Goal: Task Accomplishment & Management: Manage account settings

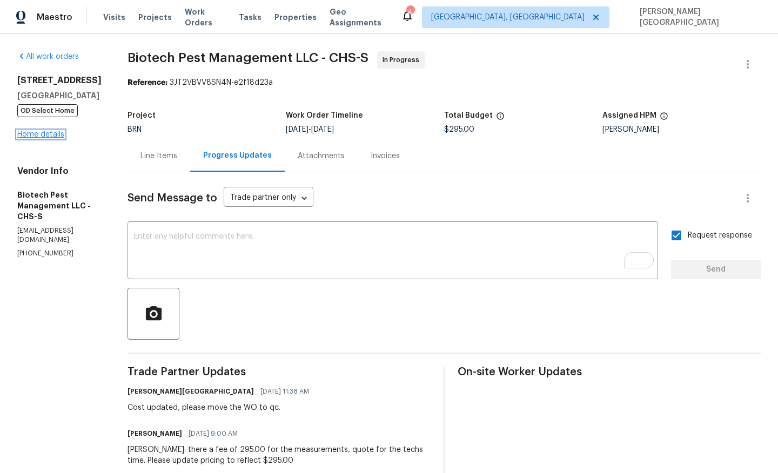
click at [55, 138] on link "Home details" at bounding box center [40, 135] width 47 height 8
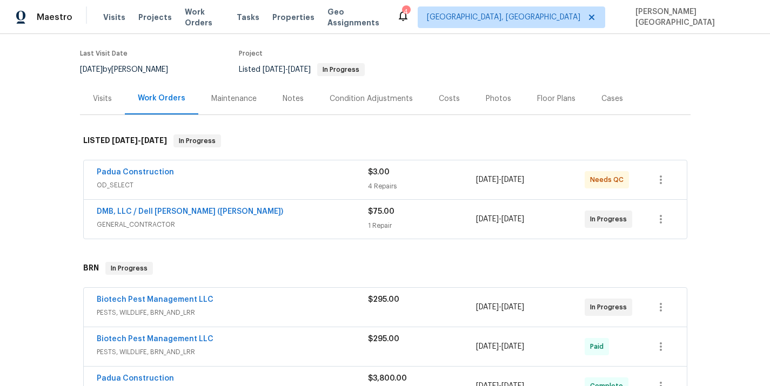
scroll to position [252, 0]
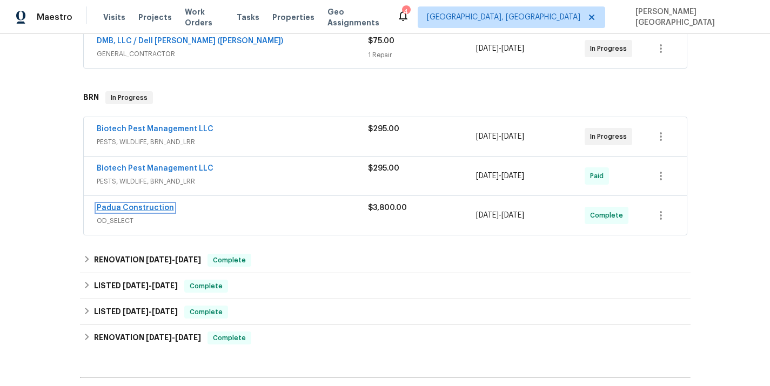
click at [149, 209] on link "Padua Construction" at bounding box center [135, 208] width 77 height 8
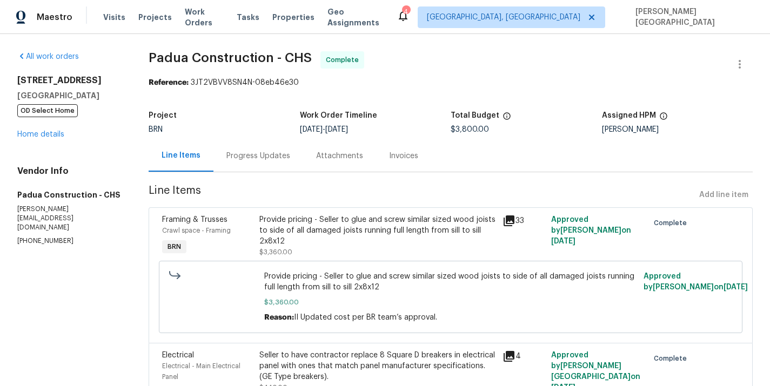
click at [424, 158] on div "Invoices" at bounding box center [403, 156] width 55 height 32
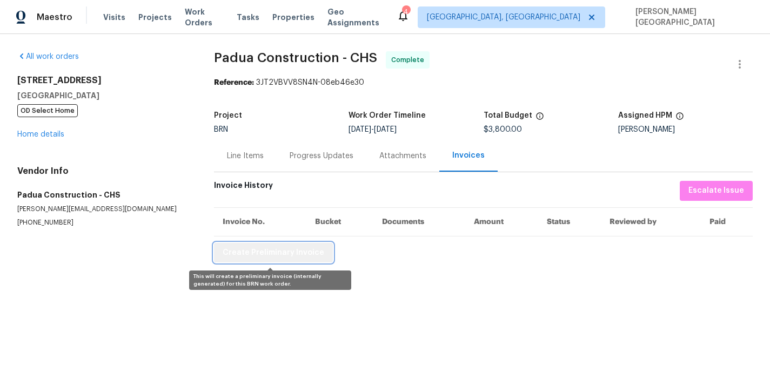
click at [305, 255] on span "Create Preliminary Invoice" at bounding box center [274, 253] width 102 height 14
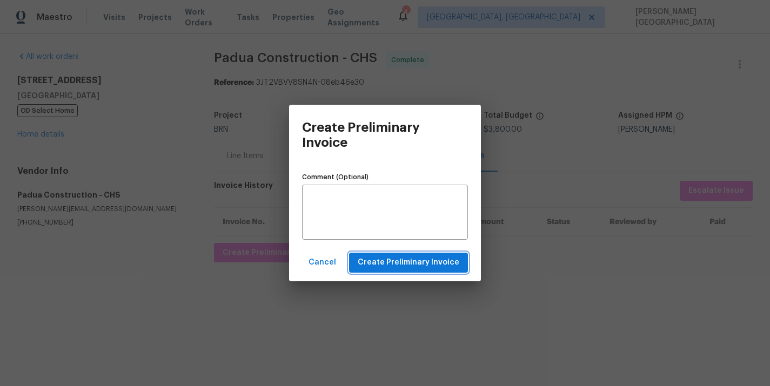
click at [384, 264] on span "Create Preliminary Invoice" at bounding box center [409, 263] width 102 height 14
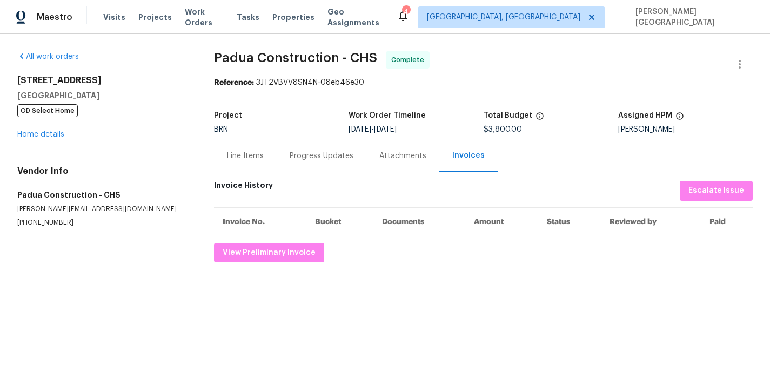
click at [45, 142] on div "All work orders 702 Spark St Mount Pleasant, SC 29464 OD Select Home Home detai…" at bounding box center [102, 139] width 171 height 176
click at [44, 137] on link "Home details" at bounding box center [40, 135] width 47 height 8
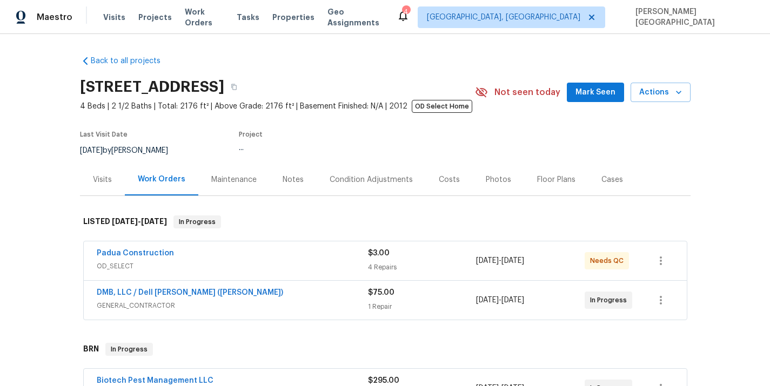
scroll to position [178, 0]
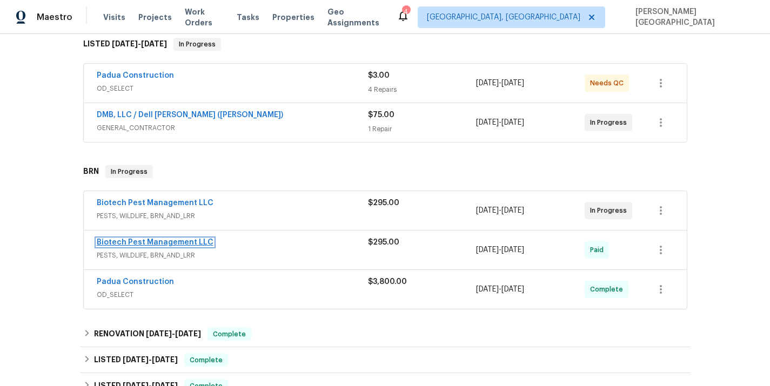
click at [173, 243] on link "Biotech Pest Management LLC" at bounding box center [155, 243] width 117 height 8
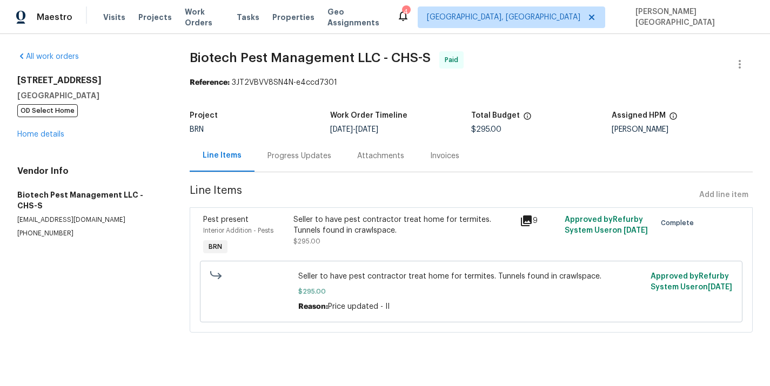
click at [435, 159] on div "Invoices" at bounding box center [444, 156] width 29 height 11
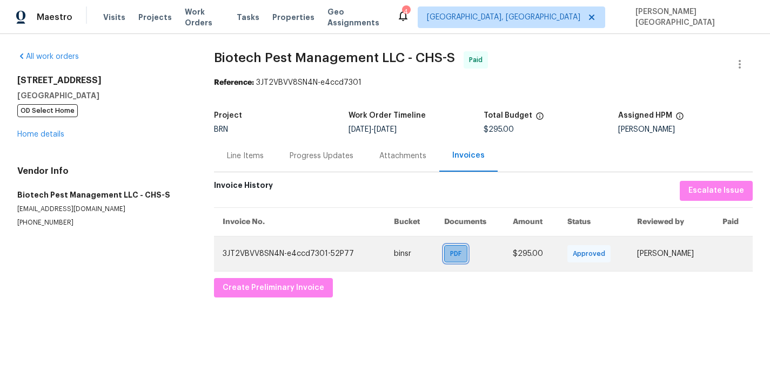
click at [450, 256] on span "PDF" at bounding box center [458, 254] width 16 height 11
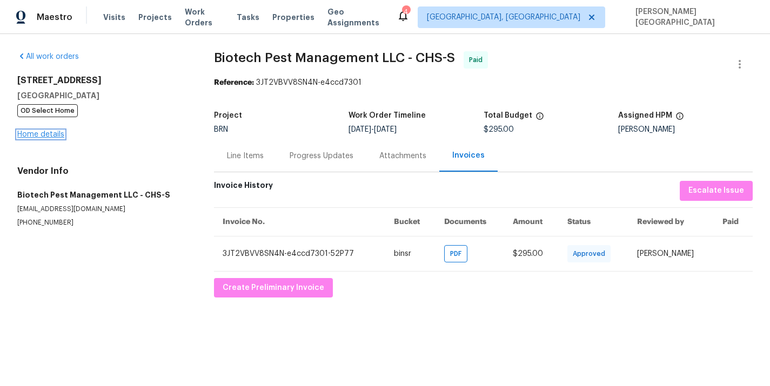
click at [44, 136] on link "Home details" at bounding box center [40, 135] width 47 height 8
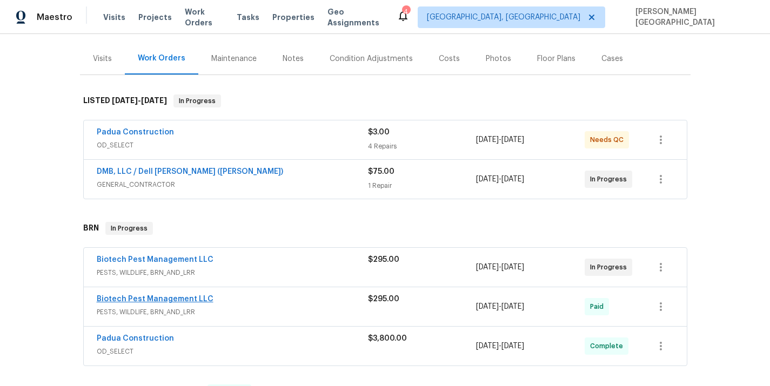
scroll to position [153, 0]
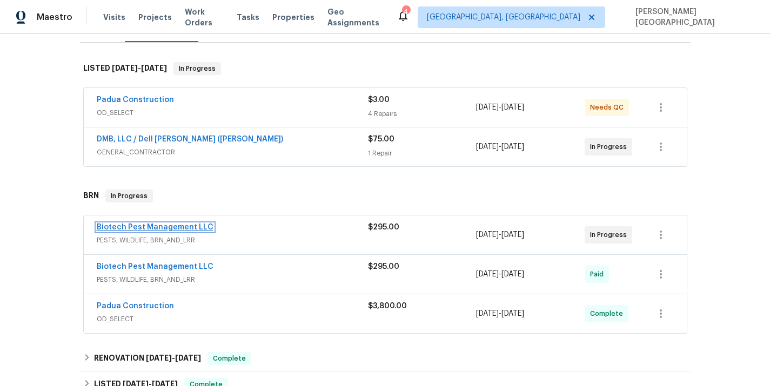
click at [150, 231] on link "Biotech Pest Management LLC" at bounding box center [155, 228] width 117 height 8
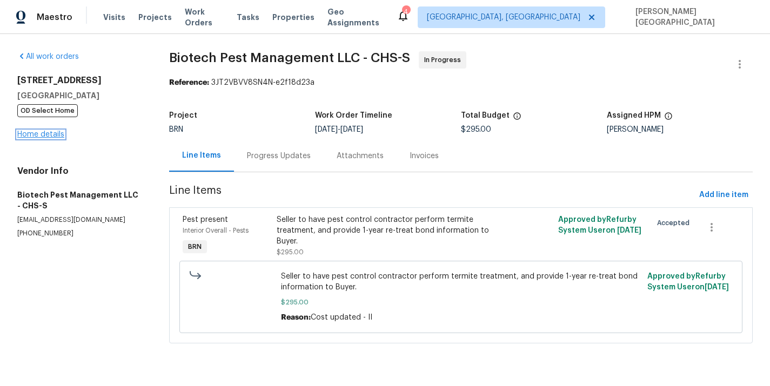
click at [48, 135] on link "Home details" at bounding box center [40, 135] width 47 height 8
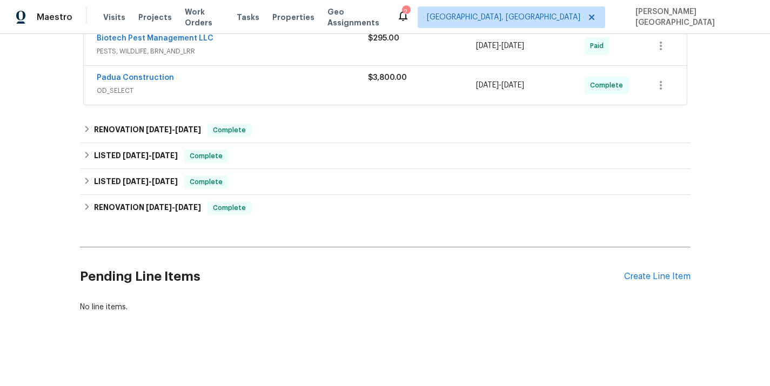
scroll to position [254, 0]
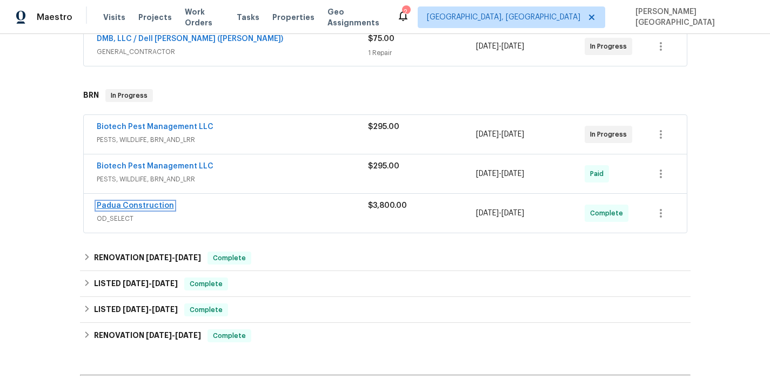
click at [137, 206] on link "Padua Construction" at bounding box center [135, 206] width 77 height 8
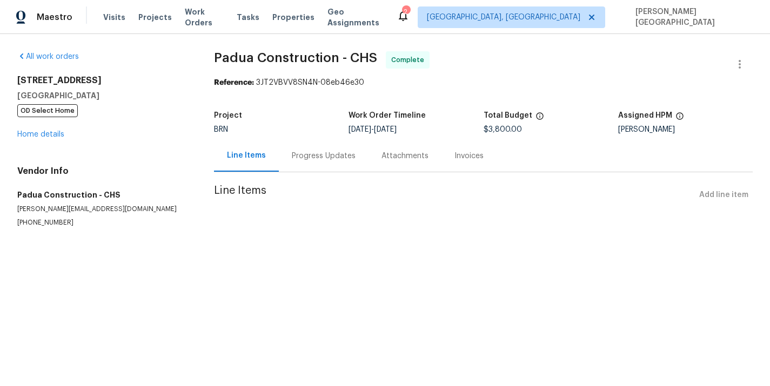
click at [216, 53] on span "Padua Construction - CHS" at bounding box center [295, 57] width 163 height 13
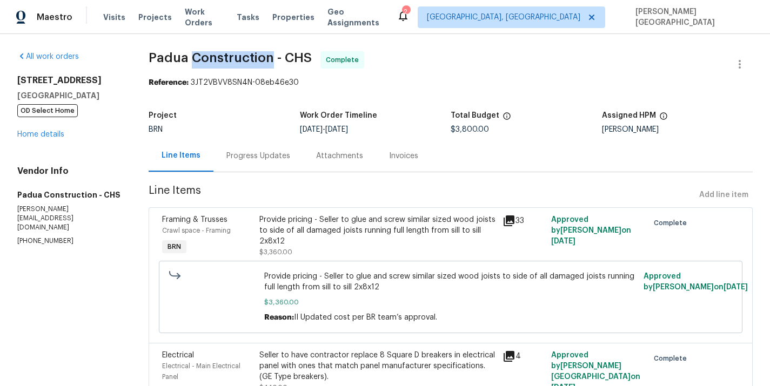
click at [216, 53] on span "Padua Construction - CHS" at bounding box center [230, 57] width 163 height 13
click at [223, 54] on span "Padua Construction - CHS" at bounding box center [230, 57] width 163 height 13
click at [177, 54] on span "Padua Construction - CHS" at bounding box center [230, 57] width 163 height 13
click at [217, 54] on span "Padua Construction - CHS" at bounding box center [230, 57] width 163 height 13
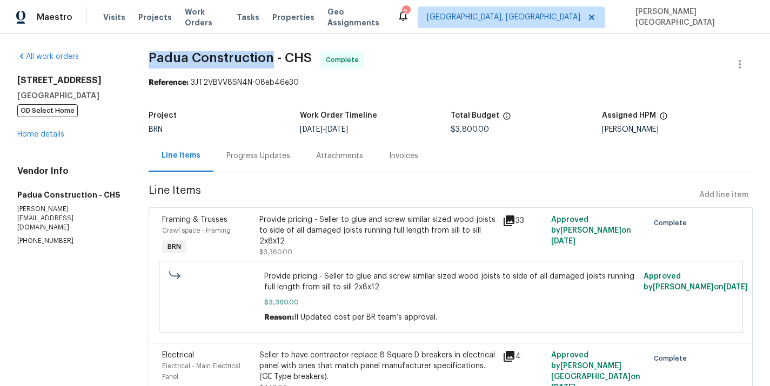
copy span "Padua Construction"
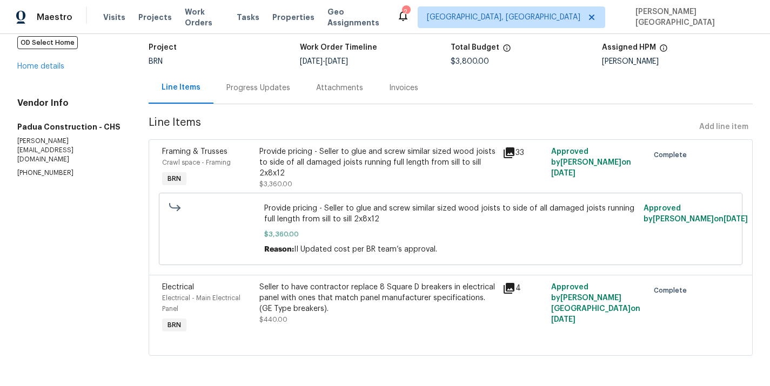
click at [314, 164] on div "Provide pricing - Seller to glue and screw similar sized wood joists to side of…" at bounding box center [377, 162] width 237 height 32
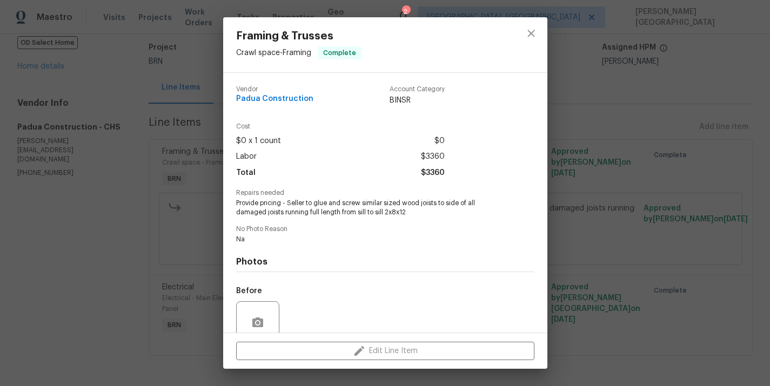
click at [271, 202] on span "Provide pricing - Seller to glue and screw similar sized wood joists to side of…" at bounding box center [370, 208] width 269 height 18
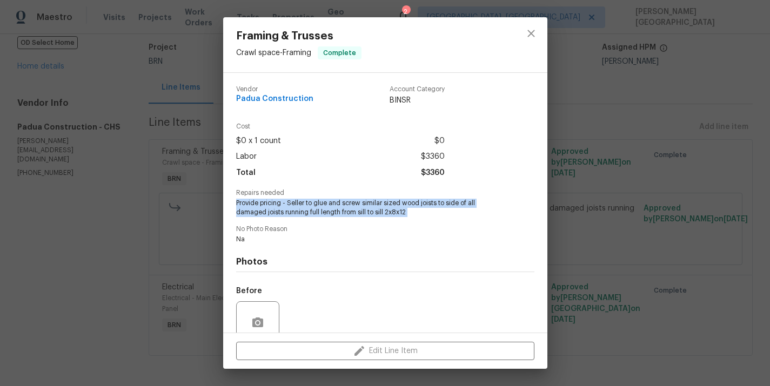
click at [271, 202] on span "Provide pricing - Seller to glue and screw similar sized wood joists to side of…" at bounding box center [370, 208] width 269 height 18
copy span "Provide pricing - Seller to glue and screw similar sized wood joists to side of…"
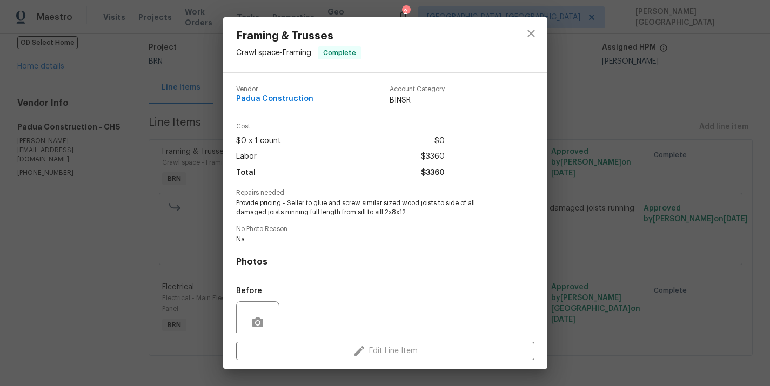
click at [646, 175] on div "Framing & Trusses Crawl space - Framing Complete Vendor Padua Construction Acco…" at bounding box center [385, 193] width 770 height 386
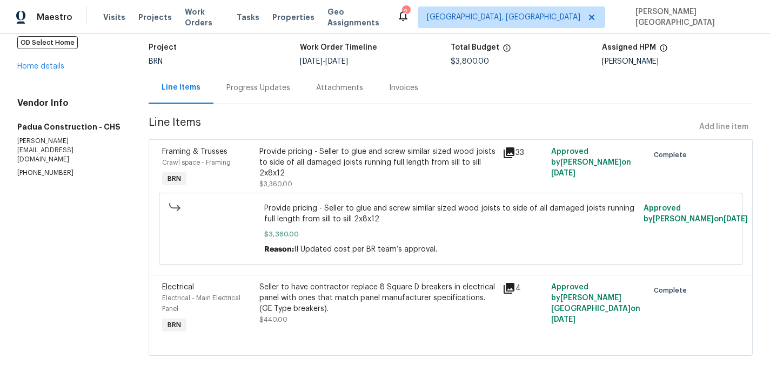
click at [379, 160] on div "Provide pricing - Seller to glue and screw similar sized wood joists to side of…" at bounding box center [377, 162] width 237 height 32
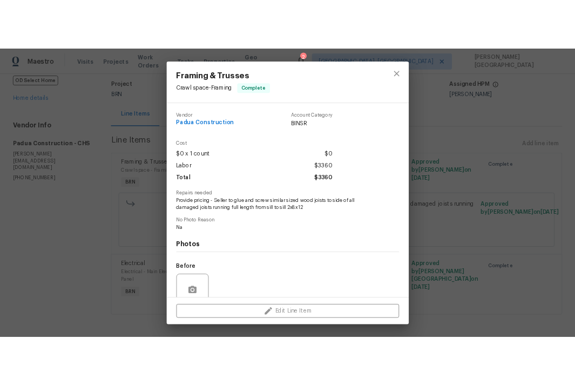
scroll to position [93, 0]
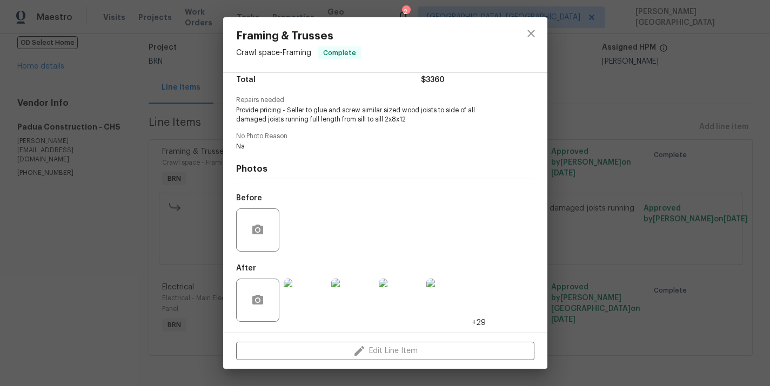
click at [349, 290] on img at bounding box center [352, 300] width 43 height 43
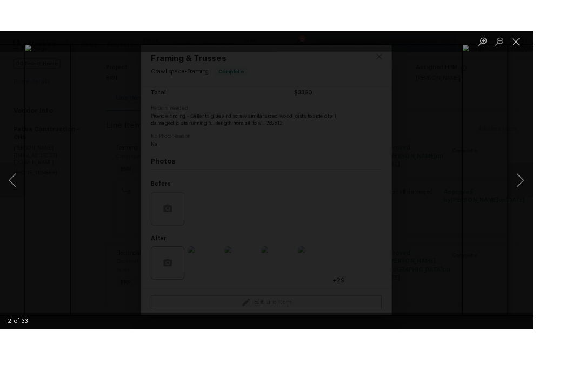
scroll to position [69, 0]
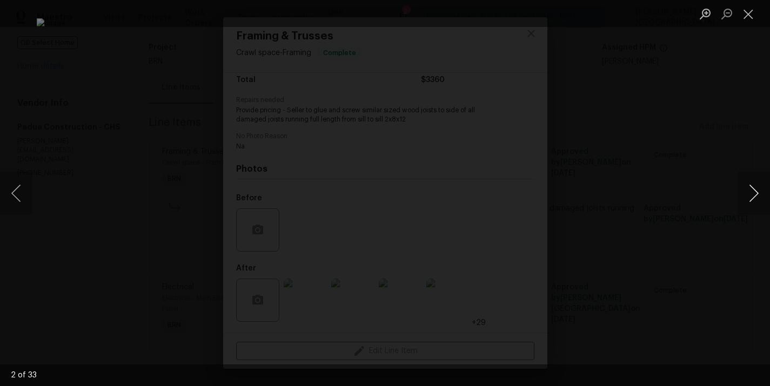
click at [753, 190] on button "Next image" at bounding box center [753, 193] width 32 height 43
click at [750, 183] on button "Next image" at bounding box center [753, 193] width 32 height 43
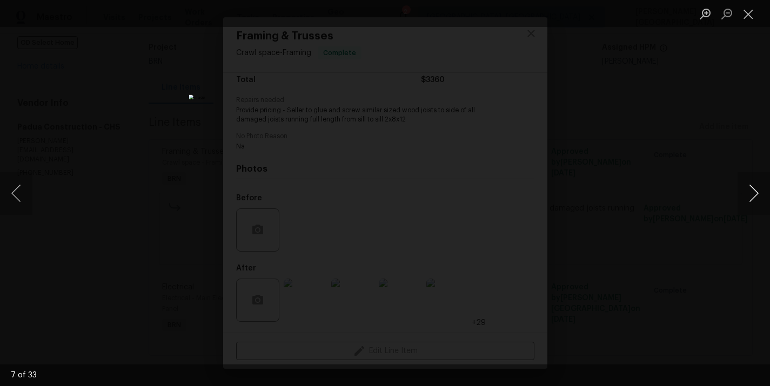
click at [750, 183] on button "Next image" at bounding box center [753, 193] width 32 height 43
click at [761, 184] on button "Next image" at bounding box center [753, 193] width 32 height 43
click at [754, 187] on button "Next image" at bounding box center [753, 193] width 32 height 43
click at [754, 189] on button "Next image" at bounding box center [753, 193] width 32 height 43
click at [749, 201] on button "Next image" at bounding box center [753, 193] width 32 height 43
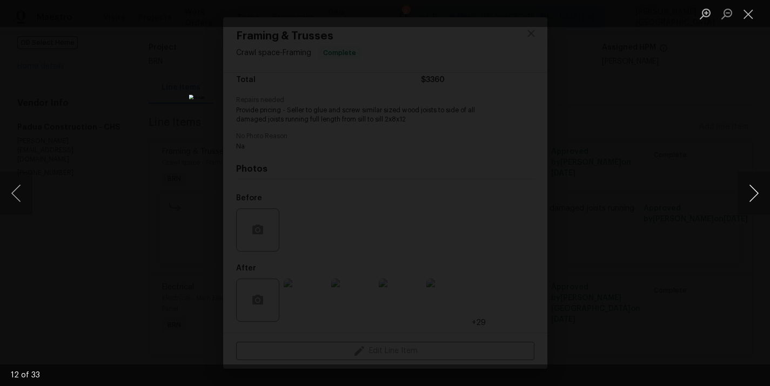
click at [749, 201] on button "Next image" at bounding box center [753, 193] width 32 height 43
click at [757, 185] on button "Next image" at bounding box center [753, 193] width 32 height 43
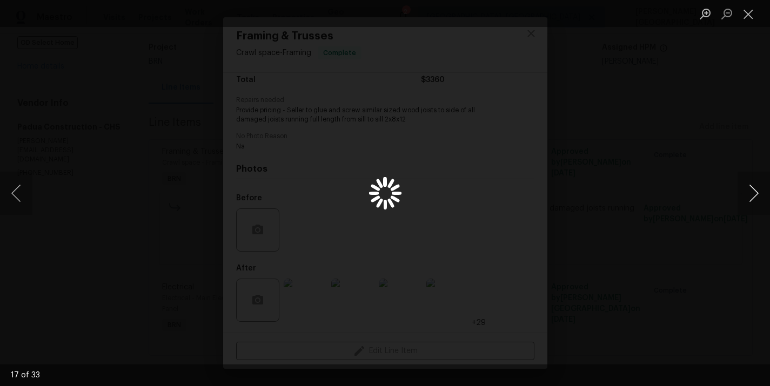
click at [757, 185] on button "Next image" at bounding box center [753, 193] width 32 height 43
click at [749, 187] on button "Next image" at bounding box center [753, 193] width 32 height 43
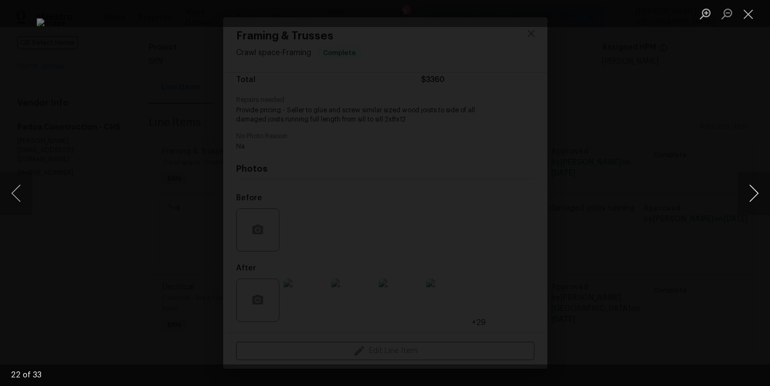
click at [750, 180] on button "Next image" at bounding box center [753, 193] width 32 height 43
click at [751, 182] on button "Next image" at bounding box center [753, 193] width 32 height 43
click at [751, 183] on button "Next image" at bounding box center [753, 193] width 32 height 43
click at [749, 193] on button "Next image" at bounding box center [753, 193] width 32 height 43
click at [752, 190] on button "Next image" at bounding box center [753, 193] width 32 height 43
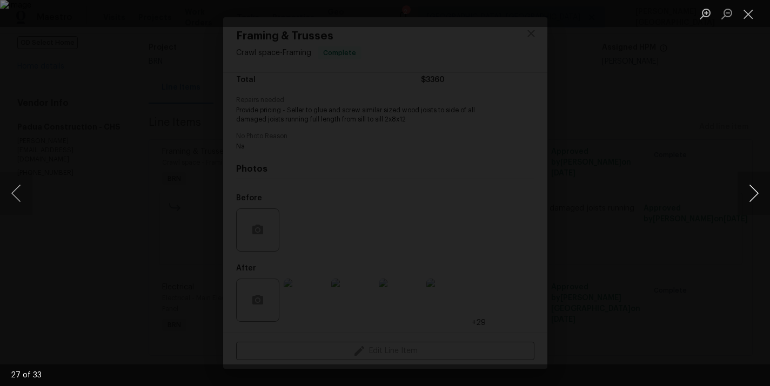
click at [752, 190] on button "Next image" at bounding box center [753, 193] width 32 height 43
click at [753, 198] on button "Next image" at bounding box center [753, 193] width 32 height 43
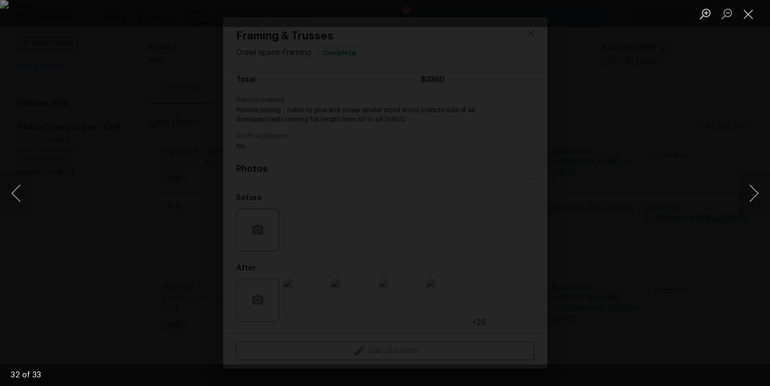
click at [742, 116] on div "Lightbox" at bounding box center [385, 193] width 770 height 386
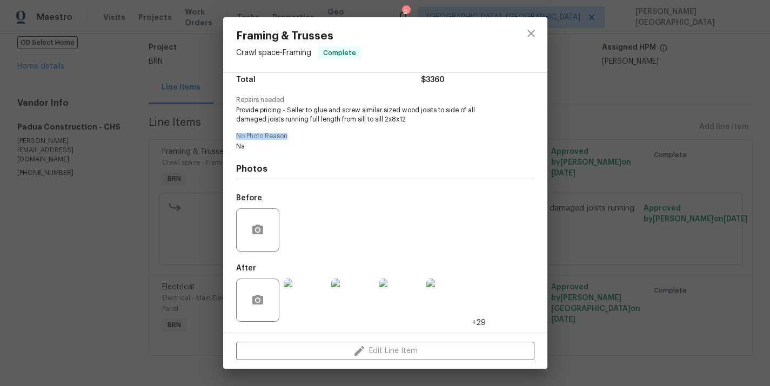
click at [702, 132] on div "Framing & Trusses Crawl space - Framing Complete Vendor Padua Construction Acco…" at bounding box center [385, 193] width 770 height 386
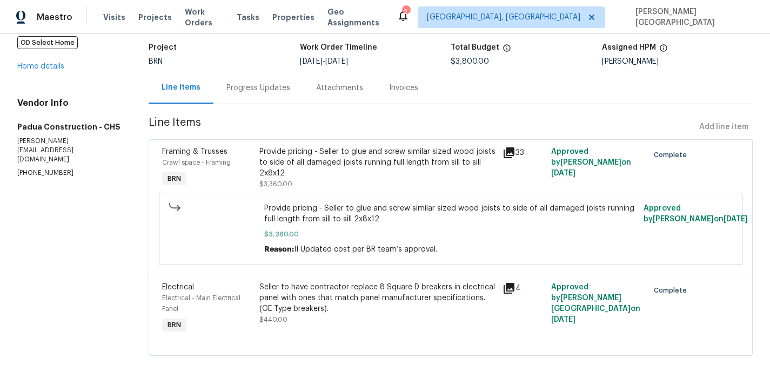
click at [331, 294] on div "Seller to have contractor replace 8 Square D breakers in electrical panel with …" at bounding box center [377, 298] width 237 height 32
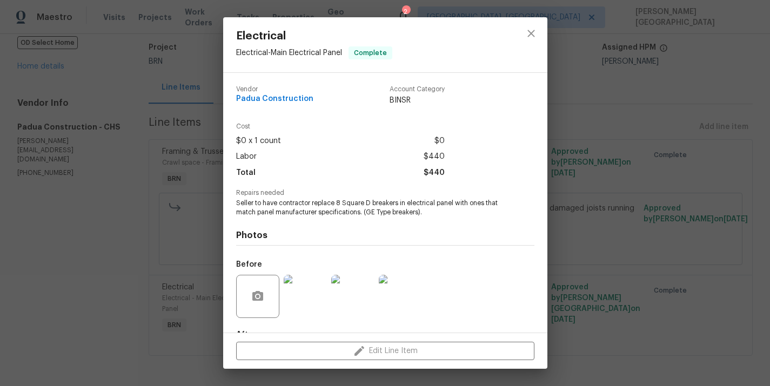
click at [297, 206] on span "Seller to have contractor replace 8 Square D breakers in electrical panel with …" at bounding box center [370, 208] width 269 height 18
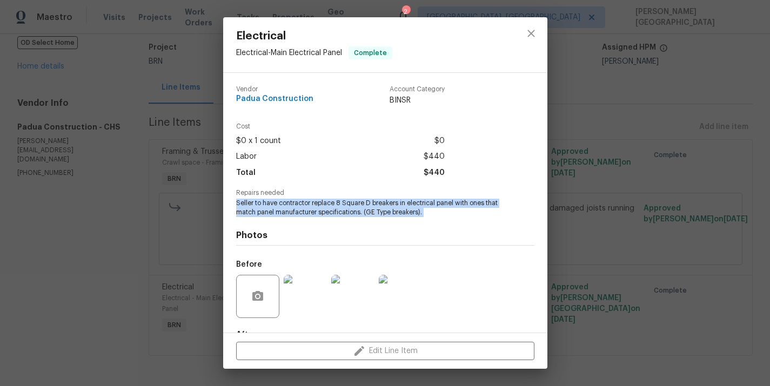
click at [297, 206] on span "Seller to have contractor replace 8 Square D breakers in electrical panel with …" at bounding box center [370, 208] width 269 height 18
copy span "Seller to have contractor replace 8 Square D breakers in electrical panel with …"
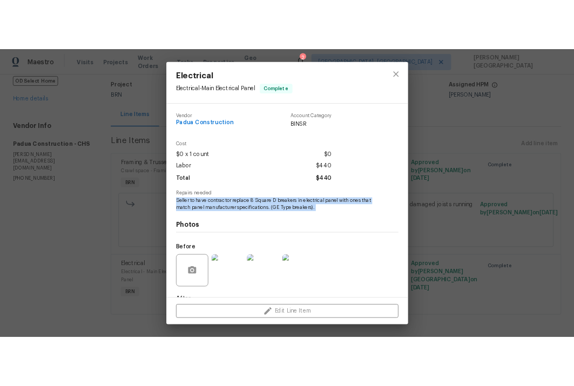
scroll to position [66, 0]
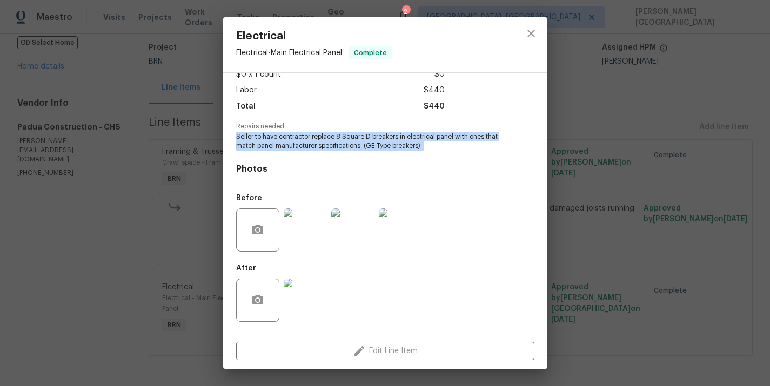
click at [356, 239] on img at bounding box center [352, 230] width 43 height 43
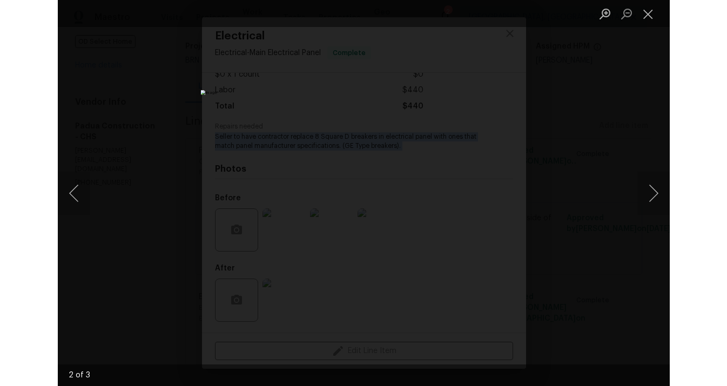
scroll to position [80, 0]
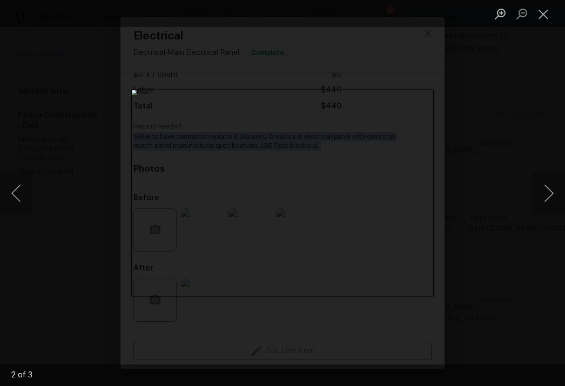
click at [521, 119] on div "Lightbox" at bounding box center [282, 193] width 565 height 386
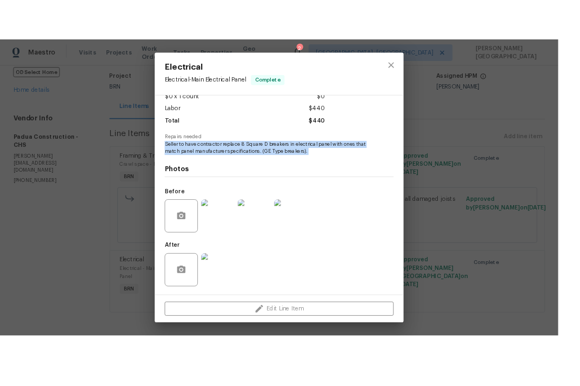
scroll to position [69, 0]
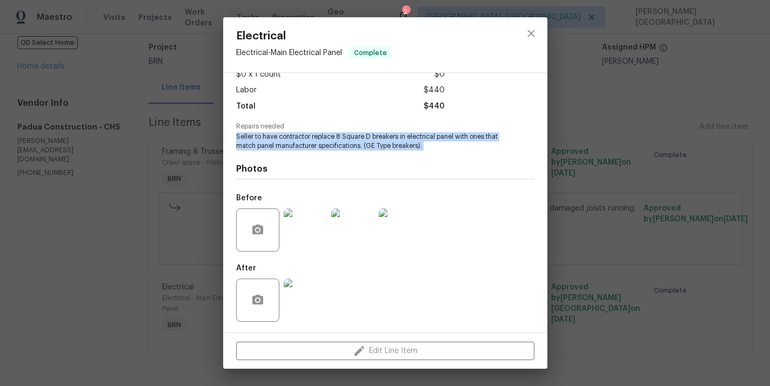
click at [306, 287] on img at bounding box center [305, 300] width 43 height 43
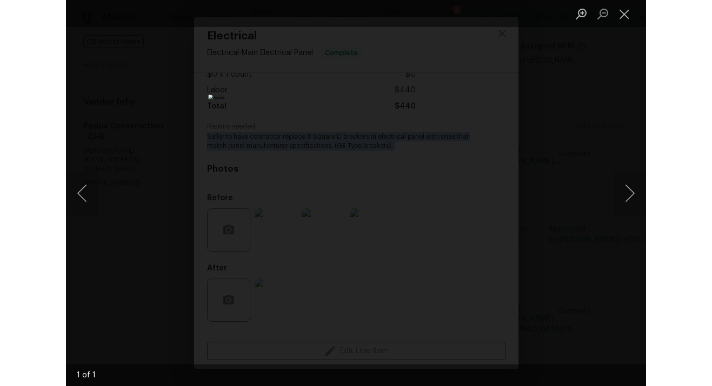
scroll to position [80, 0]
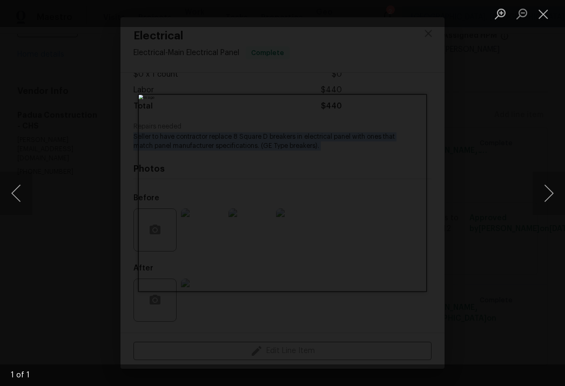
click at [501, 192] on div "Lightbox" at bounding box center [282, 193] width 565 height 386
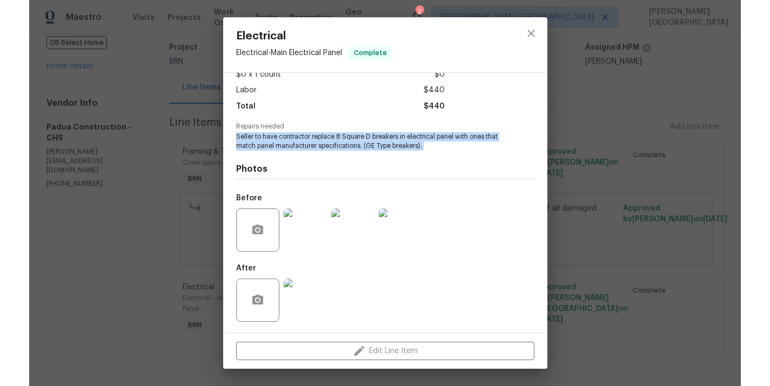
scroll to position [69, 0]
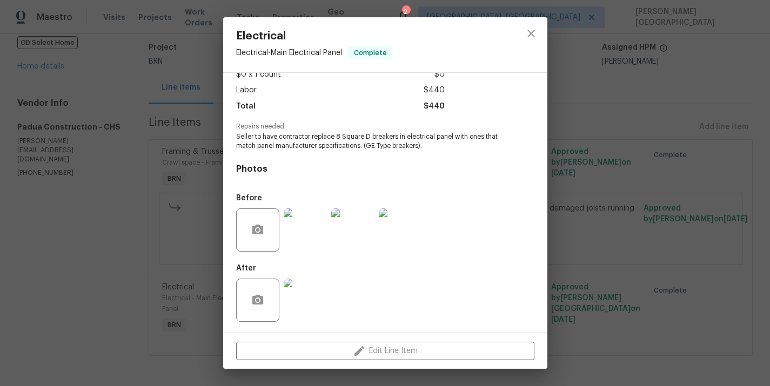
click at [641, 245] on div "Electrical Electrical - Main Electrical Panel Complete Vendor Padua Constructio…" at bounding box center [385, 193] width 770 height 386
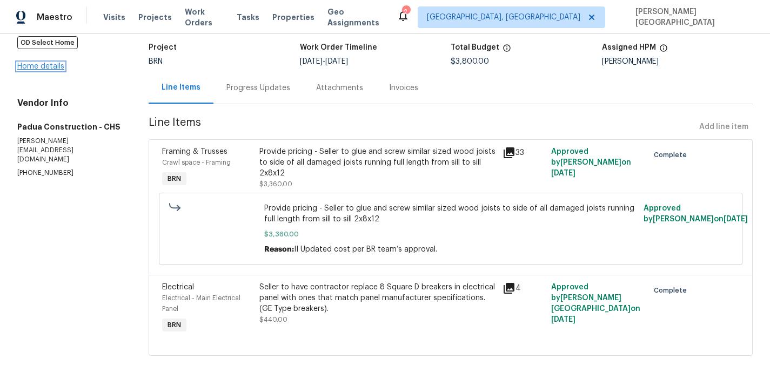
click at [41, 69] on link "Home details" at bounding box center [40, 67] width 47 height 8
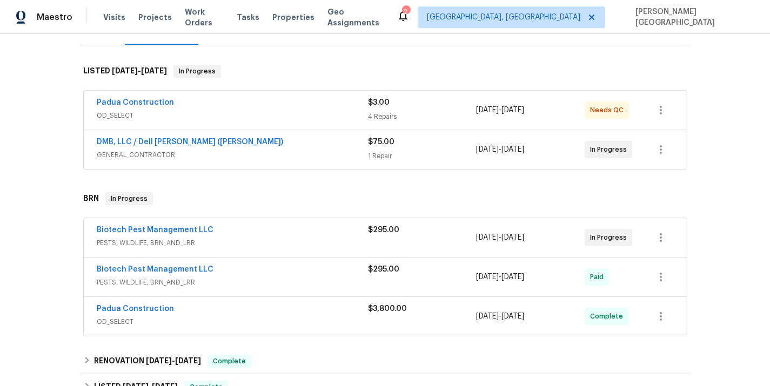
scroll to position [184, 0]
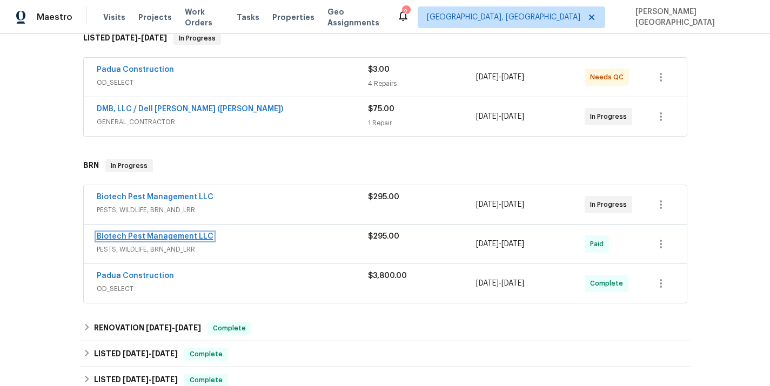
click at [151, 235] on link "Biotech Pest Management LLC" at bounding box center [155, 237] width 117 height 8
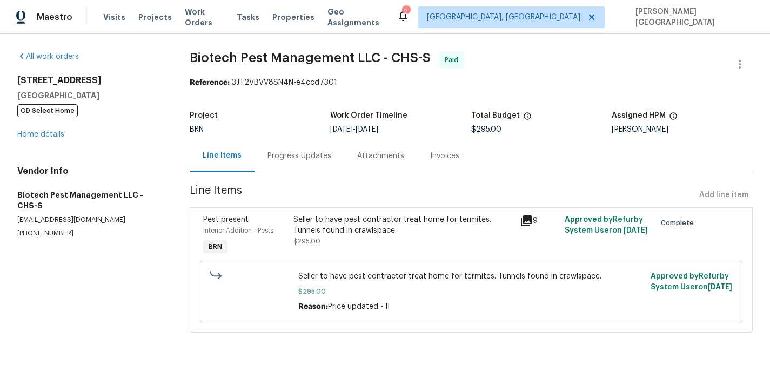
click at [338, 230] on div "Seller to have pest contractor treat home for termites. Tunnels found in crawls…" at bounding box center [402, 225] width 219 height 22
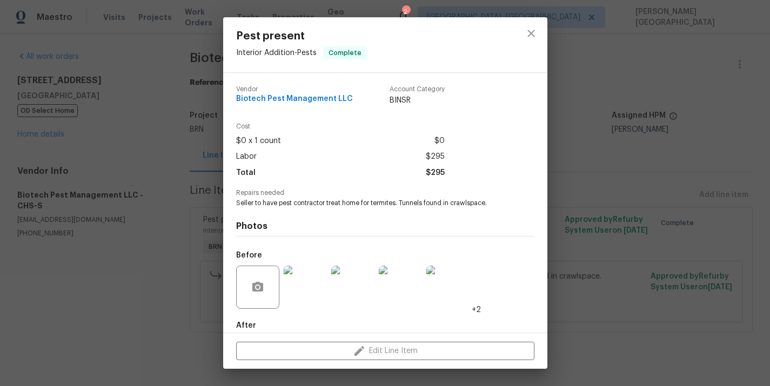
click at [301, 205] on span "Seller to have pest contractor treat home for termites. Tunnels found in crawls…" at bounding box center [370, 203] width 269 height 9
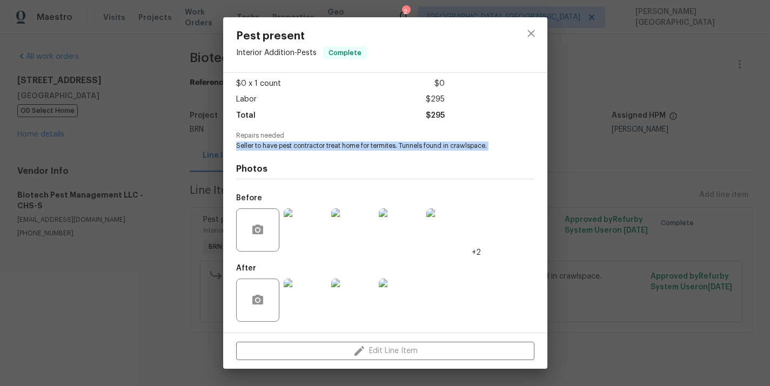
copy span "Seller to have pest contractor treat home for termites. Tunnels found in crawls…"
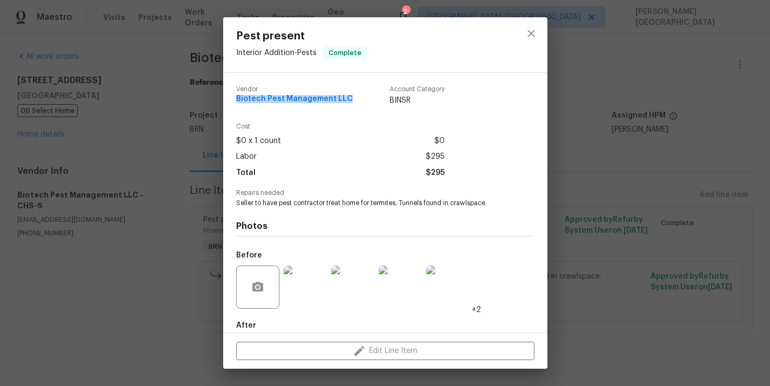
drag, startPoint x: 349, startPoint y: 97, endPoint x: 231, endPoint y: 99, distance: 118.3
click at [231, 99] on div "Vendor Biotech Pest Management LLC Account Category BINSR Cost $0 x 1 count $0 …" at bounding box center [385, 203] width 324 height 260
copy span "Biotech Pest Management LLC"
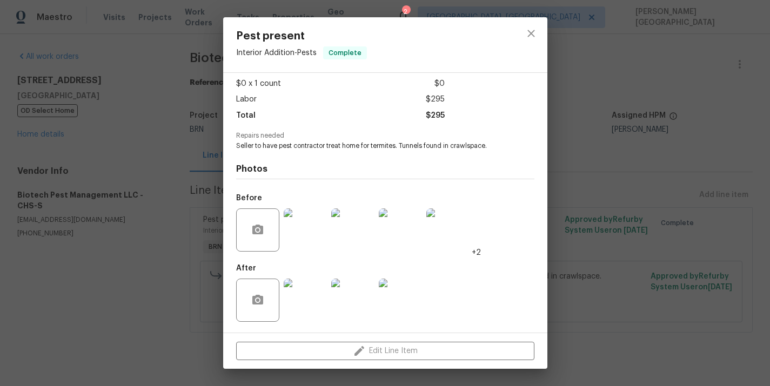
click at [348, 293] on img at bounding box center [352, 300] width 43 height 43
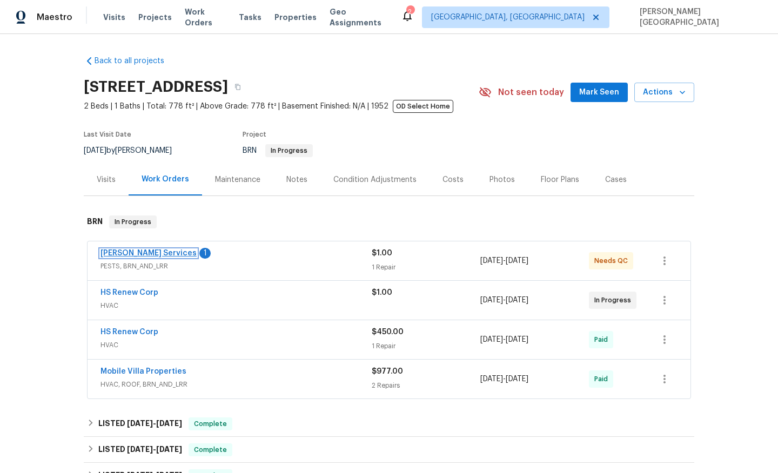
click at [146, 252] on link "Massey Services" at bounding box center [148, 254] width 96 height 8
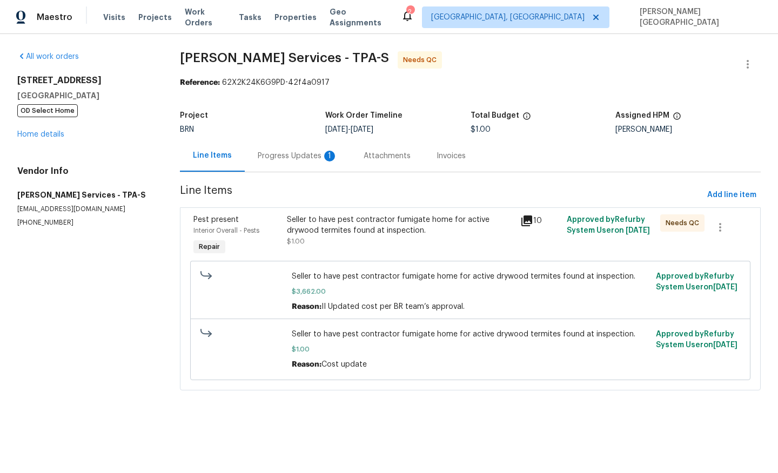
click at [299, 160] on div "Progress Updates 1" at bounding box center [298, 156] width 80 height 11
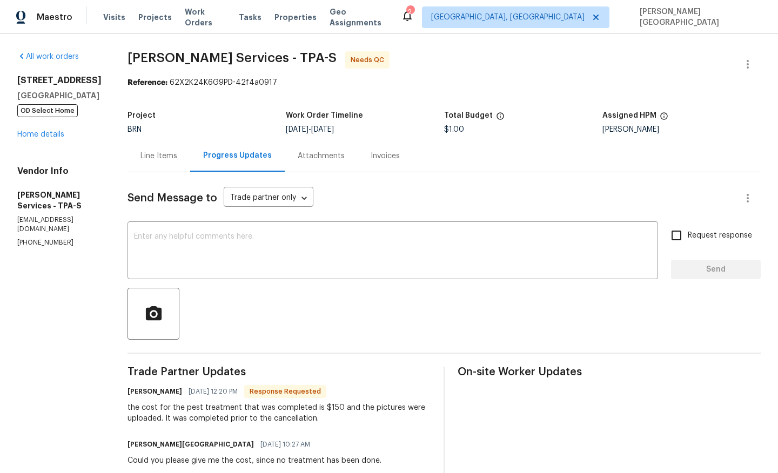
click at [363, 406] on div "the cost for the pest treatment that was completed is $150 and the pictures wer…" at bounding box center [279, 414] width 303 height 22
copy div "150"
click at [184, 150] on div "Line Items" at bounding box center [159, 156] width 63 height 32
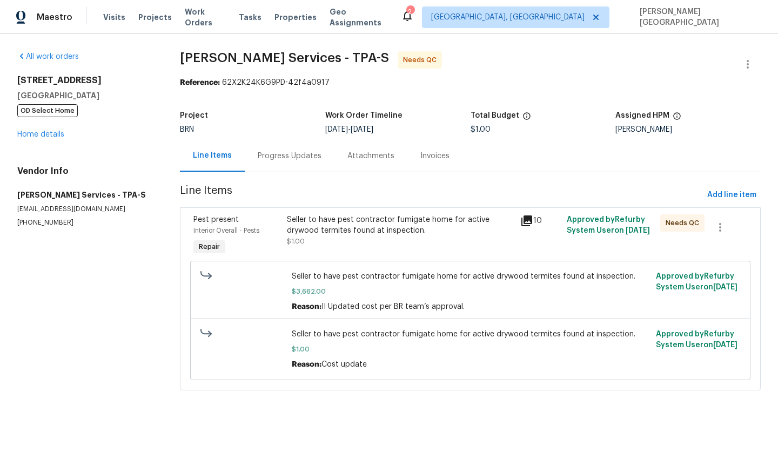
click at [290, 247] on div "Seller to have pest contractor fumigate home for active drywood termites found …" at bounding box center [400, 236] width 233 height 50
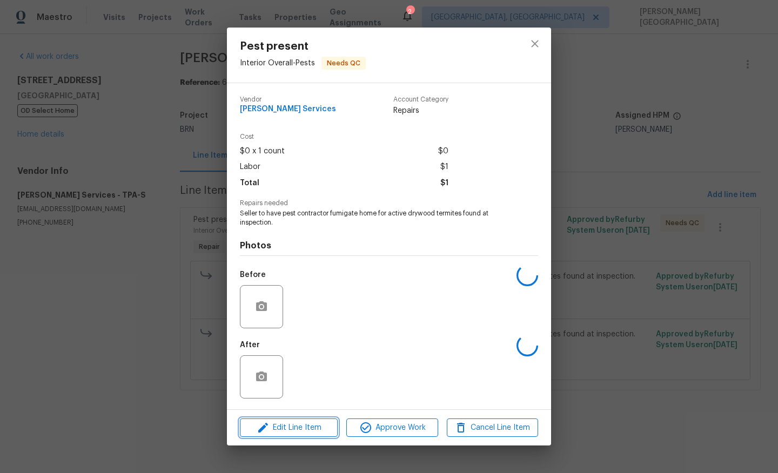
click at [300, 419] on button "Edit Line Item" at bounding box center [289, 428] width 98 height 19
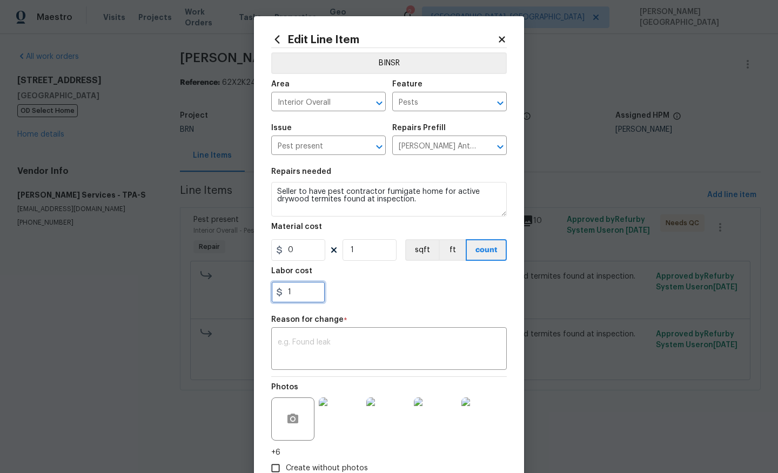
click at [293, 291] on input "1" at bounding box center [298, 292] width 54 height 22
paste input "50"
type input "150"
click at [300, 356] on textarea at bounding box center [389, 350] width 223 height 23
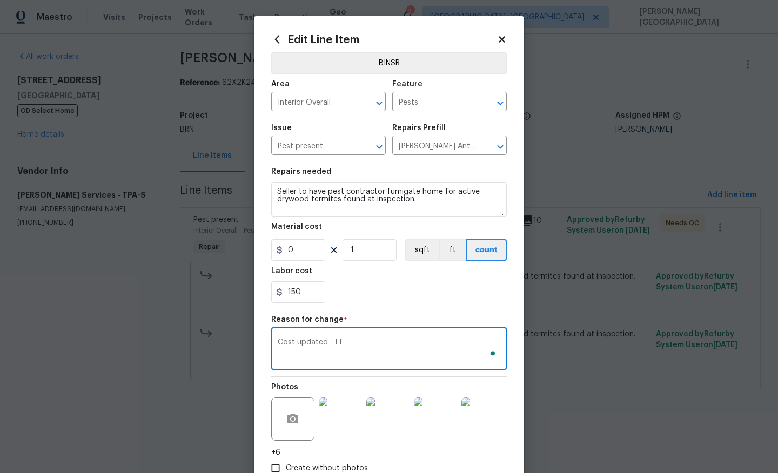
scroll to position [70, 0]
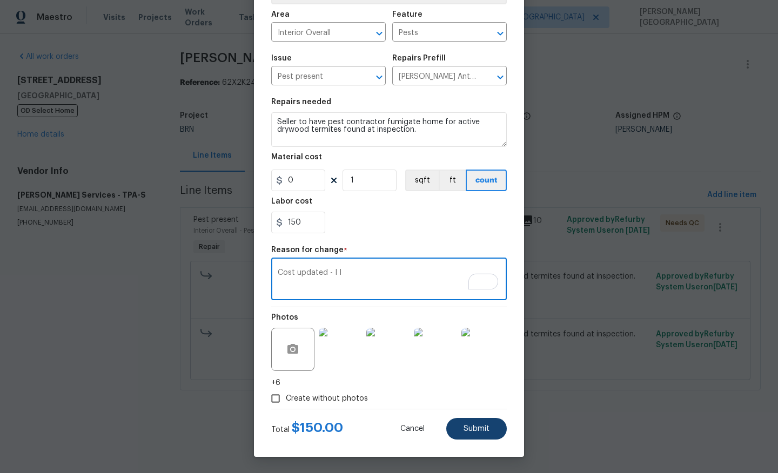
type textarea "Cost updated - I I"
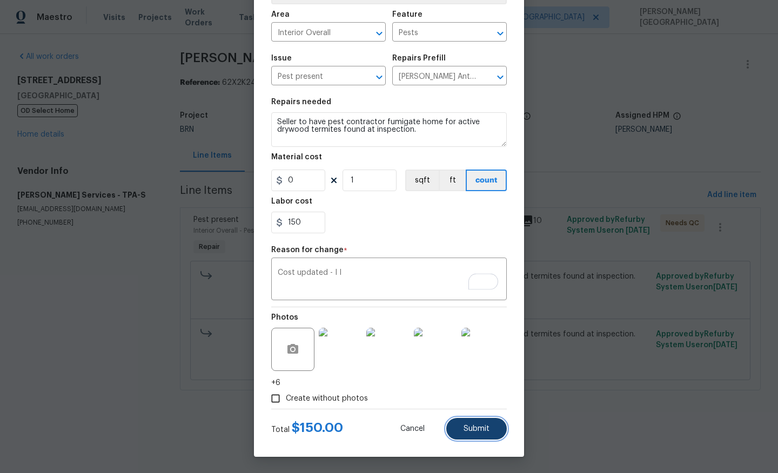
click at [454, 431] on button "Submit" at bounding box center [476, 429] width 61 height 22
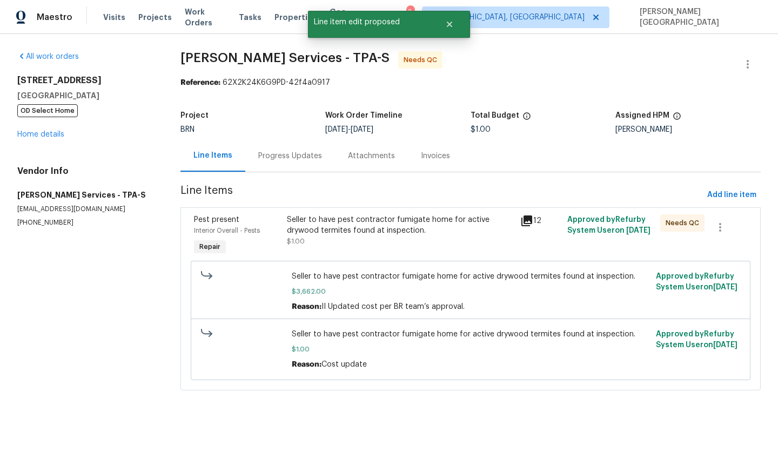
scroll to position [0, 0]
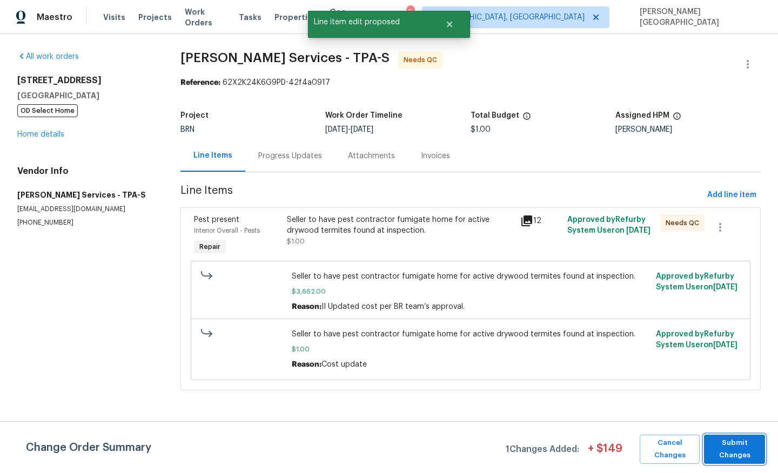
click at [740, 445] on span "Submit Changes" at bounding box center [734, 449] width 50 height 25
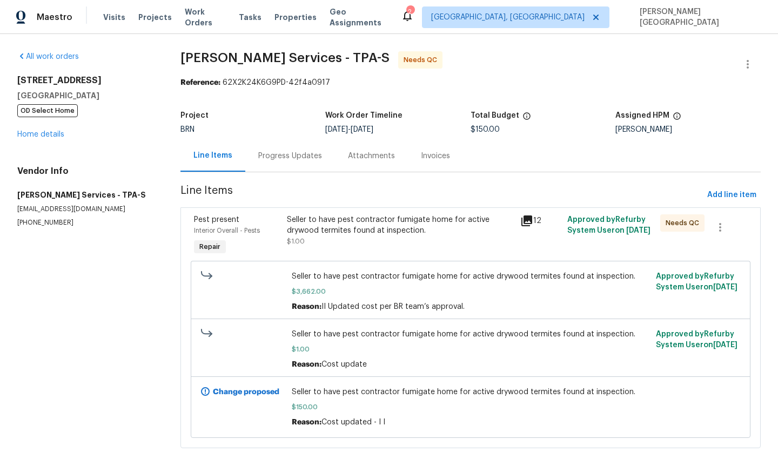
click at [270, 160] on div "Progress Updates" at bounding box center [290, 156] width 64 height 11
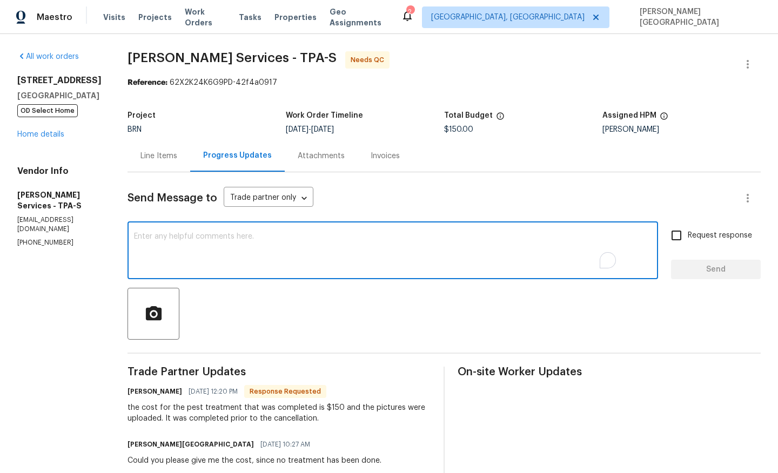
click at [238, 264] on textarea "To enrich screen reader interactions, please activate Accessibility in Grammarl…" at bounding box center [393, 252] width 518 height 38
type textarea "Cost is updated, thanks for the work."
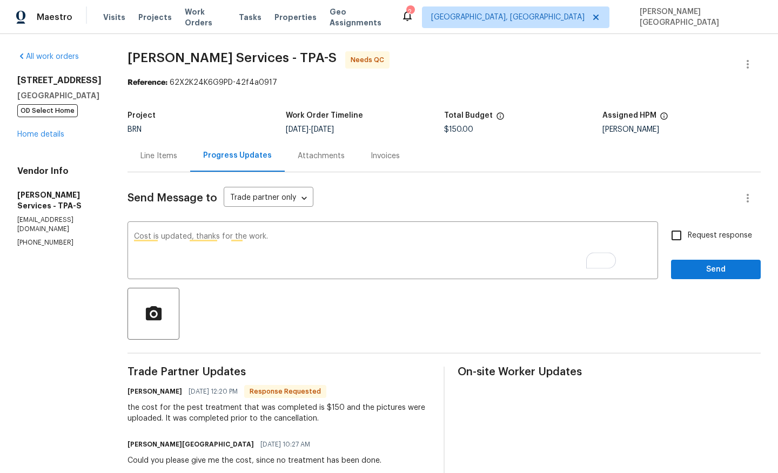
click at [690, 229] on label "Request response" at bounding box center [708, 235] width 87 height 23
click at [688, 229] on input "Request response" at bounding box center [676, 235] width 23 height 23
checkbox input "true"
click at [690, 273] on span "Send" at bounding box center [716, 270] width 72 height 14
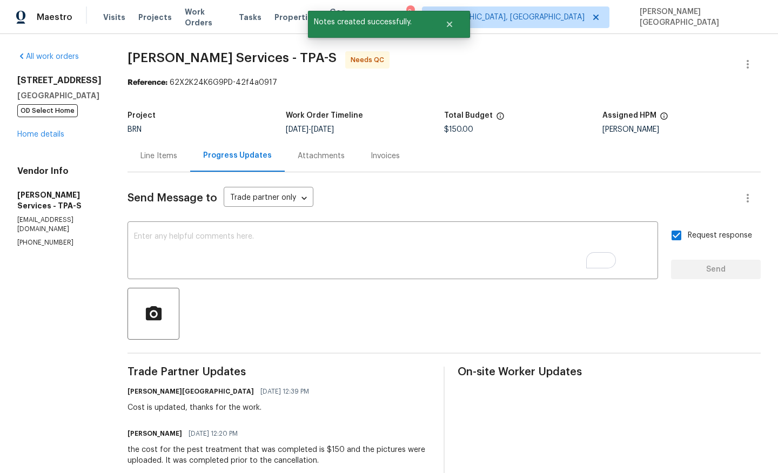
click at [177, 161] on div "Line Items" at bounding box center [158, 156] width 37 height 11
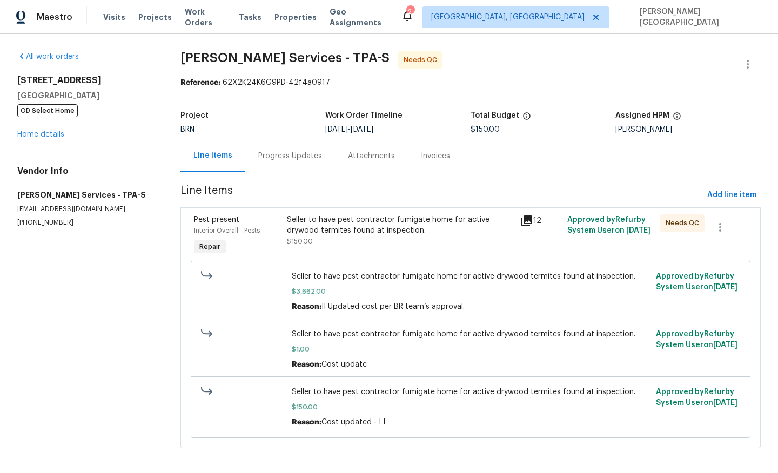
click at [360, 239] on div "Seller to have pest contractor fumigate home for active drywood termites found …" at bounding box center [400, 230] width 227 height 32
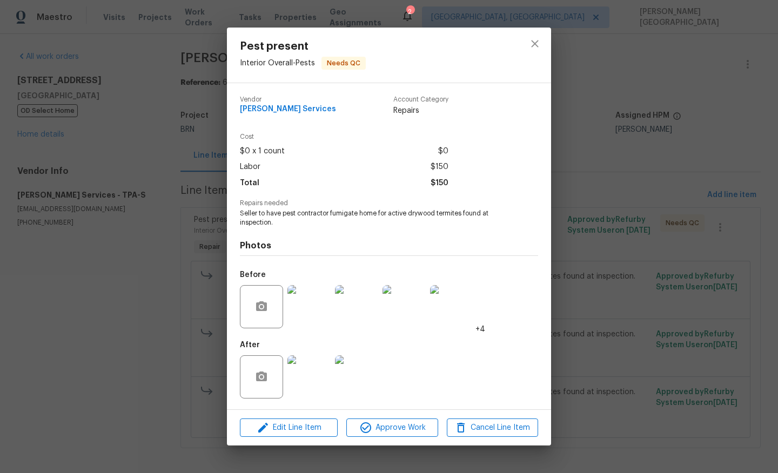
click at [380, 418] on div "Edit Line Item Approve Work Cancel Line Item" at bounding box center [389, 428] width 324 height 36
click at [383, 424] on span "Approve Work" at bounding box center [392, 428] width 85 height 14
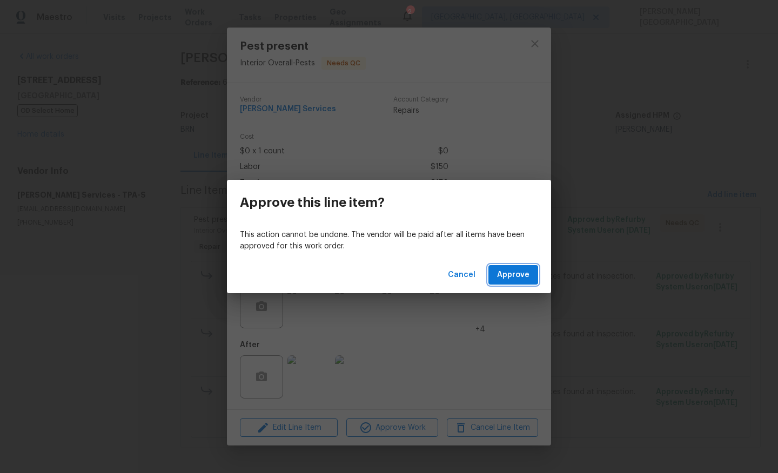
click at [499, 278] on span "Approve" at bounding box center [513, 276] width 32 height 14
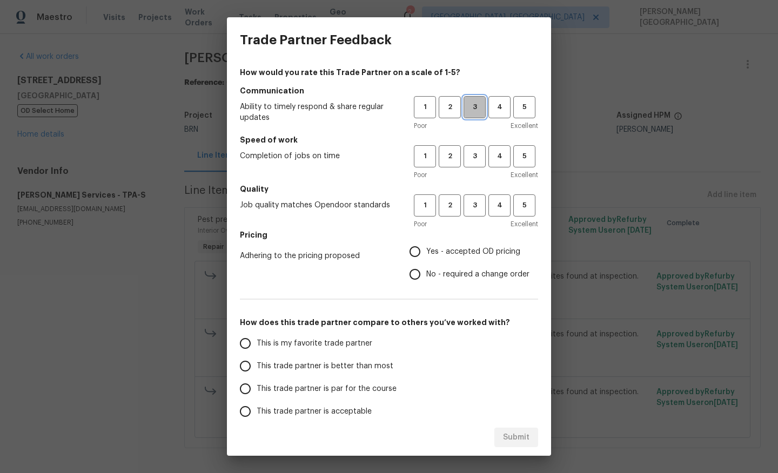
click at [478, 105] on span "3" at bounding box center [475, 107] width 20 height 12
click at [478, 151] on span "3" at bounding box center [475, 156] width 20 height 12
click at [471, 209] on span "3" at bounding box center [475, 205] width 20 height 12
click at [412, 276] on input "No - required a change order" at bounding box center [415, 274] width 23 height 23
radio input "true"
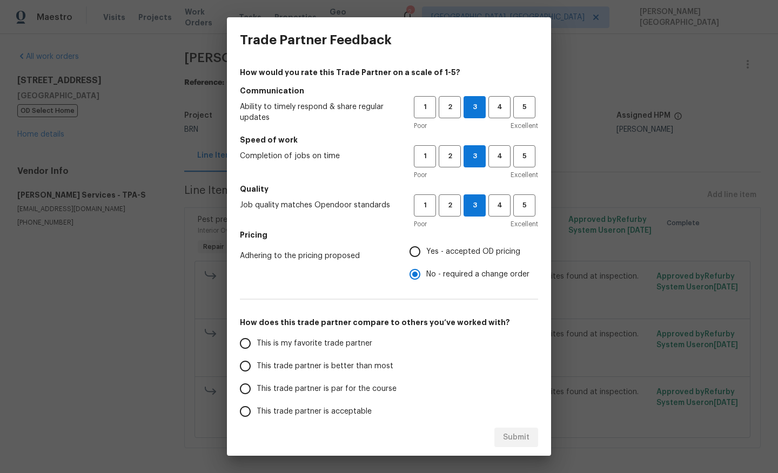
click at [297, 364] on span "This trade partner is better than most" at bounding box center [325, 366] width 137 height 11
click at [257, 364] on input "This trade partner is better than most" at bounding box center [245, 366] width 23 height 23
click at [511, 439] on span "Submit" at bounding box center [516, 438] width 26 height 14
radio input "true"
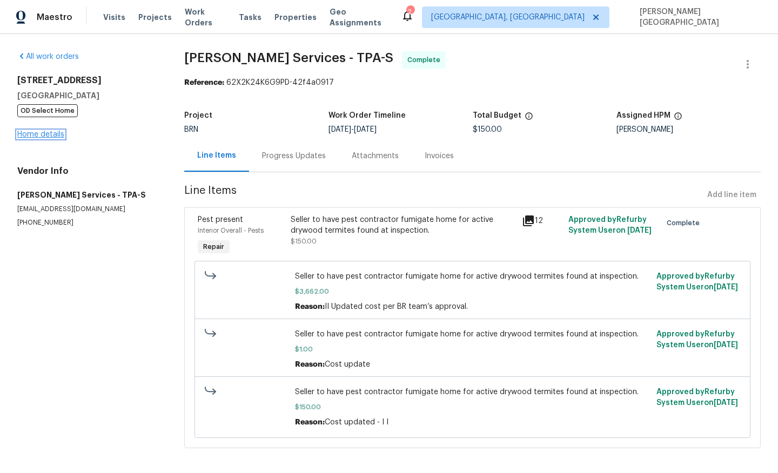
click at [46, 137] on link "Home details" at bounding box center [40, 135] width 47 height 8
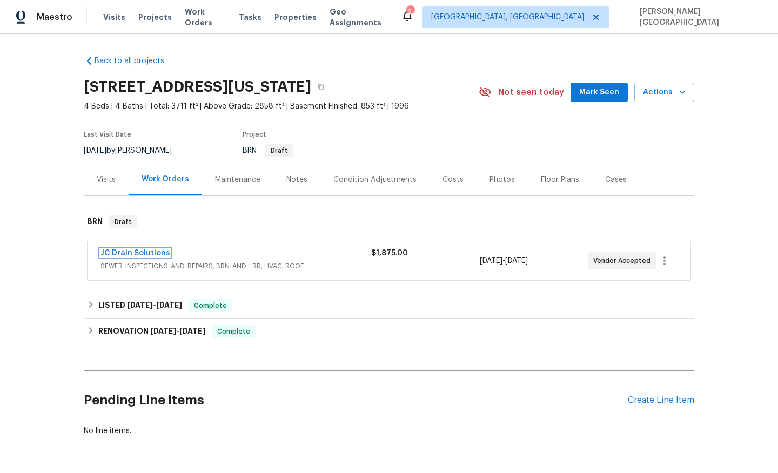
click at [130, 252] on link "JC Drain Solutions" at bounding box center [135, 254] width 70 height 8
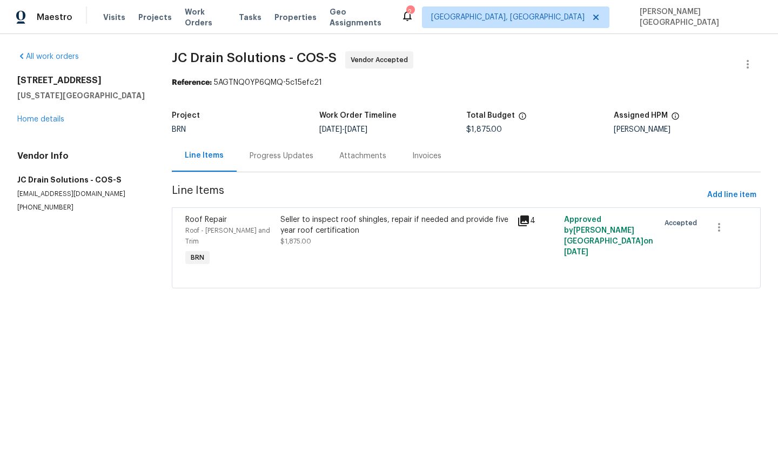
click at [54, 211] on p "(719) 453-4372" at bounding box center [81, 207] width 129 height 9
copy p "(719) 453-4372"
click at [184, 52] on span "JC Drain Solutions - COS-S Vendor Accepted" at bounding box center [453, 64] width 563 height 26
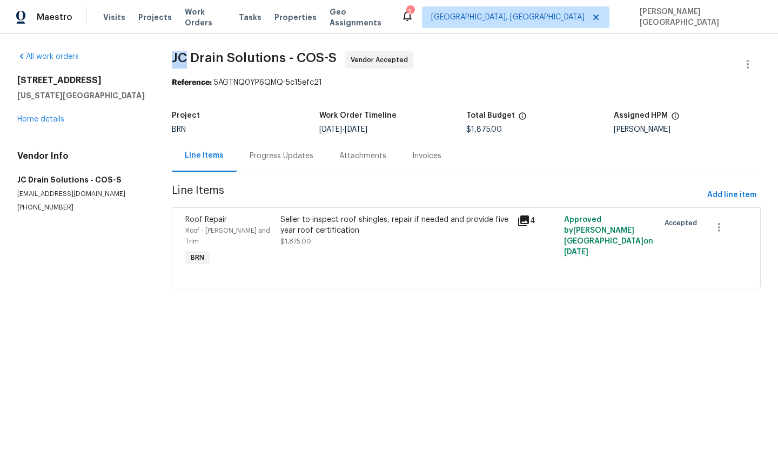
drag, startPoint x: 184, startPoint y: 52, endPoint x: 213, endPoint y: 52, distance: 29.7
click at [184, 52] on span "JC Drain Solutions - COS-S Vendor Accepted" at bounding box center [453, 64] width 563 height 26
click at [245, 58] on span "JC Drain Solutions - COS-S" at bounding box center [254, 57] width 165 height 13
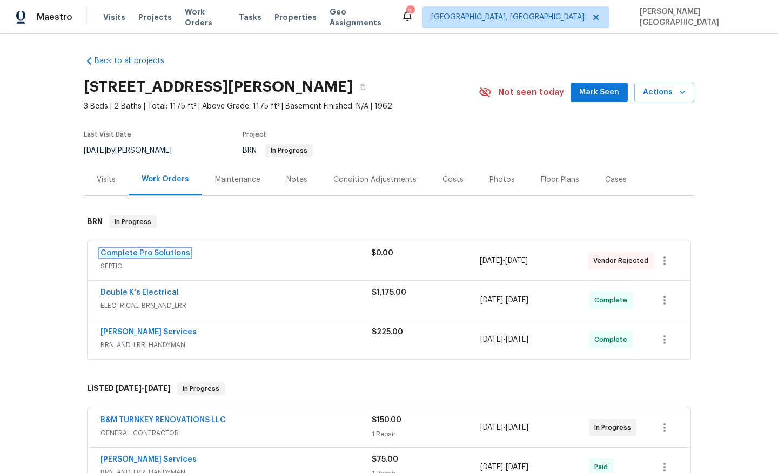
click at [180, 252] on link "Complete Pro Solutions" at bounding box center [145, 254] width 90 height 8
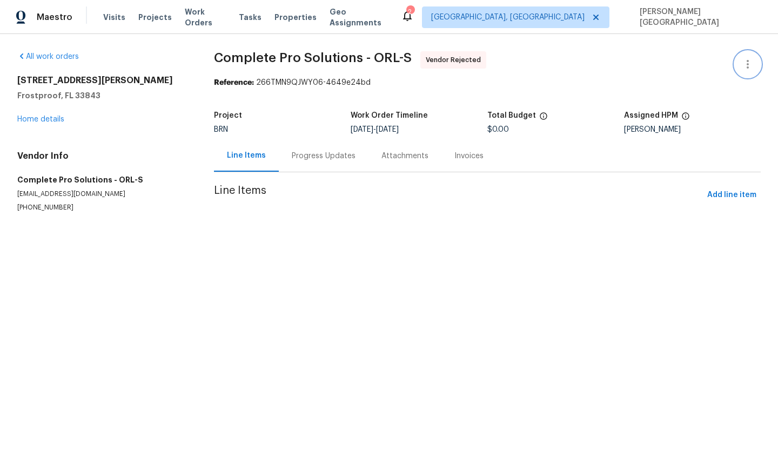
click at [754, 63] on button "button" at bounding box center [748, 64] width 26 height 26
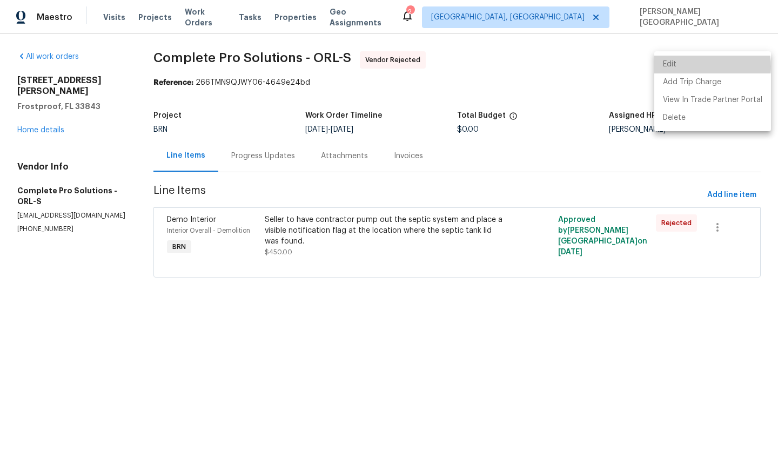
click at [698, 66] on li "Edit" at bounding box center [712, 65] width 117 height 18
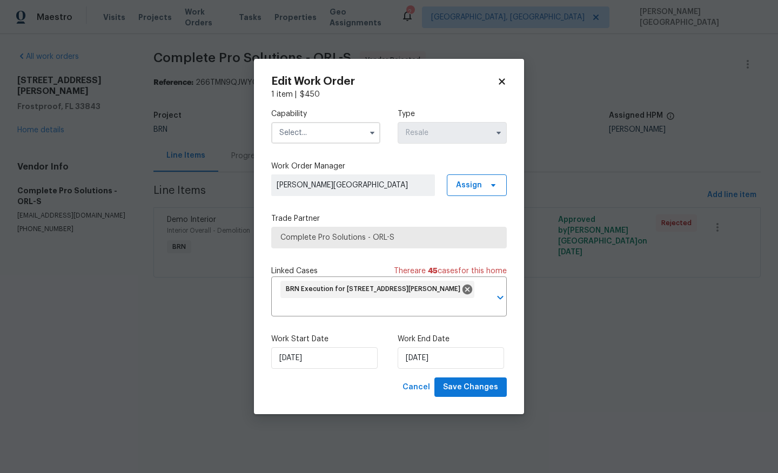
click at [304, 130] on input "text" at bounding box center [325, 133] width 109 height 22
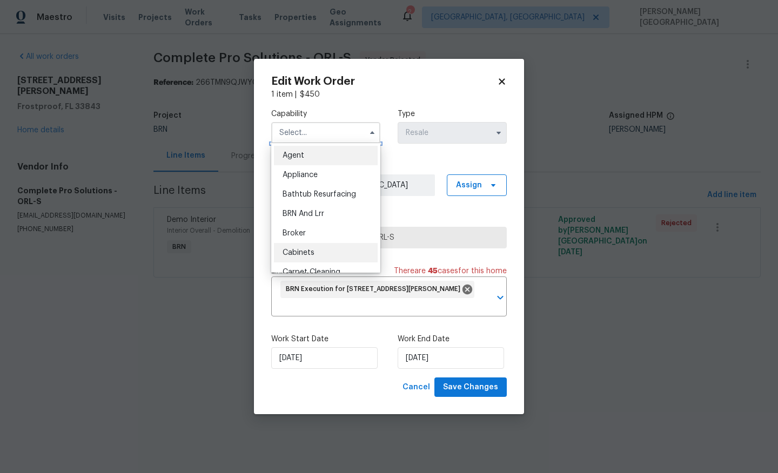
scroll to position [5, 0]
click at [314, 209] on span "BRN And Lrr" at bounding box center [304, 209] width 42 height 8
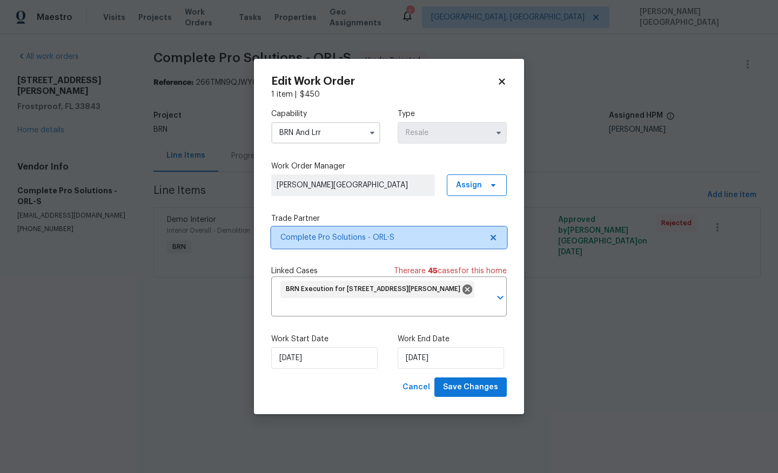
click at [353, 232] on span "Complete Pro Solutions - ORL-S" at bounding box center [381, 237] width 202 height 11
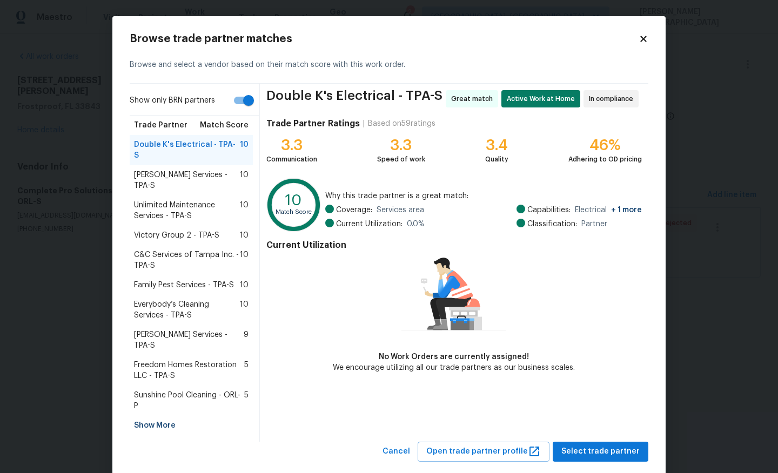
click at [150, 416] on div "Show More" at bounding box center [191, 425] width 123 height 19
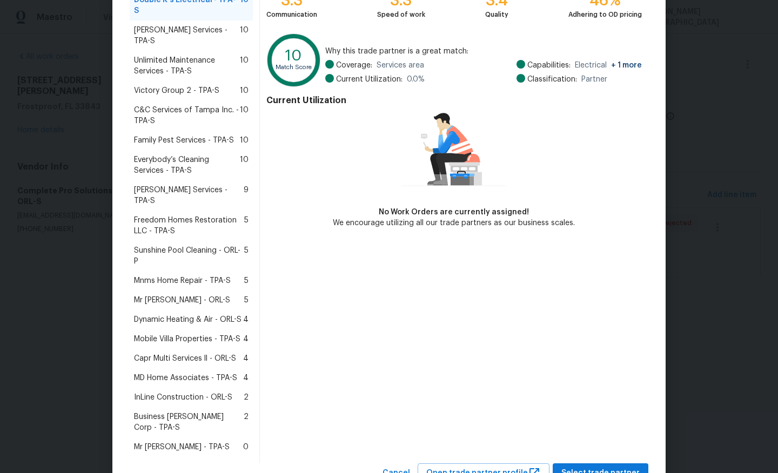
scroll to position [0, 0]
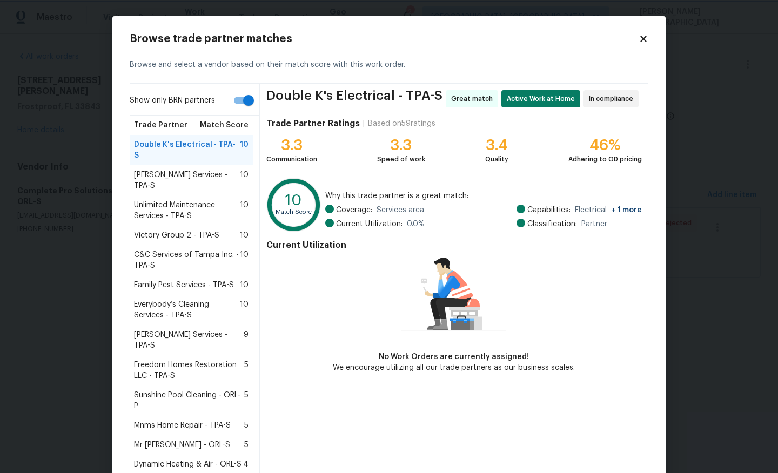
click at [2, 308] on body "Maestro Visits Projects Work Orders Tasks Properties Geo Assignments 2 Albuquer…" at bounding box center [389, 154] width 778 height 308
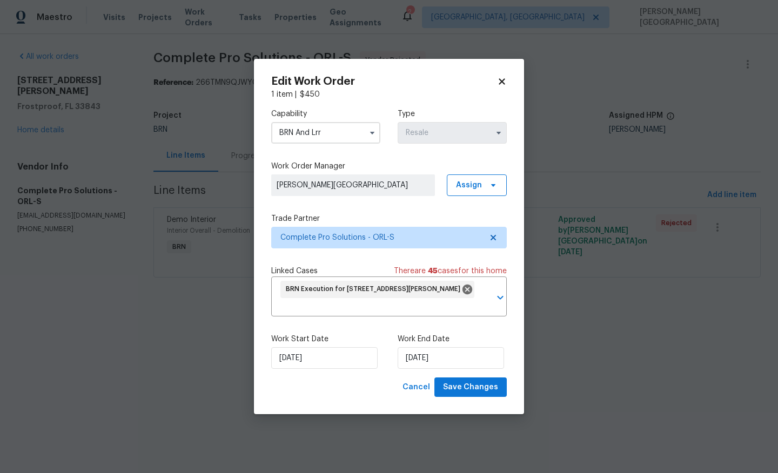
click at [317, 129] on input "BRN And Lrr" at bounding box center [325, 133] width 109 height 22
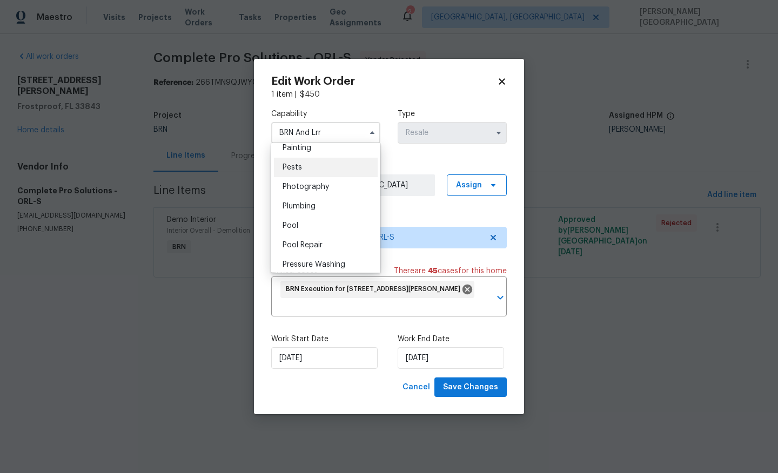
scroll to position [922, 0]
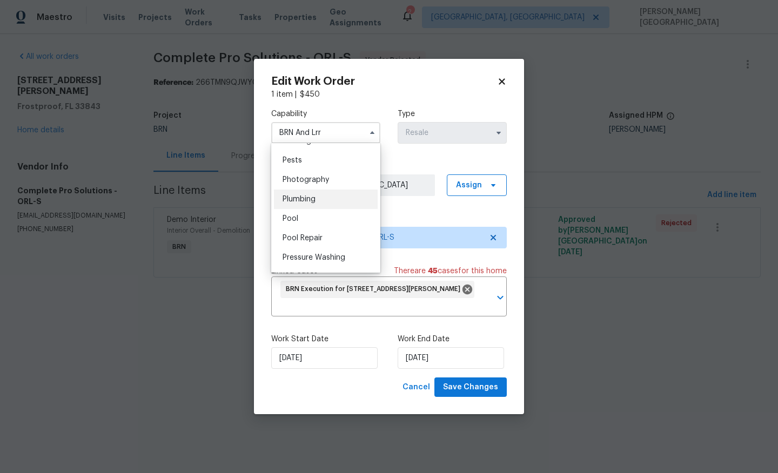
click at [297, 197] on span "Plumbing" at bounding box center [299, 200] width 33 height 8
type input "Plumbing"
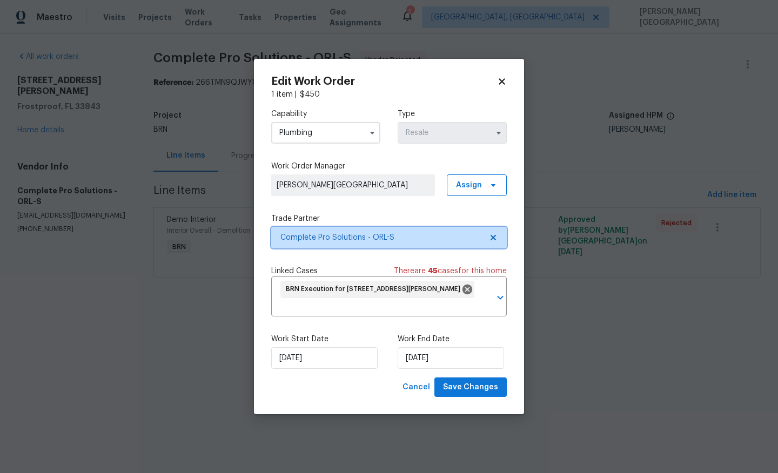
click at [318, 232] on span "Complete Pro Solutions - ORL-S" at bounding box center [381, 237] width 202 height 11
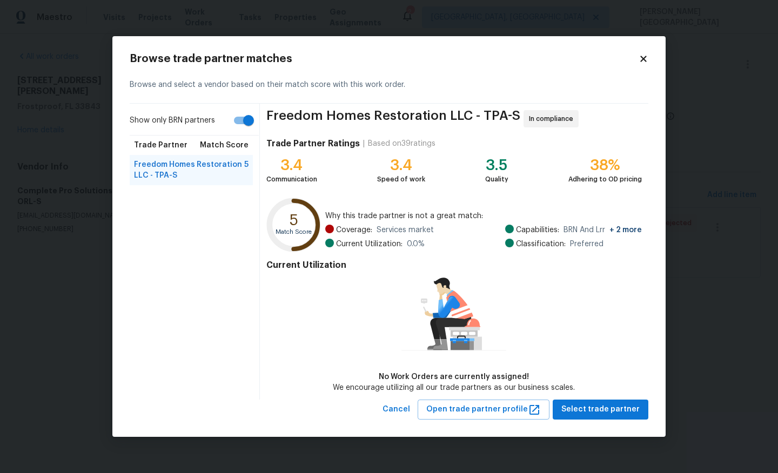
click at [247, 128] on input "Show only BRN partners" at bounding box center [249, 120] width 62 height 21
checkbox input "false"
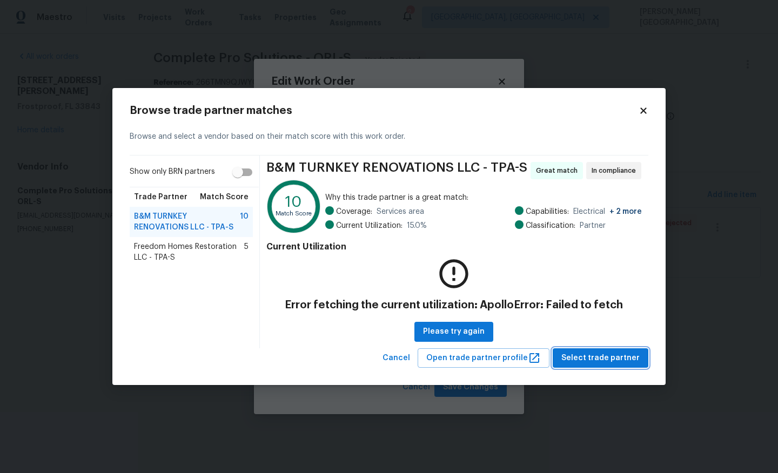
click at [588, 363] on span "Select trade partner" at bounding box center [600, 359] width 78 height 14
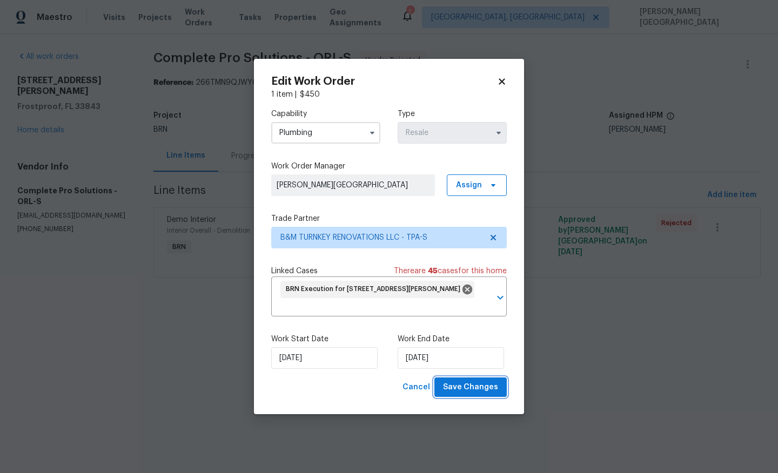
click at [457, 391] on span "Save Changes" at bounding box center [470, 388] width 55 height 14
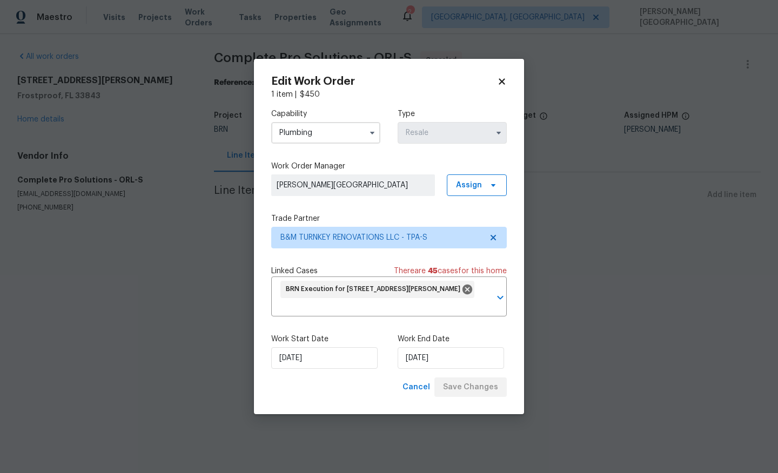
click at [754, 66] on body "Maestro Visits Projects Work Orders Tasks Properties Geo Assignments 2 Albuquer…" at bounding box center [389, 128] width 778 height 256
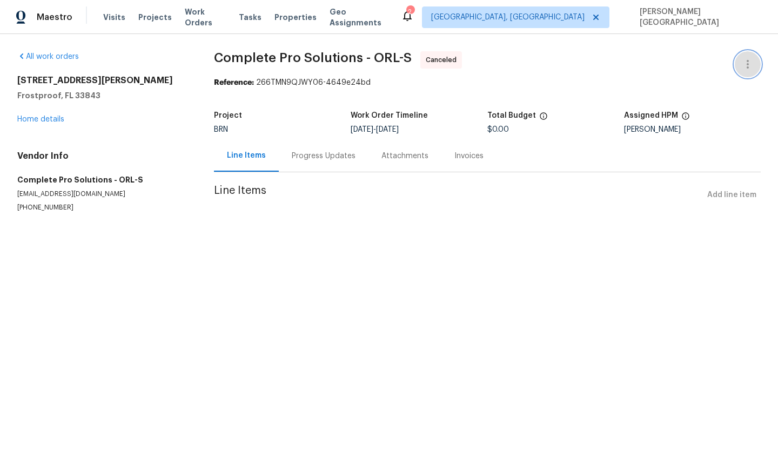
click at [752, 66] on icon "button" at bounding box center [747, 64] width 13 height 13
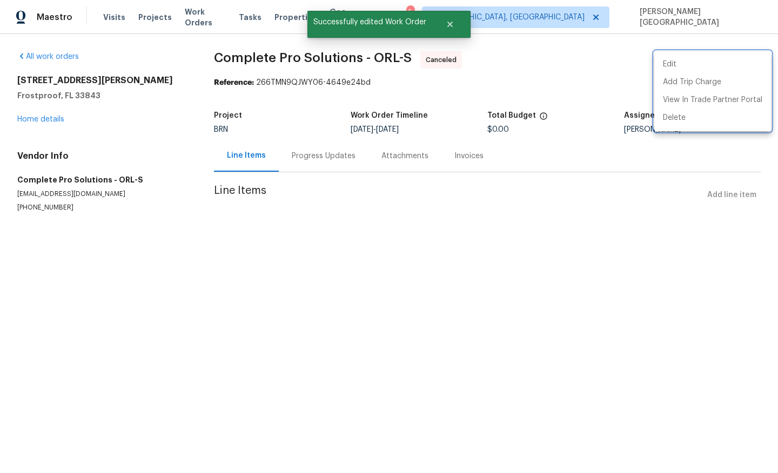
click at [306, 151] on div at bounding box center [389, 236] width 778 height 473
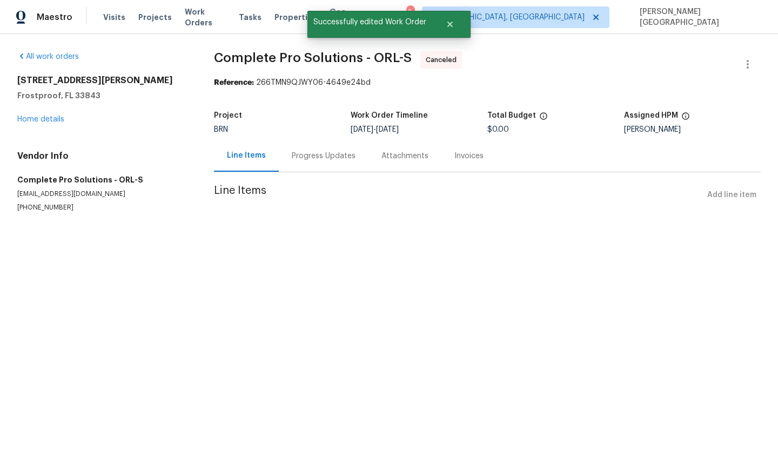
click at [308, 149] on div "Progress Updates" at bounding box center [324, 156] width 90 height 32
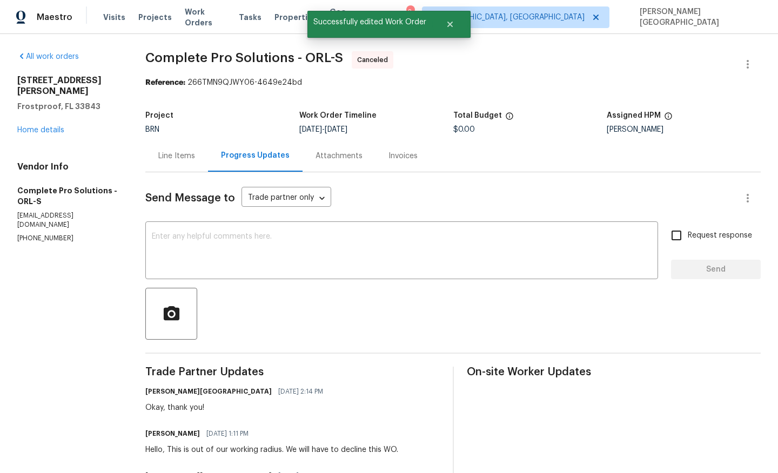
scroll to position [76, 0]
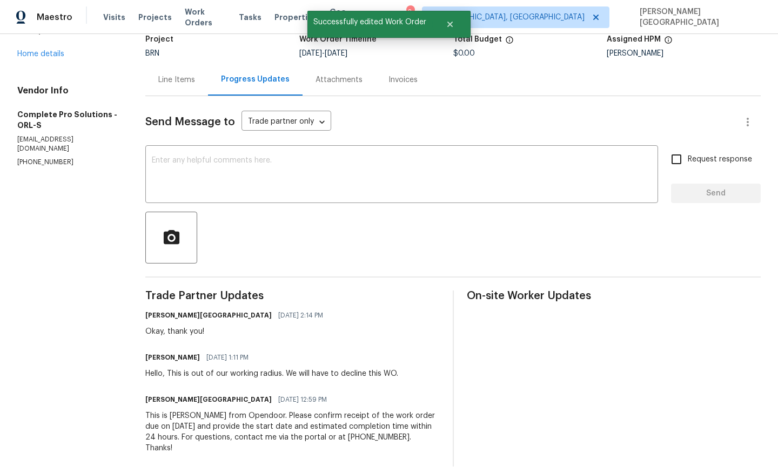
click at [216, 419] on div "This is Isabel from Opendoor. Please confirm receipt of the work order due on 0…" at bounding box center [292, 432] width 294 height 43
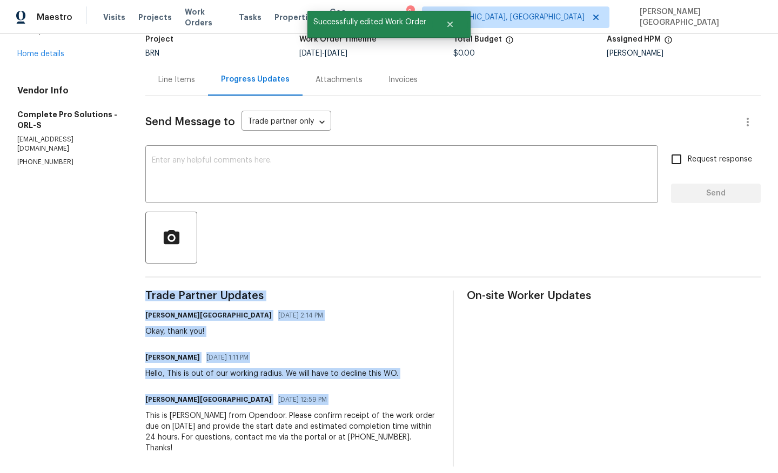
click at [216, 419] on div "This is Isabel from Opendoor. Please confirm receipt of the work order due on 0…" at bounding box center [292, 432] width 294 height 43
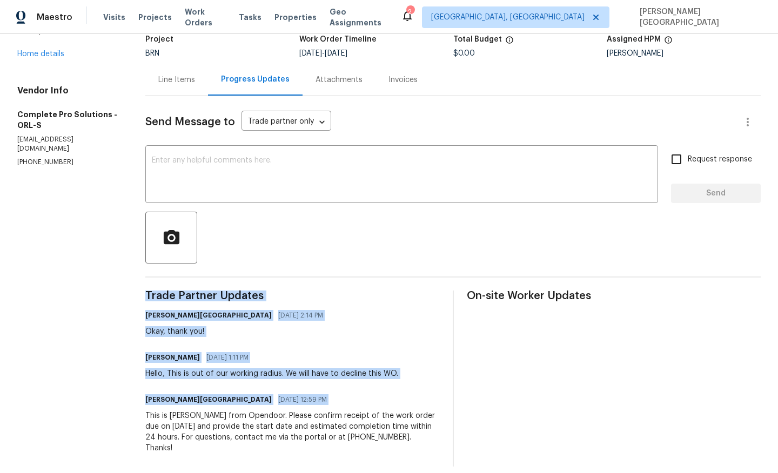
copy div "Trade Partner Updates Isabel Sangeetha Ireland 08/27/2025 2:14 PM Okay, thank y…"
click at [59, 50] on link "Home details" at bounding box center [40, 54] width 47 height 8
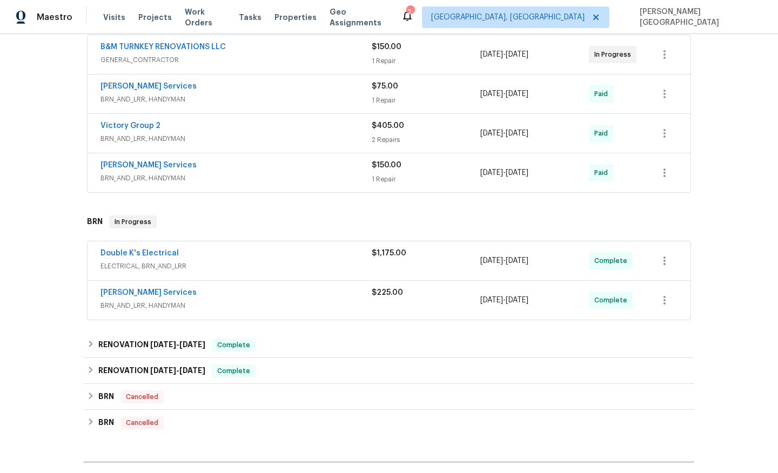
scroll to position [251, 0]
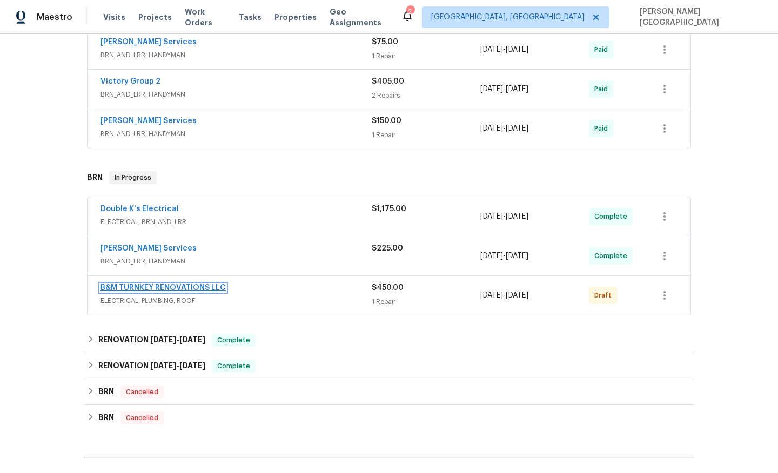
click at [164, 287] on link "B&M TURNKEY RENOVATIONS LLC" at bounding box center [162, 288] width 125 height 8
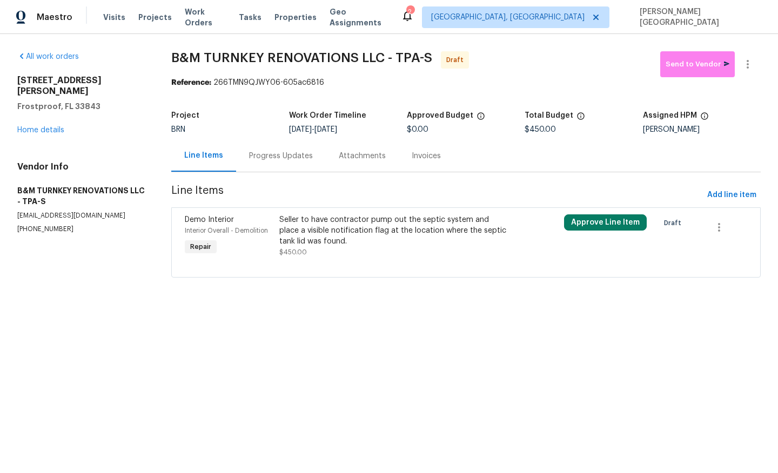
click at [290, 159] on div "Progress Updates" at bounding box center [281, 156] width 64 height 11
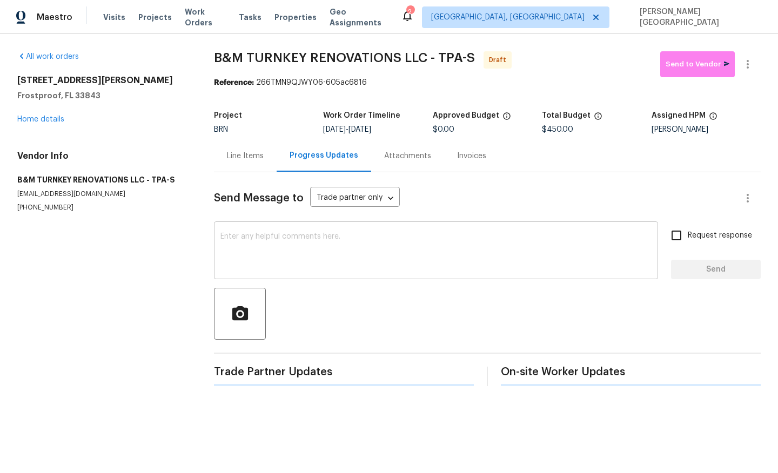
click at [276, 251] on textarea at bounding box center [435, 252] width 431 height 38
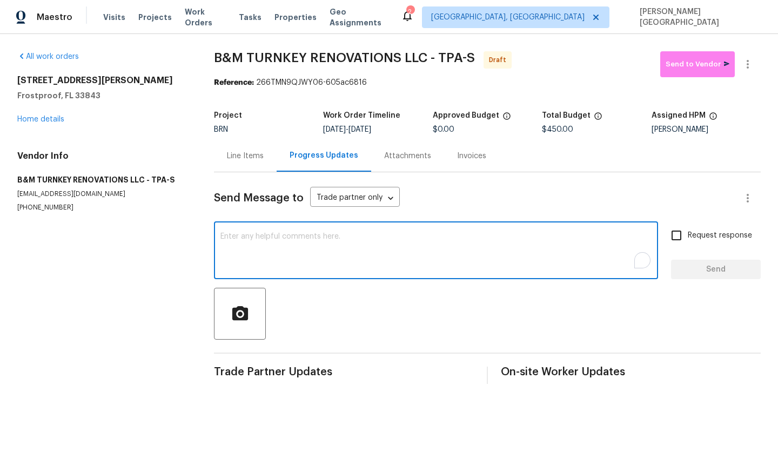
paste textarea "This is Isabel from Opendoor. Please confirm receipt of the work order due on 0…"
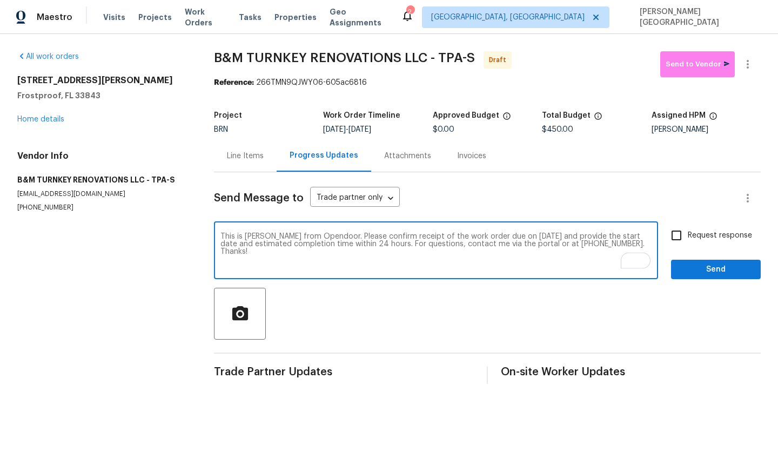
click at [504, 235] on textarea "This is Isabel from Opendoor. Please confirm receipt of the work order due on 0…" at bounding box center [435, 252] width 431 height 38
click at [515, 236] on textarea "This is Isabel from Opendoor. Please confirm receipt of the work order due on 0…" at bounding box center [435, 252] width 431 height 38
type textarea "This is Isabel from Opendoor. Please confirm receipt of the work order due on 0…"
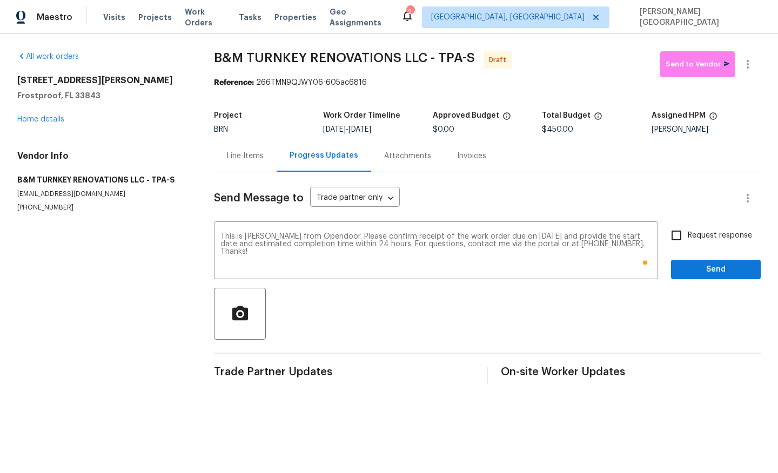
drag, startPoint x: 691, startPoint y: 238, endPoint x: 693, endPoint y: 244, distance: 6.3
click at [691, 238] on span "Request response" at bounding box center [720, 235] width 64 height 11
click at [688, 238] on input "Request response" at bounding box center [676, 235] width 23 height 23
checkbox input "true"
click at [703, 266] on span "Send" at bounding box center [716, 270] width 72 height 14
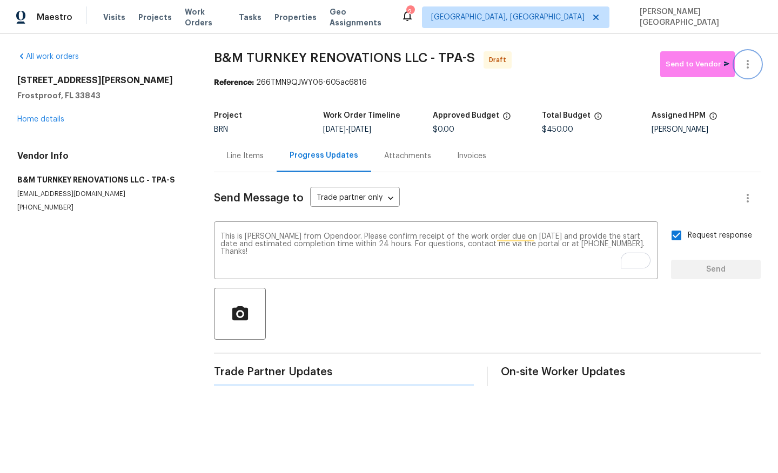
click at [754, 60] on icon "button" at bounding box center [747, 64] width 13 height 13
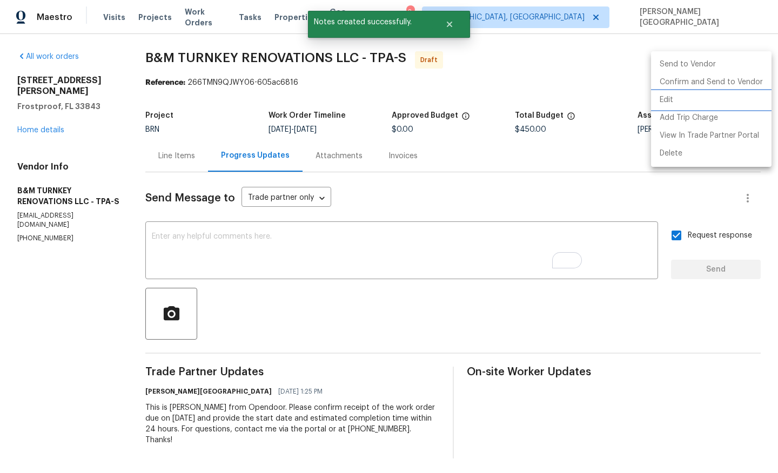
click at [704, 96] on li "Edit" at bounding box center [711, 100] width 120 height 18
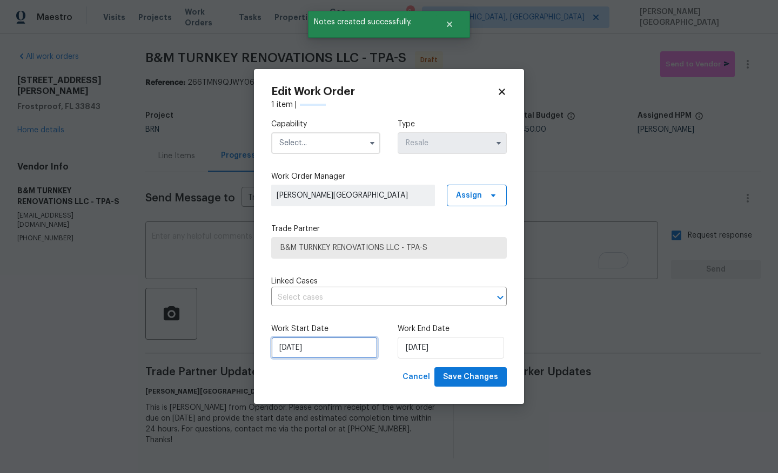
click at [316, 344] on input "8/26/2025" at bounding box center [324, 348] width 106 height 22
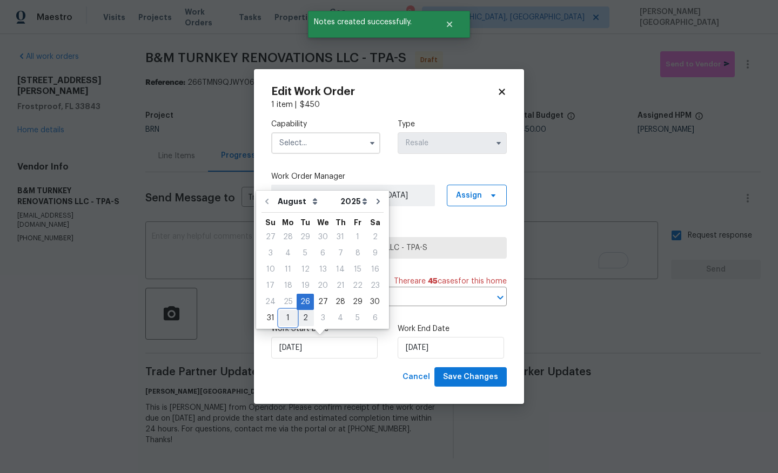
drag, startPoint x: 290, startPoint y: 317, endPoint x: 305, endPoint y: 320, distance: 16.0
click at [305, 320] on div "31 1 2 3 4 5 6" at bounding box center [322, 318] width 122 height 16
click at [305, 320] on div "2" at bounding box center [305, 318] width 17 height 15
type input "9/2/2025"
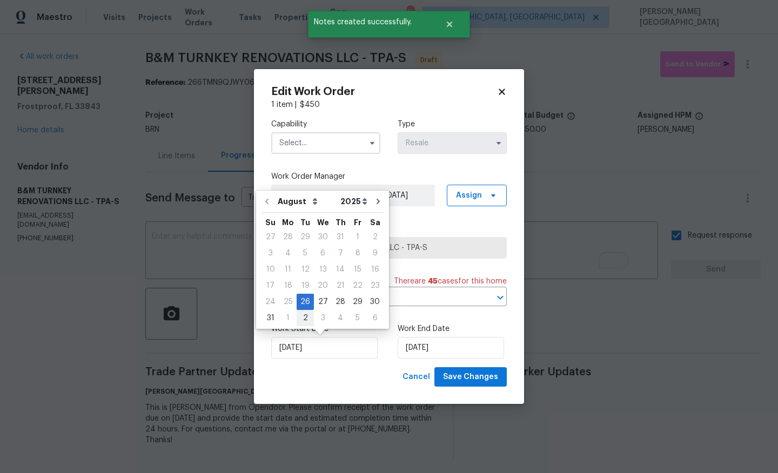
select select "8"
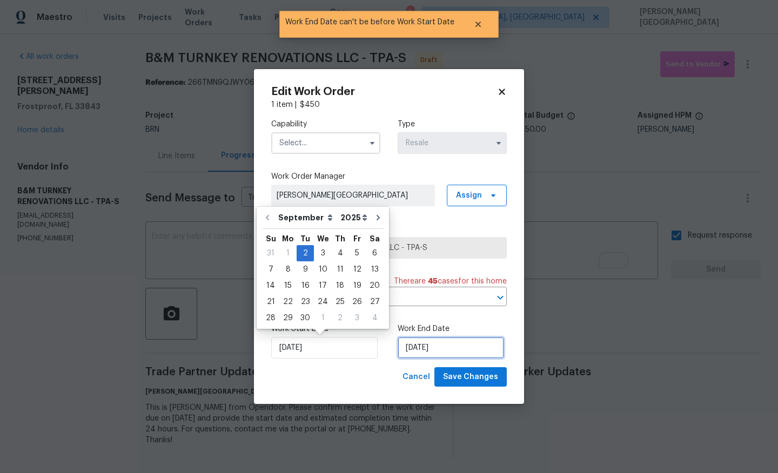
click at [410, 346] on input "9/2/2025" at bounding box center [451, 348] width 106 height 22
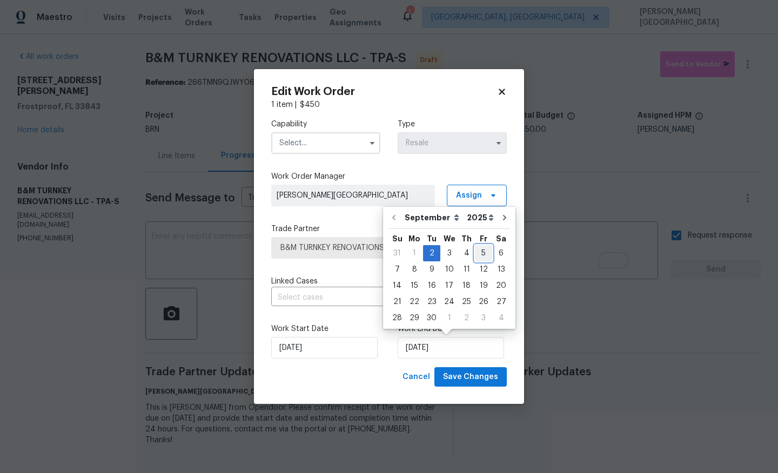
click at [481, 252] on div "5" at bounding box center [483, 253] width 17 height 15
type input "9/5/2025"
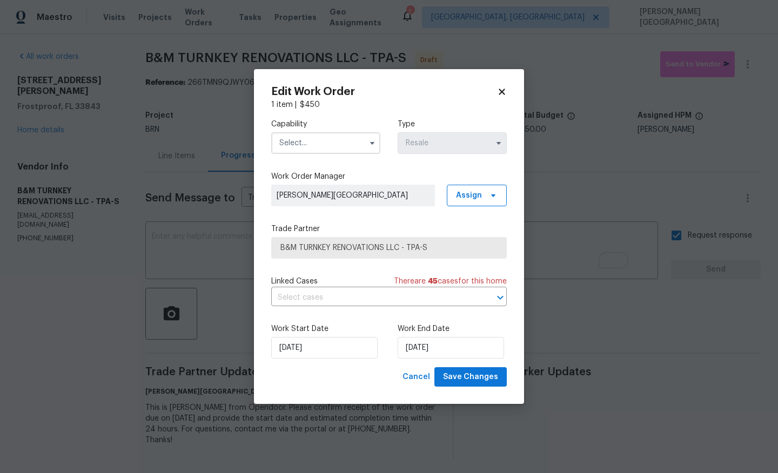
click at [363, 279] on div "Linked Cases There are 45 case s for this home" at bounding box center [389, 281] width 236 height 11
click at [364, 294] on input "text" at bounding box center [373, 298] width 205 height 17
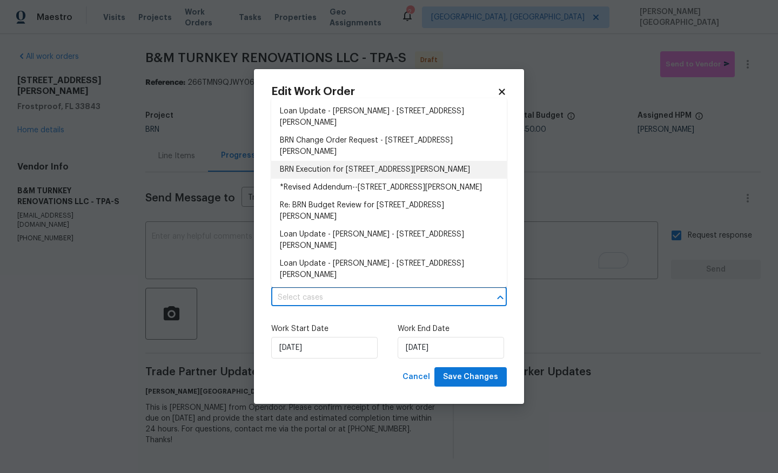
click at [325, 161] on li "BRN Execution for 411 Thomas Ave, Frostproof, FL 33843" at bounding box center [389, 170] width 236 height 18
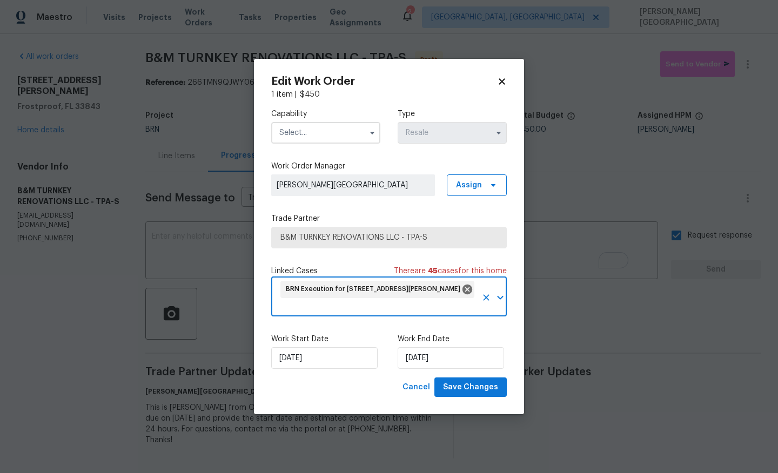
click at [308, 140] on input "text" at bounding box center [325, 133] width 109 height 22
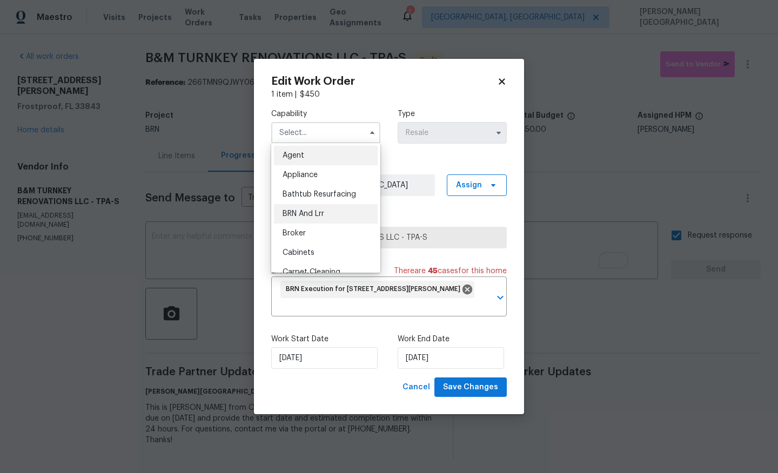
click at [317, 213] on span "BRN And Lrr" at bounding box center [304, 214] width 42 height 8
type input "BRN And Lrr"
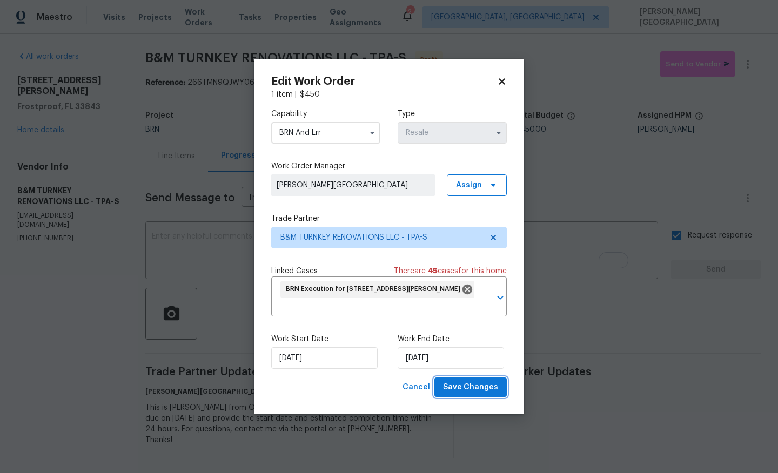
click at [464, 385] on span "Save Changes" at bounding box center [470, 388] width 55 height 14
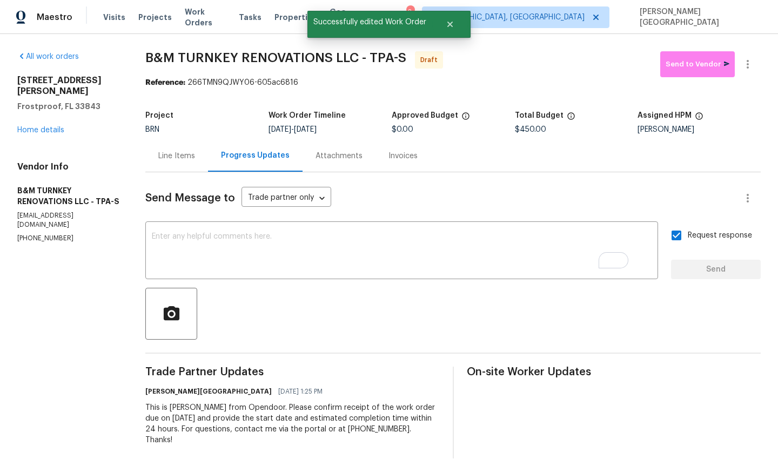
click at [193, 161] on div "Line Items" at bounding box center [176, 156] width 37 height 11
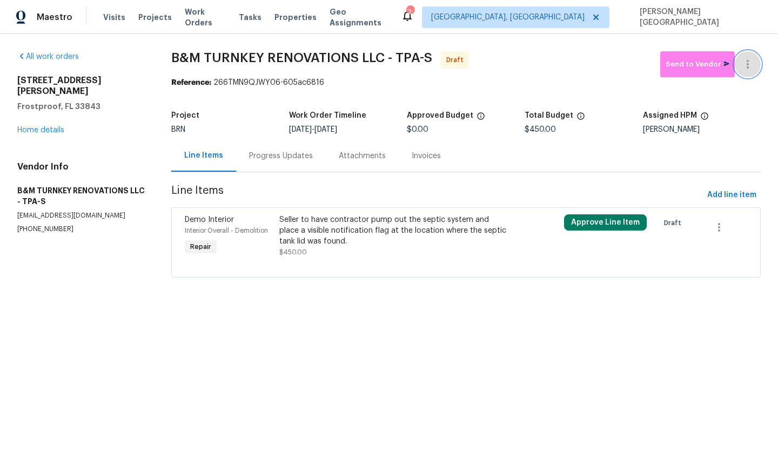
click at [753, 66] on icon "button" at bounding box center [747, 64] width 13 height 13
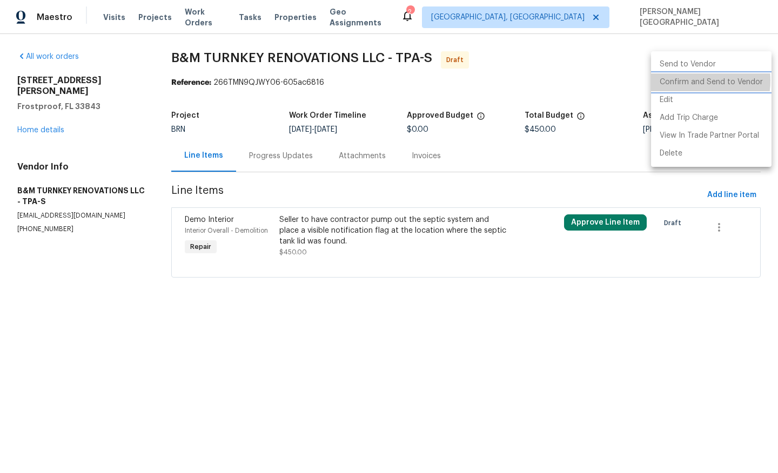
click at [685, 81] on li "Confirm and Send to Vendor" at bounding box center [711, 82] width 120 height 18
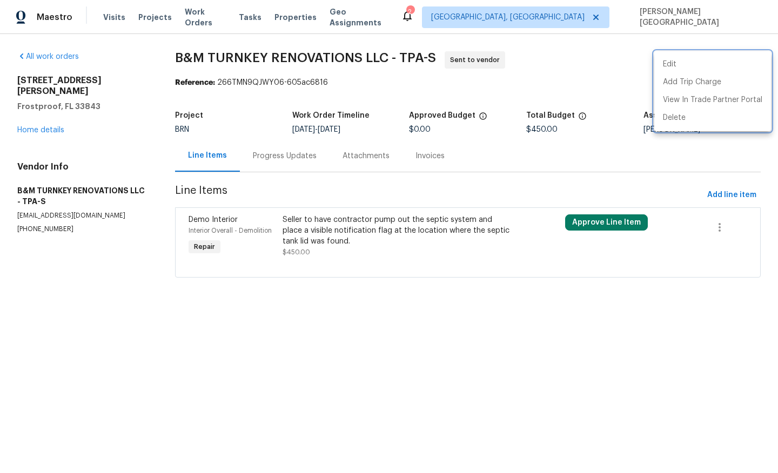
click at [174, 50] on div at bounding box center [389, 236] width 778 height 473
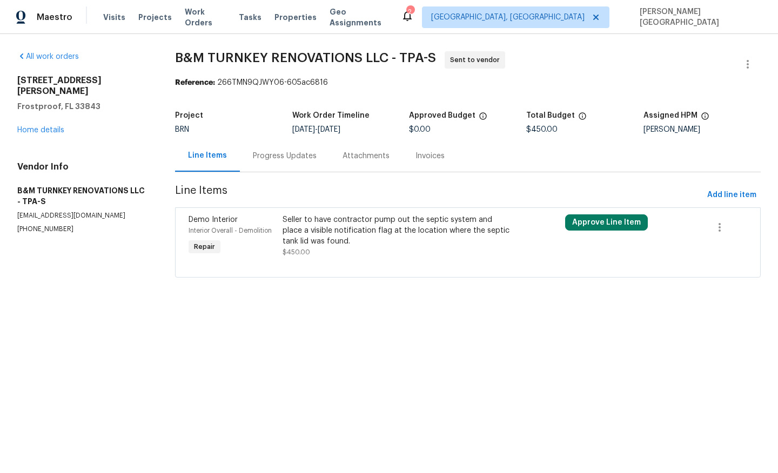
click at [178, 55] on span "B&M TURNKEY RENOVATIONS LLC - TPA-S" at bounding box center [305, 57] width 261 height 13
click at [170, 51] on div "All work orders 411 Thomas Ave Frostproof, FL 33843 Home details Vendor Info B&…" at bounding box center [389, 171] width 778 height 274
click at [336, 66] on span "B&M TURNKEY RENOVATIONS LLC - TPA-S Sent to vendor" at bounding box center [455, 64] width 560 height 26
copy span "B&M TURNKEY RENOVATIONS"
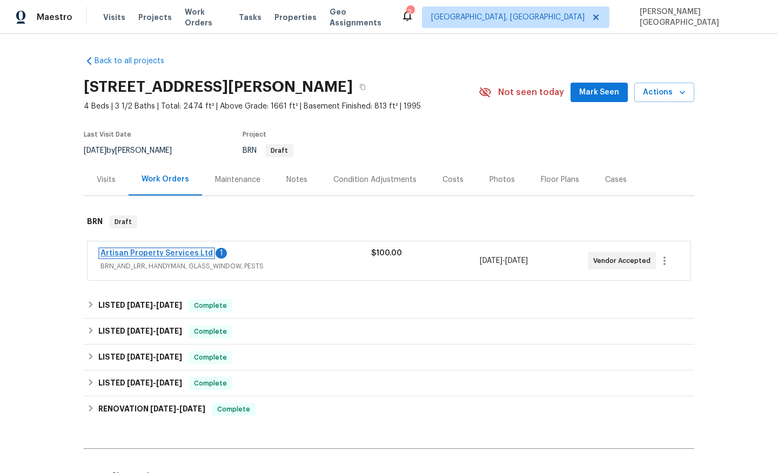
click at [170, 254] on link "Artisan Property Services Ltd" at bounding box center [156, 254] width 112 height 8
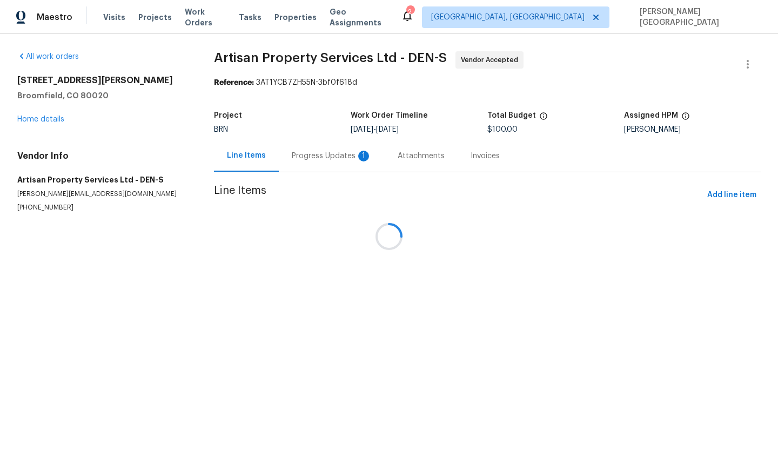
click at [301, 165] on div at bounding box center [389, 236] width 778 height 473
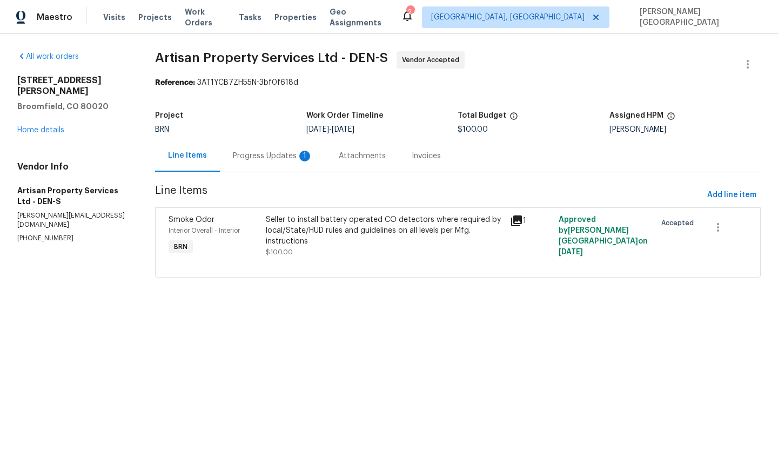
click at [293, 160] on div "Progress Updates 1" at bounding box center [273, 156] width 80 height 11
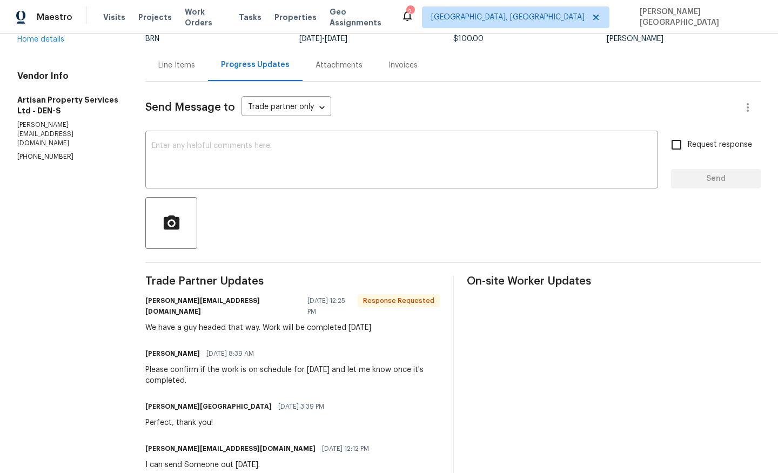
scroll to position [8, 0]
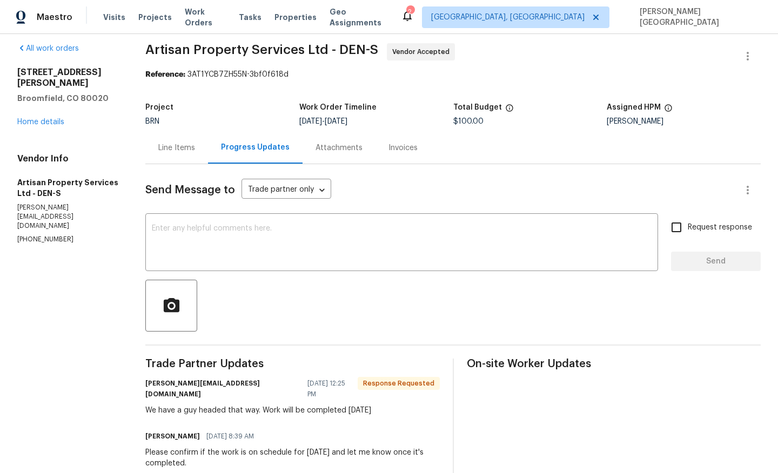
click at [245, 405] on div "We have a guy headed that way. Work will be completed [DATE]" at bounding box center [292, 410] width 294 height 11
click at [247, 271] on div "x ​" at bounding box center [401, 243] width 513 height 55
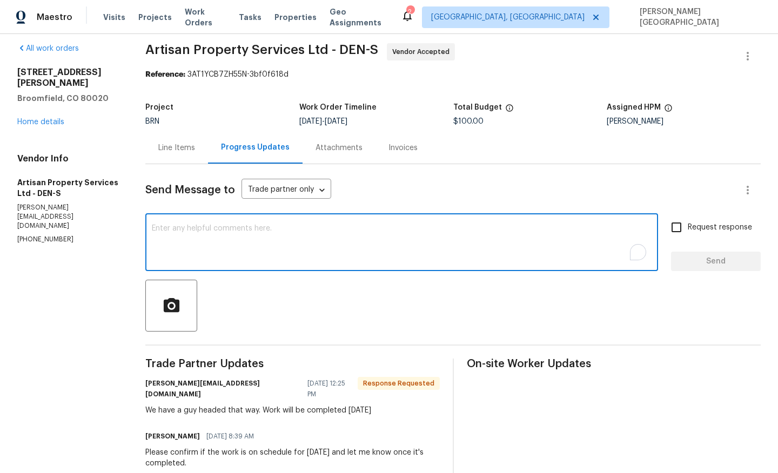
click at [233, 245] on textarea "To enrich screen reader interactions, please activate Accessibility in Grammarl…" at bounding box center [402, 244] width 500 height 38
type textarea "Thank you!"
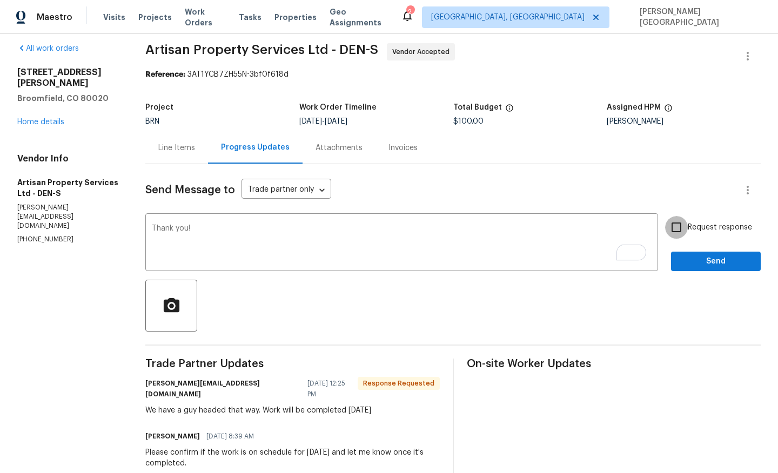
click at [668, 225] on input "Request response" at bounding box center [676, 227] width 23 height 23
checkbox input "true"
click at [688, 250] on div "Request response Send" at bounding box center [716, 243] width 90 height 55
click at [688, 257] on span "Send" at bounding box center [716, 262] width 72 height 14
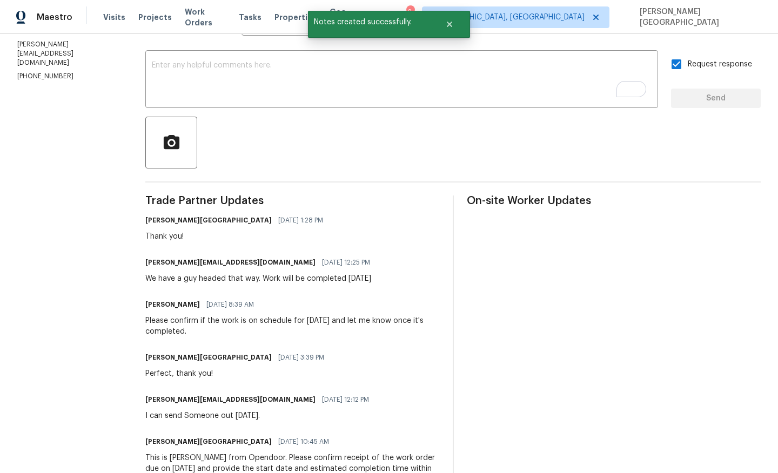
scroll to position [213, 0]
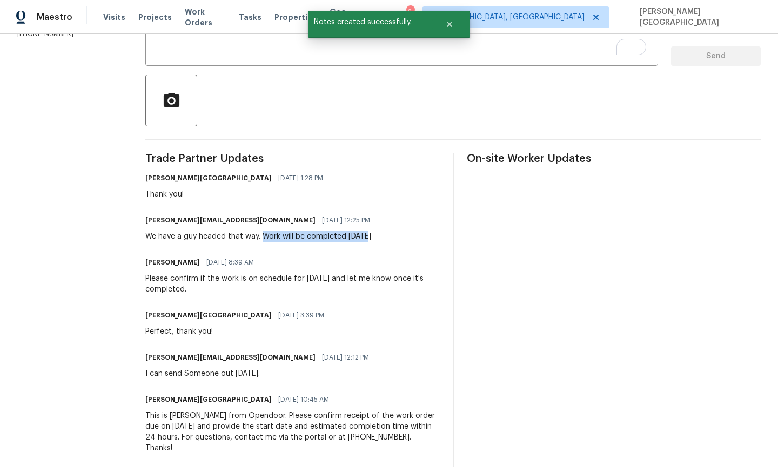
drag, startPoint x: 264, startPoint y: 233, endPoint x: 384, endPoint y: 239, distance: 119.6
click at [384, 239] on div "[PERSON_NAME][EMAIL_ADDRESS][DOMAIN_NAME] [DATE] 12:25 PM We have a guy headed …" at bounding box center [292, 227] width 294 height 29
copy div "Work will be completed [DATE]"
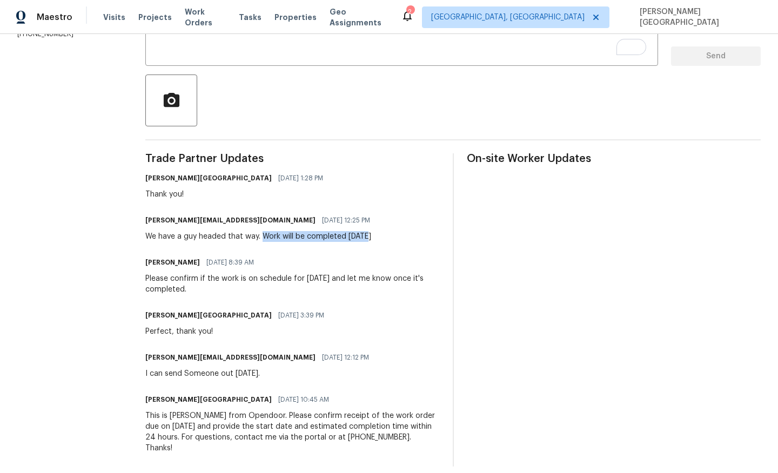
copy div "Work will be completed [DATE]"
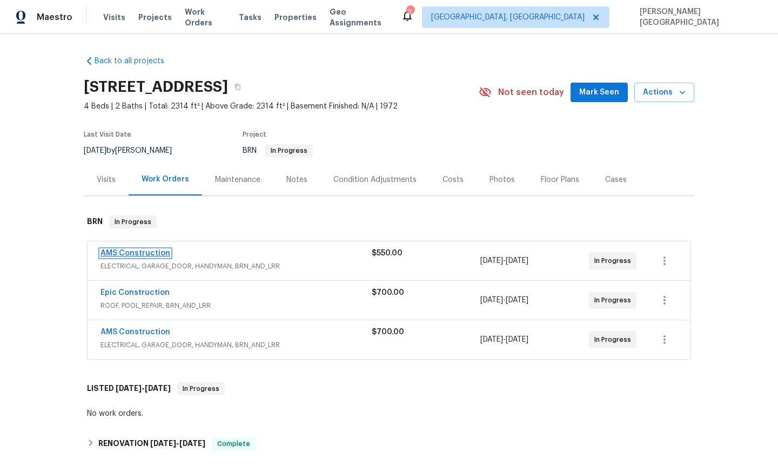
click at [122, 256] on link "AMS Construction" at bounding box center [135, 254] width 70 height 8
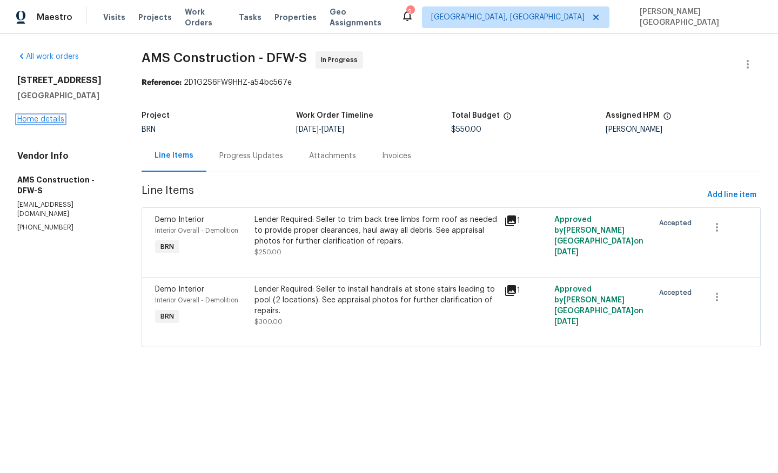
click at [50, 120] on link "Home details" at bounding box center [40, 120] width 47 height 8
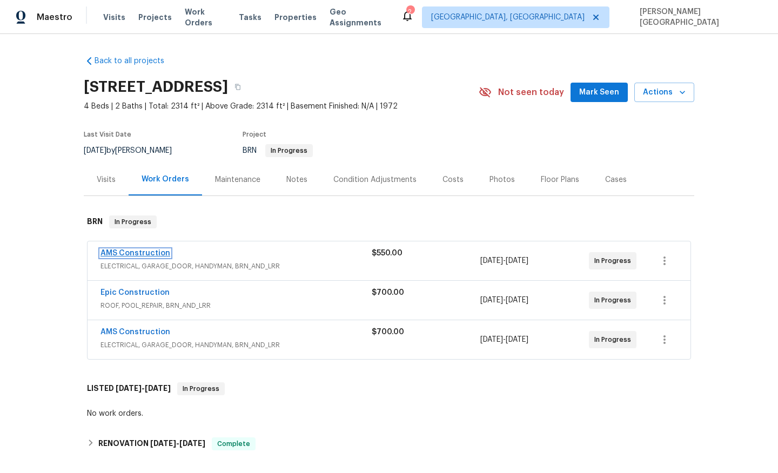
click at [159, 254] on link "AMS Construction" at bounding box center [135, 254] width 70 height 8
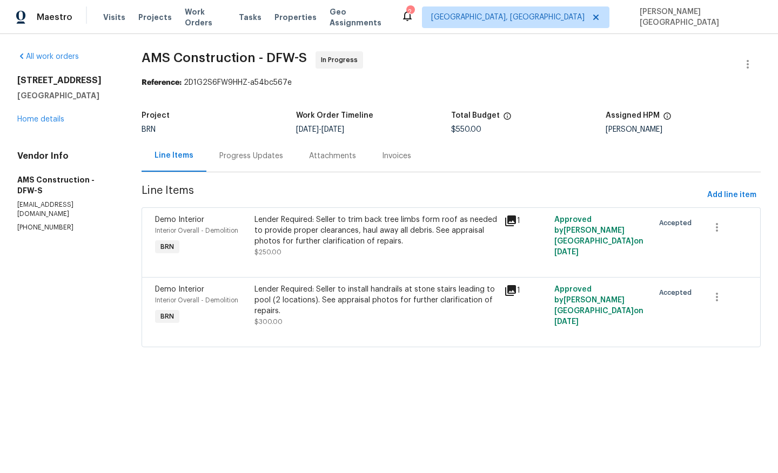
click at [256, 159] on div "Progress Updates" at bounding box center [251, 156] width 64 height 11
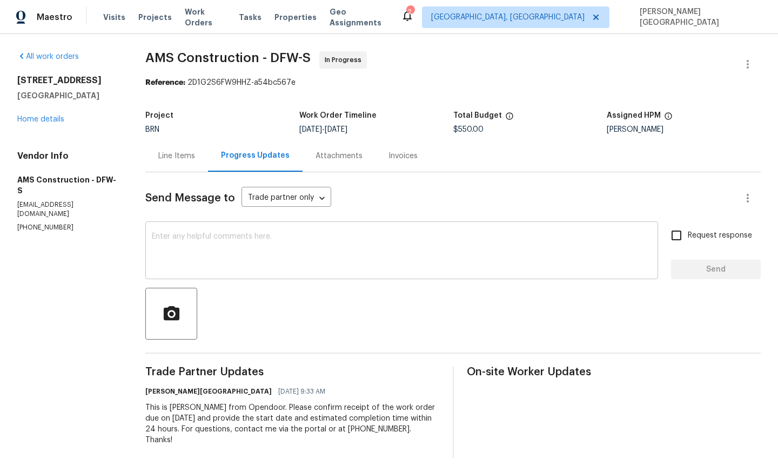
click at [170, 230] on div "x ​" at bounding box center [401, 251] width 513 height 55
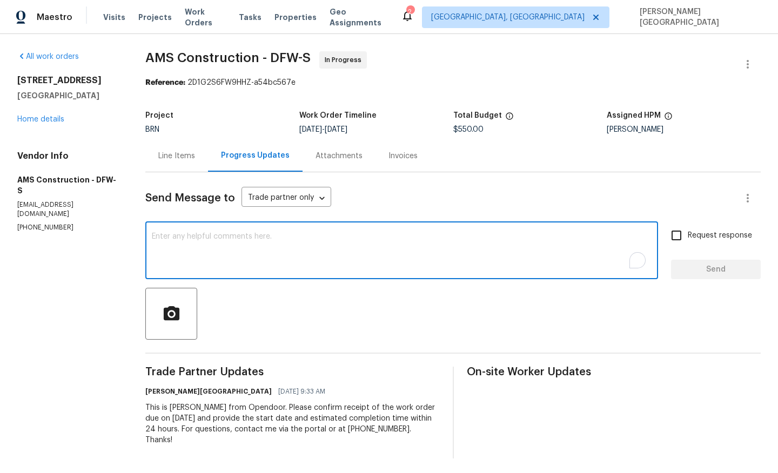
paste textarea "Thanks for accepting the WO. Please provide the timeline soon?"
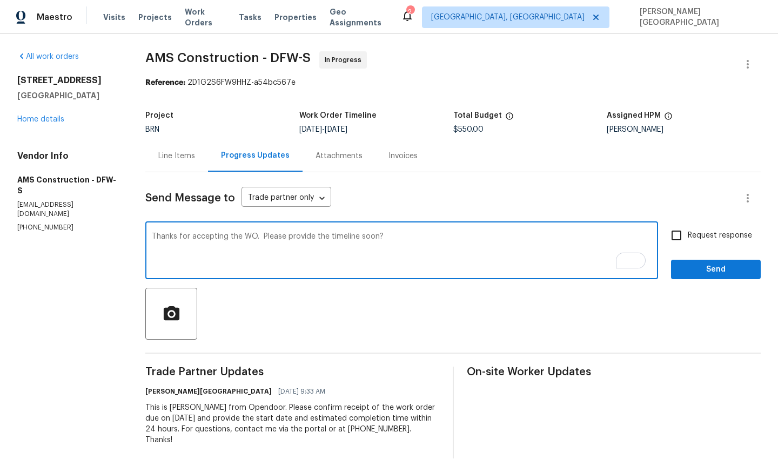
type textarea "Thanks for accepting the WO. Please provide the timeline soon?"
click at [673, 234] on input "Request response" at bounding box center [676, 235] width 23 height 23
checkbox input "true"
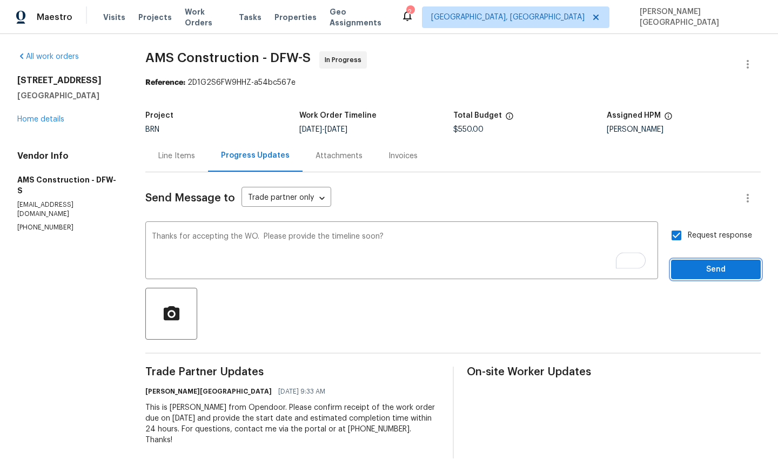
click at [690, 269] on span "Send" at bounding box center [716, 270] width 72 height 14
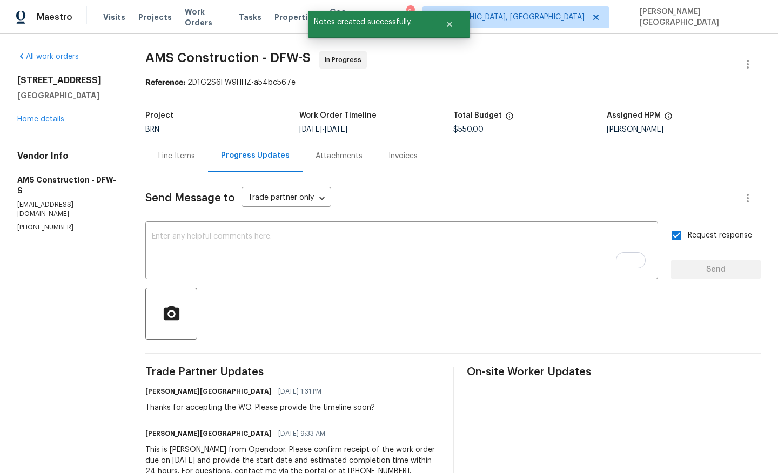
click at [174, 61] on span "AMS Construction - DFW-S" at bounding box center [227, 57] width 165 height 13
click at [193, 61] on span "AMS Construction - DFW-S" at bounding box center [227, 57] width 165 height 13
copy span "AMS Construction"
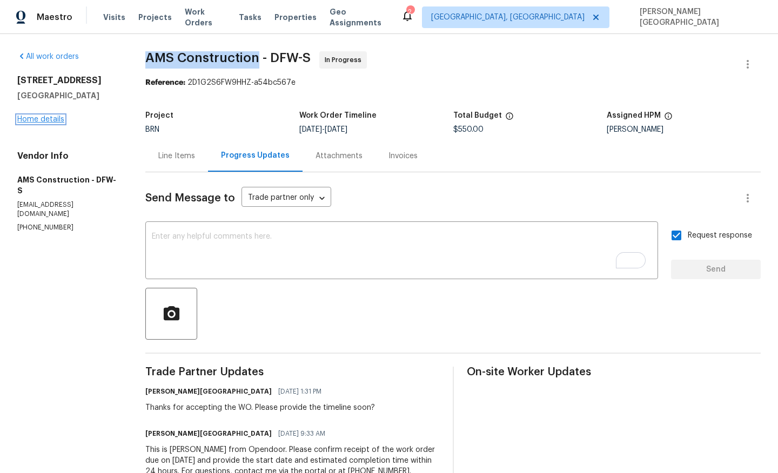
click at [43, 118] on link "Home details" at bounding box center [40, 120] width 47 height 8
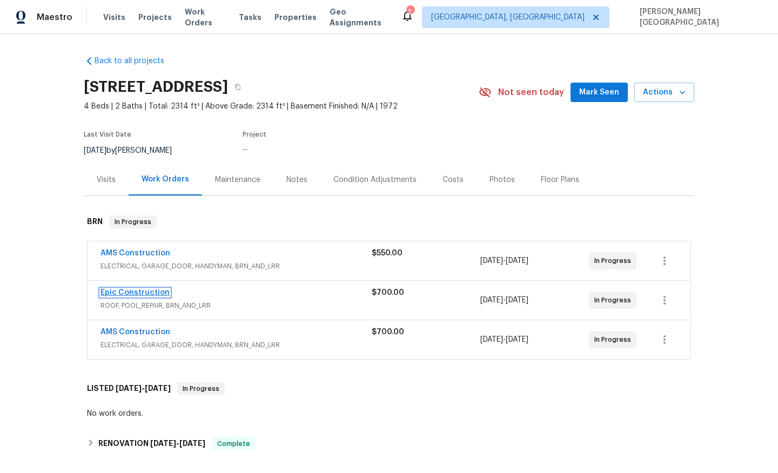
click at [152, 291] on link "Epic Construction" at bounding box center [134, 293] width 69 height 8
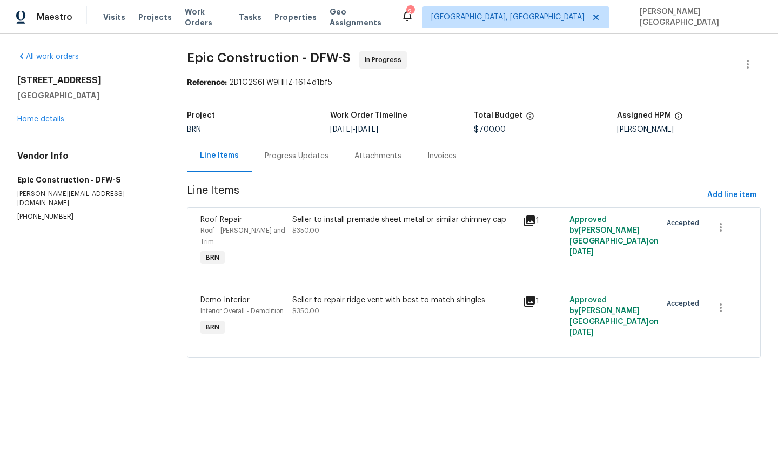
click at [297, 158] on div "Progress Updates" at bounding box center [297, 156] width 64 height 11
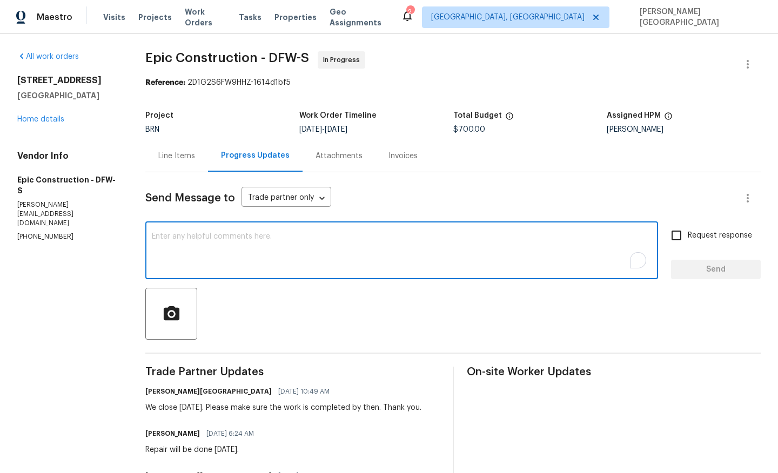
click at [230, 261] on textarea "To enrich screen reader interactions, please activate Accessibility in Grammarl…" at bounding box center [402, 252] width 500 height 38
type textarea "Has this been completed?"
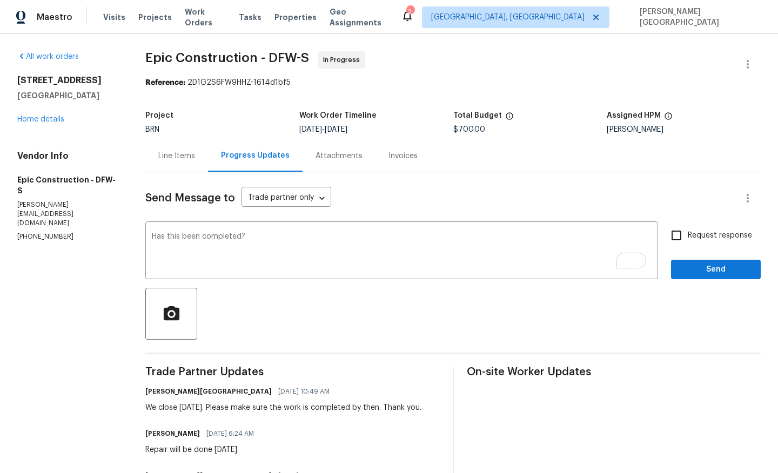
click at [690, 234] on span "Request response" at bounding box center [720, 235] width 64 height 11
click at [688, 234] on input "Request response" at bounding box center [676, 235] width 23 height 23
checkbox input "true"
click at [707, 270] on span "Send" at bounding box center [716, 270] width 72 height 14
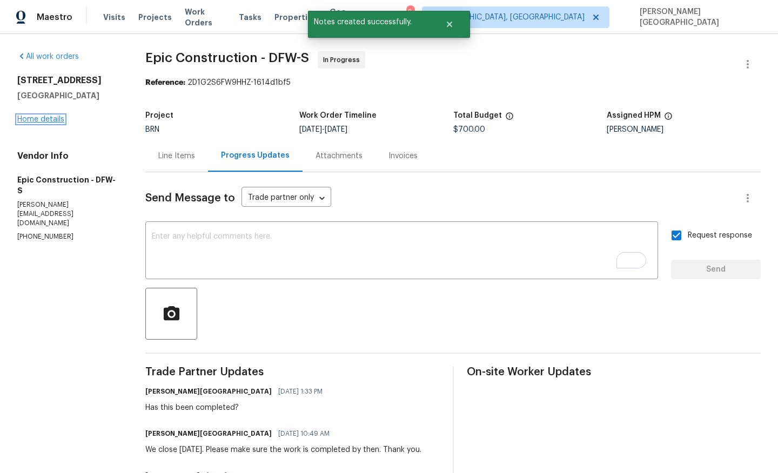
click at [36, 119] on link "Home details" at bounding box center [40, 120] width 47 height 8
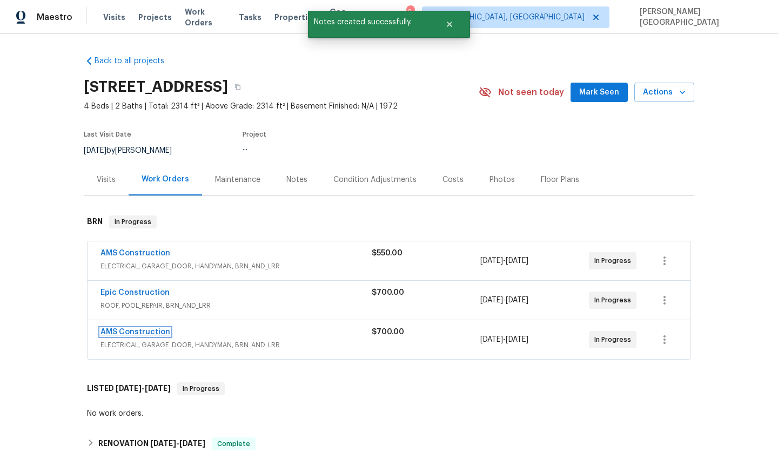
click at [137, 332] on link "AMS Construction" at bounding box center [135, 332] width 70 height 8
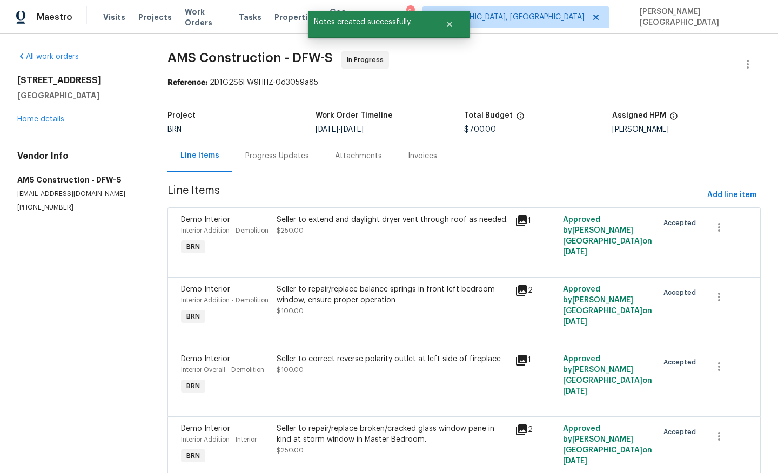
click at [291, 162] on div "Progress Updates" at bounding box center [277, 156] width 90 height 32
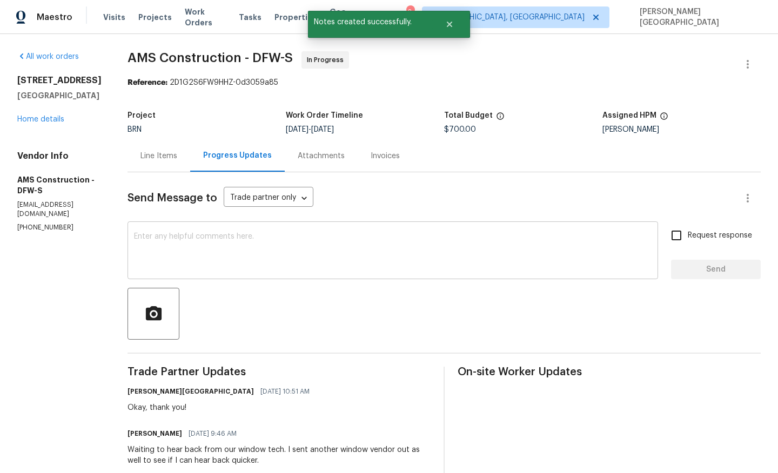
scroll to position [6, 0]
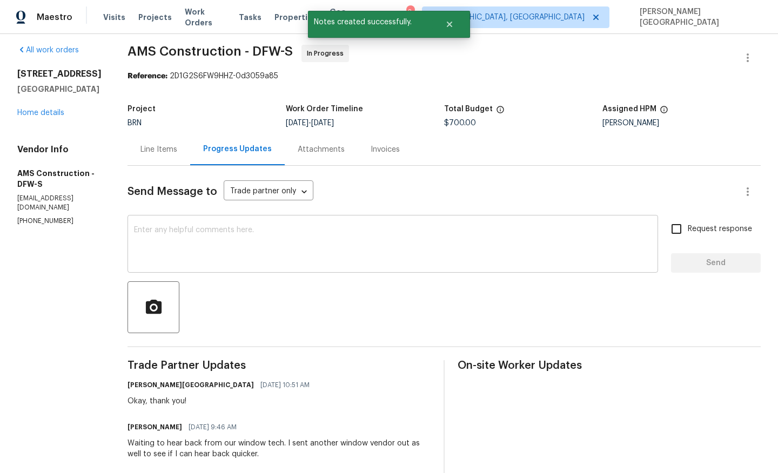
click at [201, 230] on textarea at bounding box center [393, 245] width 518 height 38
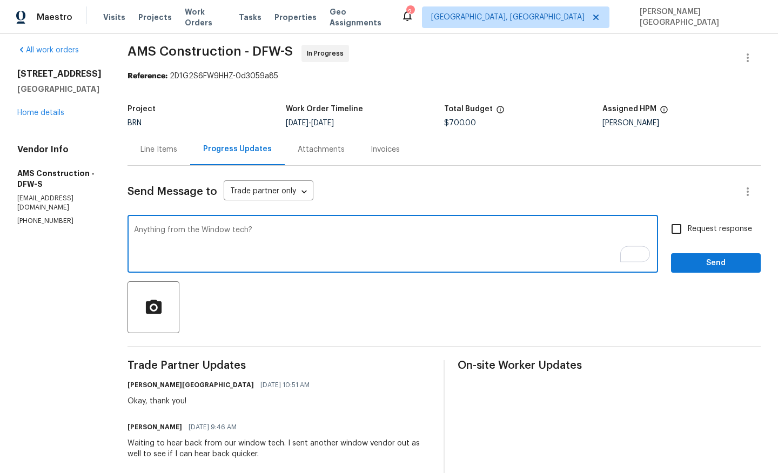
click at [207, 231] on textarea "Anything from the Window tech?" at bounding box center [393, 245] width 518 height 38
type textarea "Anything from the window tech?"
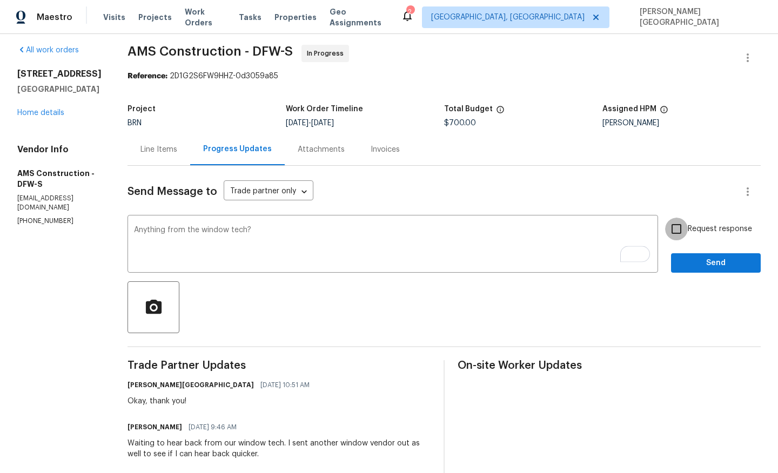
click at [681, 228] on input "Request response" at bounding box center [676, 229] width 23 height 23
checkbox input "true"
click at [698, 262] on span "Send" at bounding box center [716, 264] width 72 height 14
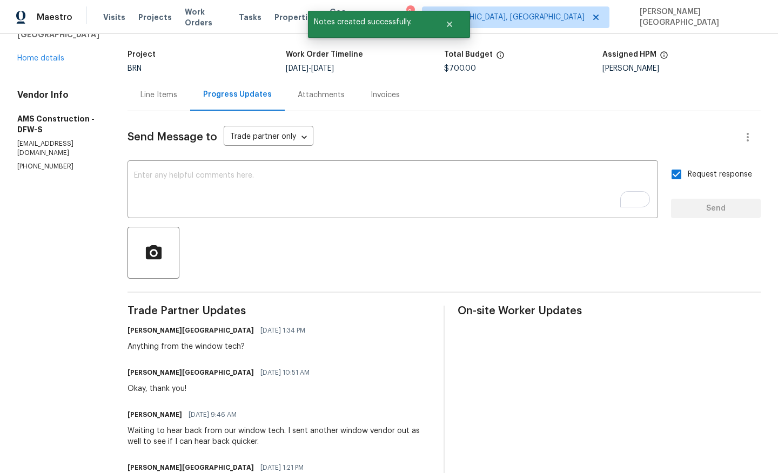
scroll to position [0, 0]
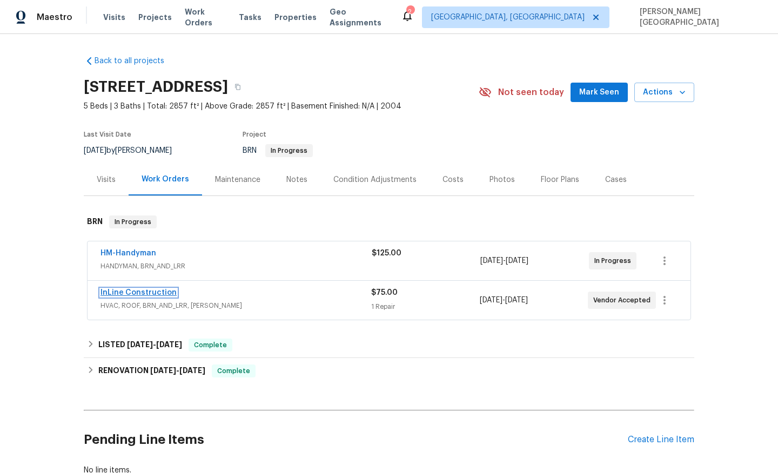
click at [154, 292] on link "InLine Construction" at bounding box center [138, 293] width 76 height 8
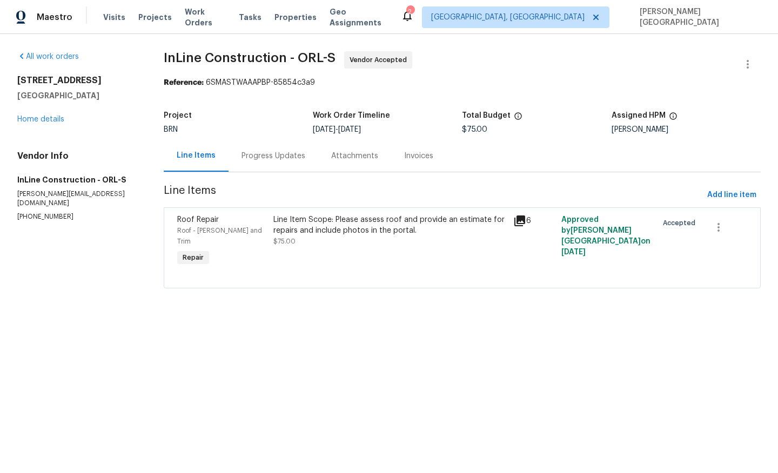
click at [264, 158] on div "Progress Updates" at bounding box center [274, 156] width 64 height 11
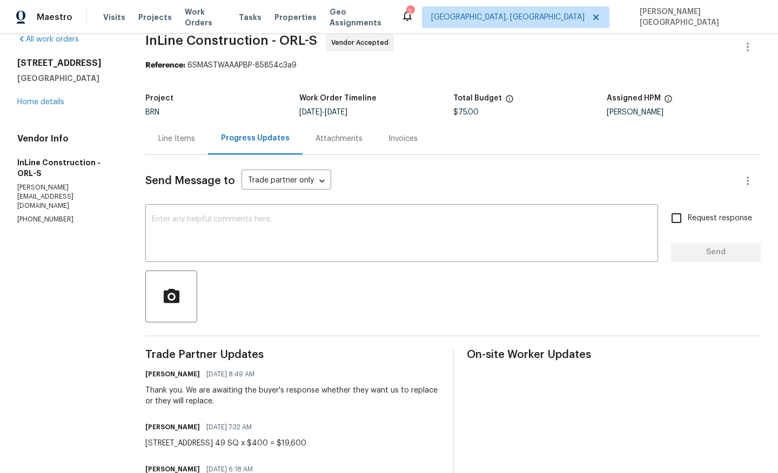
scroll to position [19, 0]
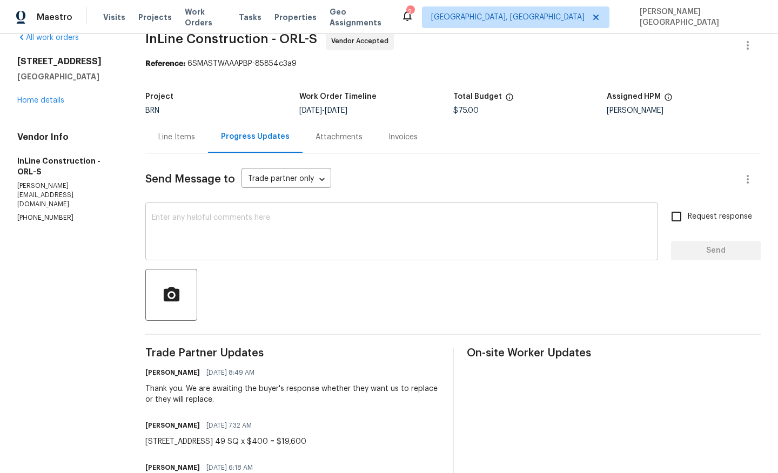
click at [182, 241] on textarea at bounding box center [402, 233] width 500 height 38
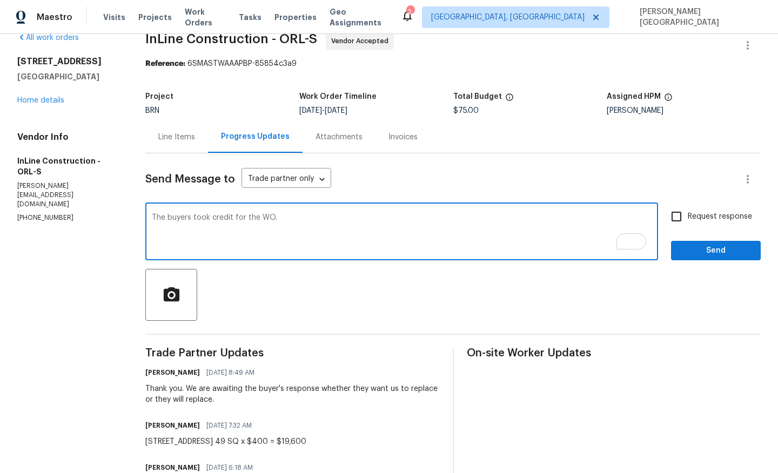
click at [159, 218] on textarea "The buyers took credit for the WO." at bounding box center [402, 233] width 500 height 38
click at [301, 217] on textarea "Hello, the buyers took credit for the WO." at bounding box center [402, 233] width 500 height 38
paste textarea "no repairs or replacement will be needed"
click at [471, 220] on textarea "Hello, the buyers took credit for the WO, and no repairs or replacement will be…" at bounding box center [402, 233] width 500 height 38
type textarea "Hello, the buyers took credit for the WO, and no repairs or replacement will be…"
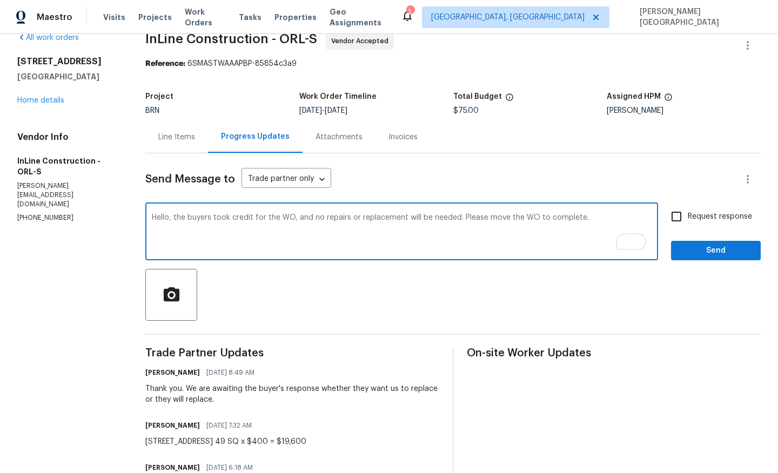
click at [673, 220] on input "Request response" at bounding box center [676, 216] width 23 height 23
checkbox input "true"
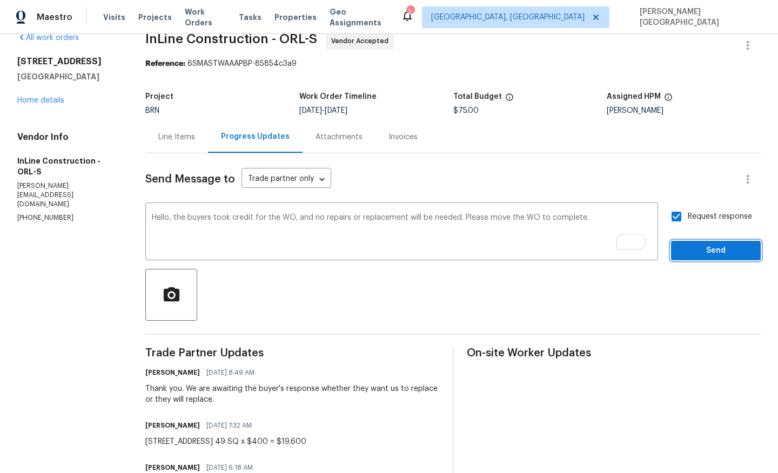
click at [683, 244] on span "Send" at bounding box center [716, 251] width 72 height 14
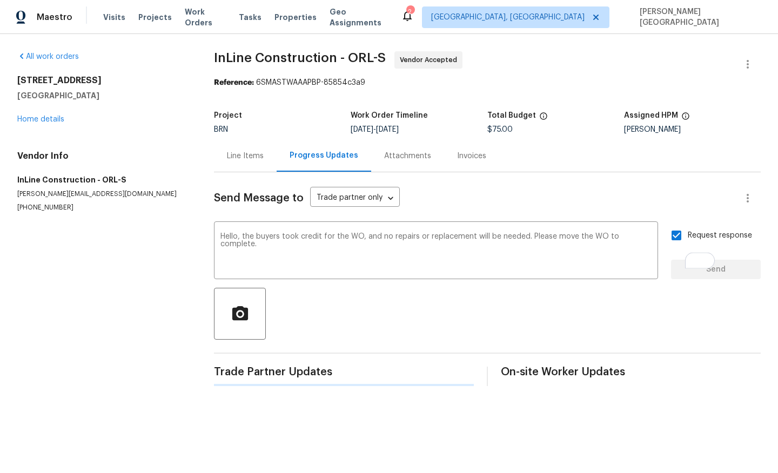
scroll to position [0, 0]
click at [752, 57] on button "button" at bounding box center [748, 64] width 26 height 26
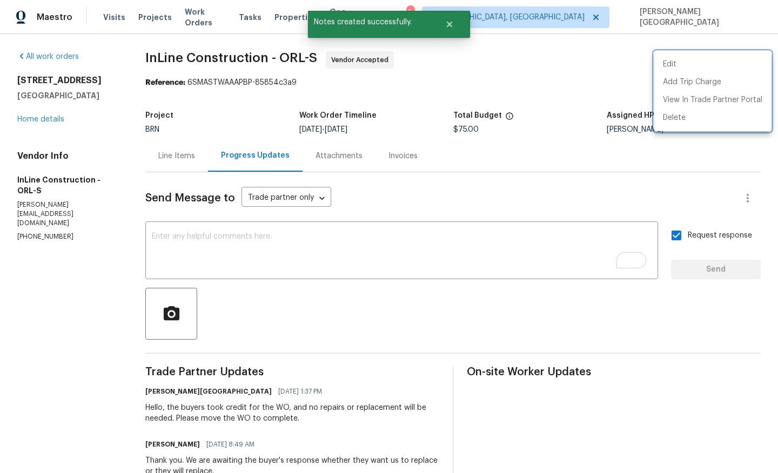
click at [41, 118] on div at bounding box center [389, 236] width 778 height 473
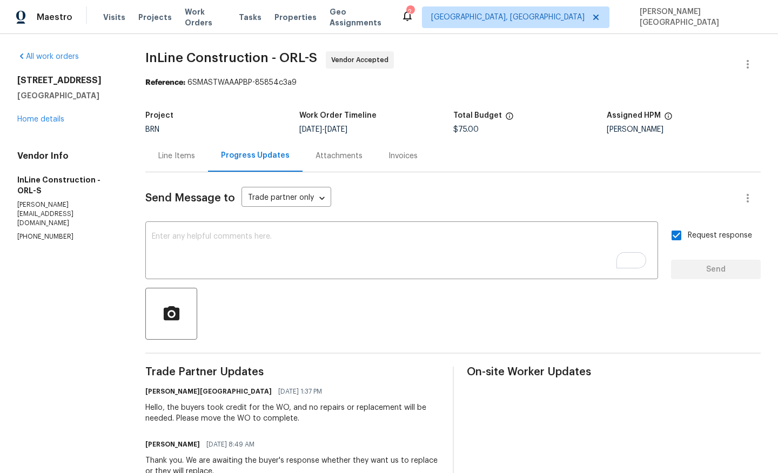
click at [162, 52] on span "InLine Construction - ORL-S" at bounding box center [231, 57] width 172 height 13
click at [209, 58] on span "InLine Construction - ORL-S" at bounding box center [231, 57] width 172 height 13
copy span "InLine Construction"
click at [40, 119] on link "Home details" at bounding box center [40, 120] width 47 height 8
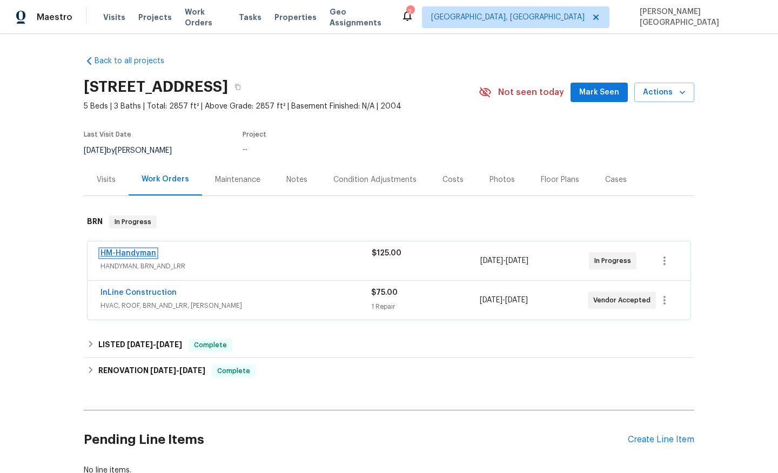
click at [132, 252] on link "HM-Handyman" at bounding box center [128, 254] width 56 height 8
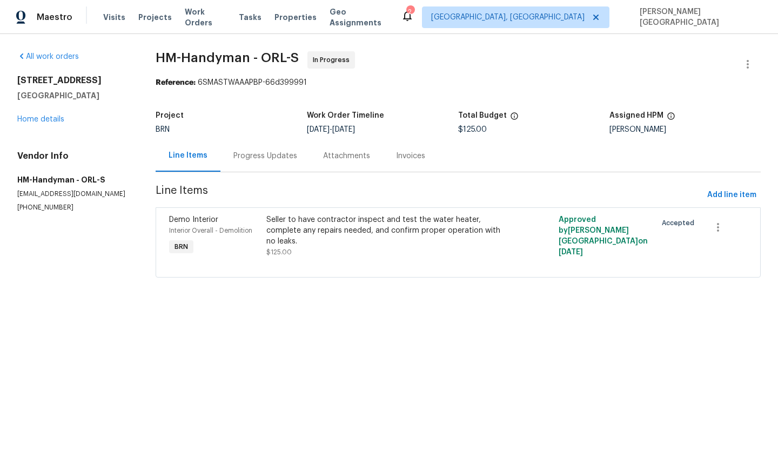
click at [282, 155] on div "Progress Updates" at bounding box center [265, 156] width 64 height 11
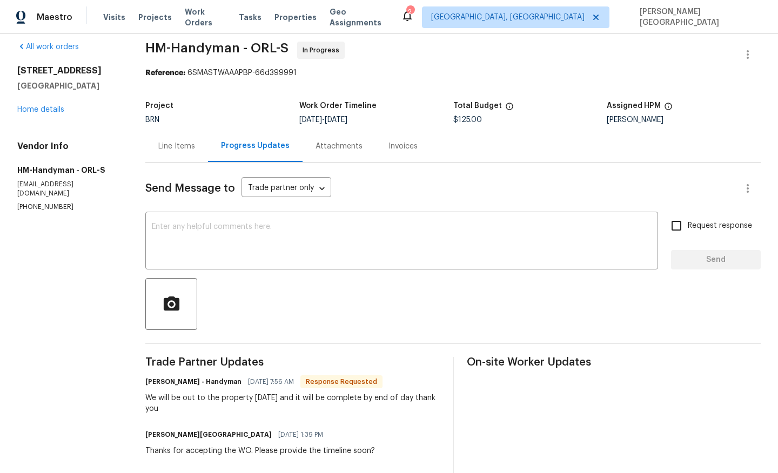
scroll to position [11, 0]
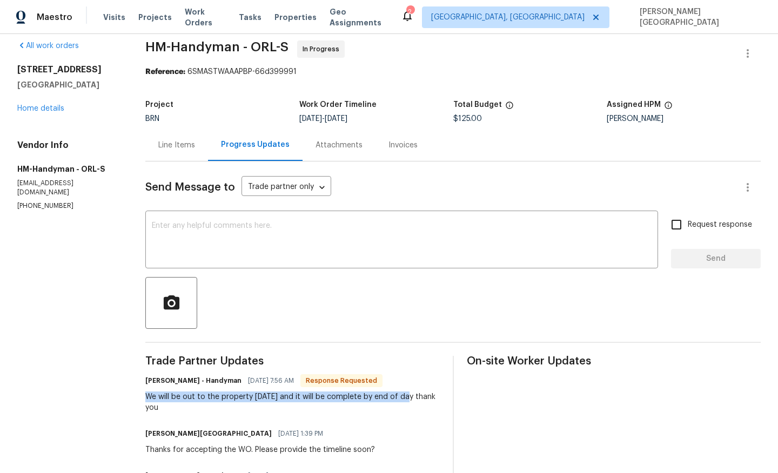
drag, startPoint x: 147, startPoint y: 397, endPoint x: 408, endPoint y: 395, distance: 261.0
click at [408, 395] on div "All work orders 13108 Long Pine Trl Clermont, FL 34711 Home details Vendor Info…" at bounding box center [389, 312] width 778 height 579
copy div "We will be out to the property today and it will be complete by end of day"
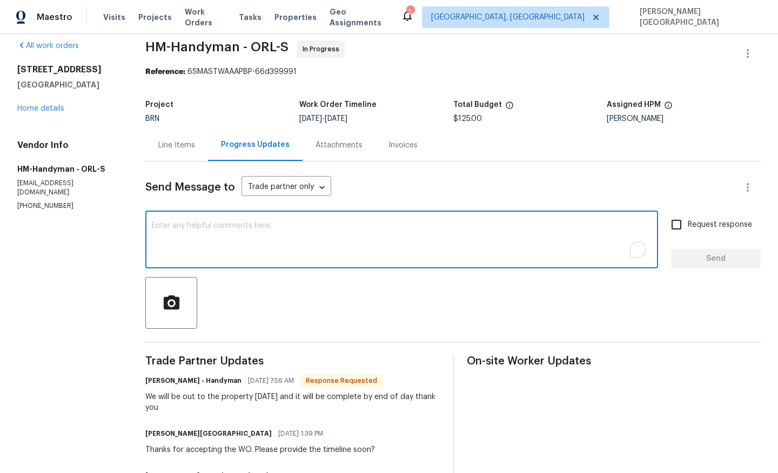
click at [270, 252] on textarea "To enrich screen reader interactions, please activate Accessibility in Grammarl…" at bounding box center [402, 241] width 500 height 38
type textarea "Thanks for the update,"
drag, startPoint x: 681, startPoint y: 224, endPoint x: 689, endPoint y: 237, distance: 15.3
click at [681, 224] on input "Request response" at bounding box center [676, 224] width 23 height 23
checkbox input "true"
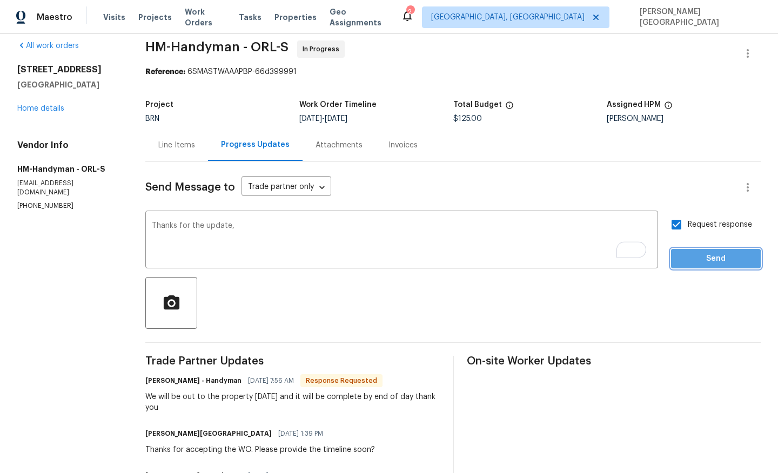
click at [699, 260] on span "Send" at bounding box center [716, 259] width 72 height 14
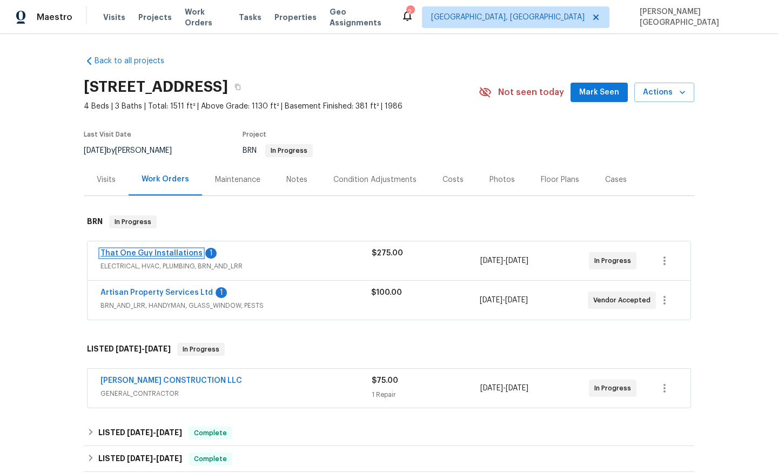
click at [152, 256] on link "That One Guy Installations" at bounding box center [151, 254] width 102 height 8
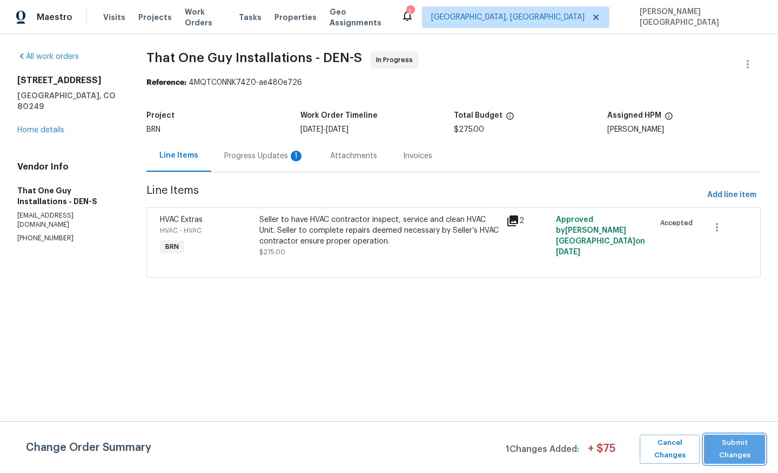
click at [732, 452] on span "Submit Changes" at bounding box center [734, 449] width 50 height 25
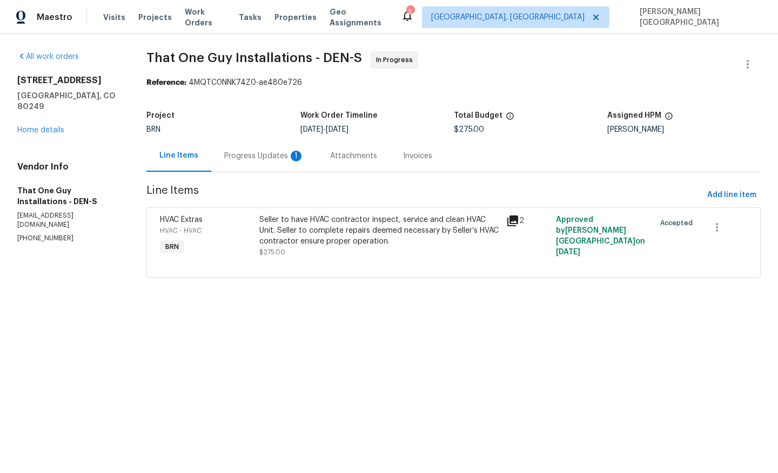
click at [267, 160] on div "Progress Updates 1" at bounding box center [264, 156] width 80 height 11
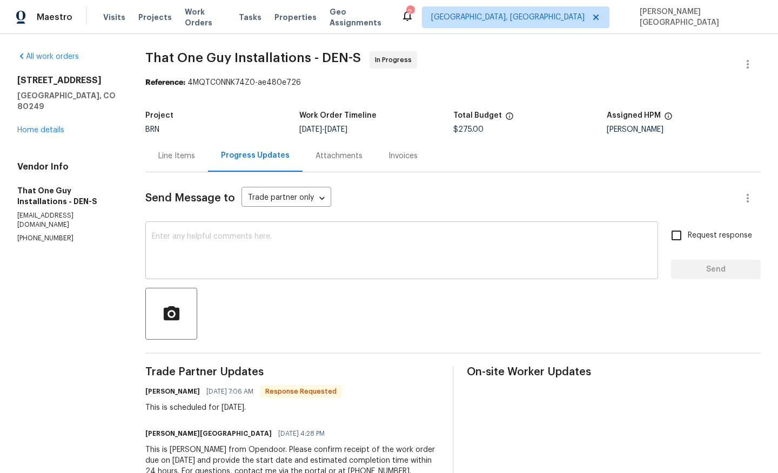
click at [196, 244] on textarea at bounding box center [402, 252] width 500 height 38
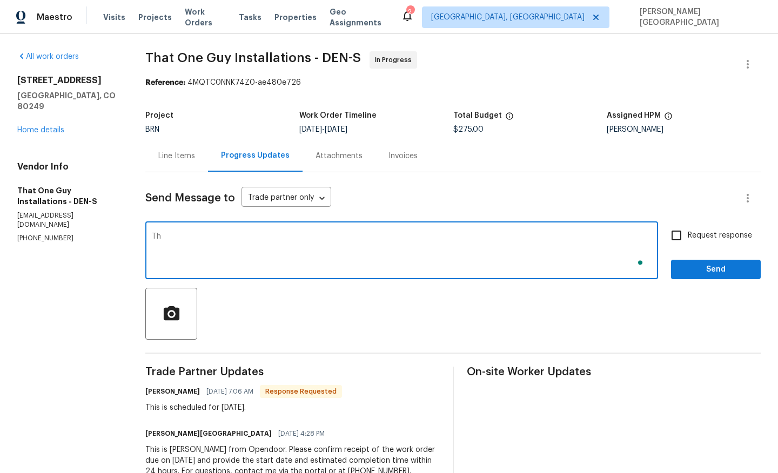
type textarea "T"
type textarea "Thank you!"
click at [694, 238] on span "Request response" at bounding box center [720, 235] width 64 height 11
click at [688, 238] on input "Request response" at bounding box center [676, 235] width 23 height 23
checkbox input "true"
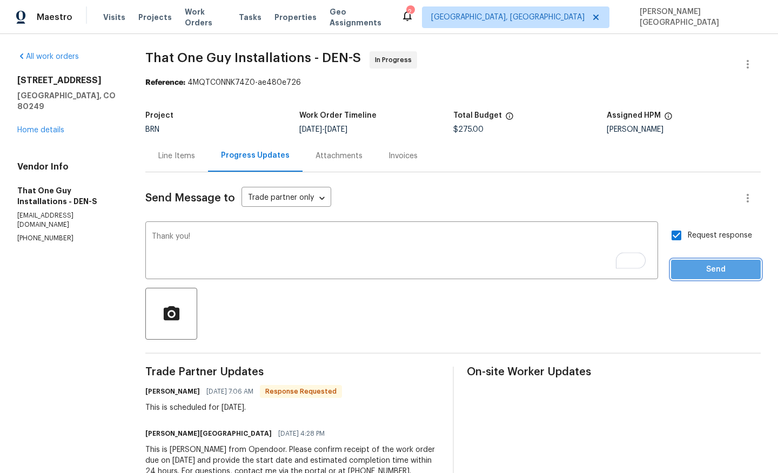
click at [703, 277] on button "Send" at bounding box center [716, 270] width 90 height 20
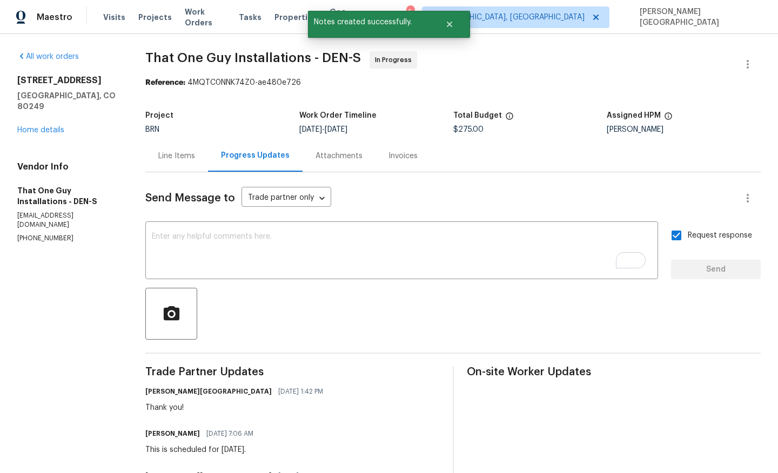
click at [160, 54] on span "That One Guy Installations - DEN-S" at bounding box center [253, 57] width 216 height 13
click at [253, 58] on span "That One Guy Installations - DEN-S" at bounding box center [253, 57] width 216 height 13
copy span "That One Guy Installations"
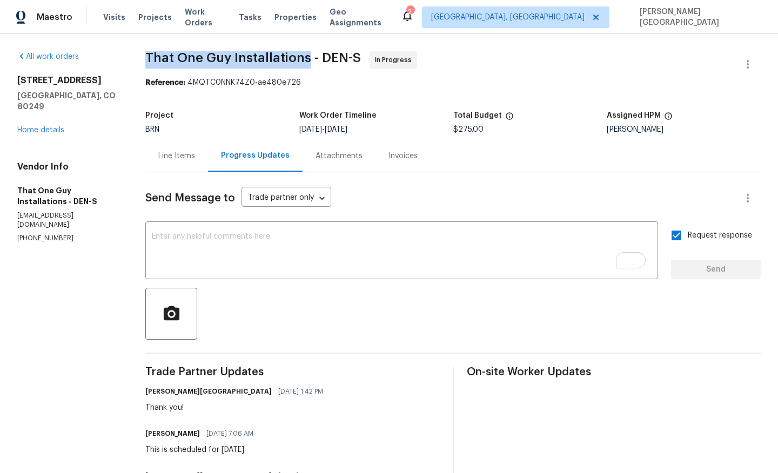
scroll to position [76, 0]
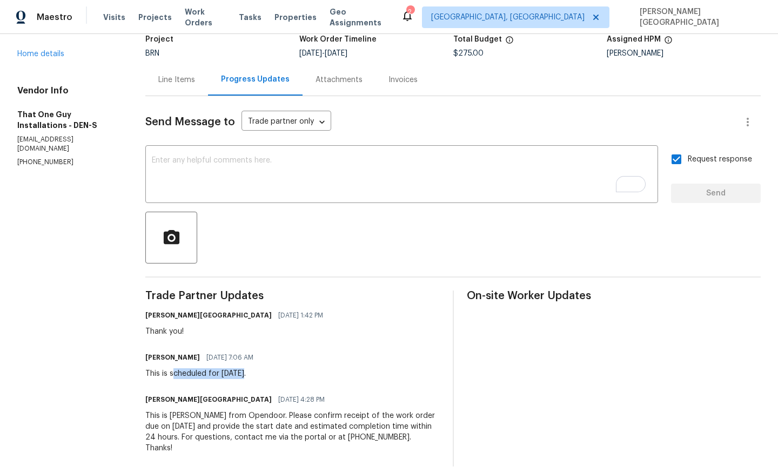
drag, startPoint x: 176, startPoint y: 374, endPoint x: 252, endPoint y: 375, distance: 75.7
click at [252, 375] on div "This is scheduled for today." at bounding box center [202, 373] width 115 height 11
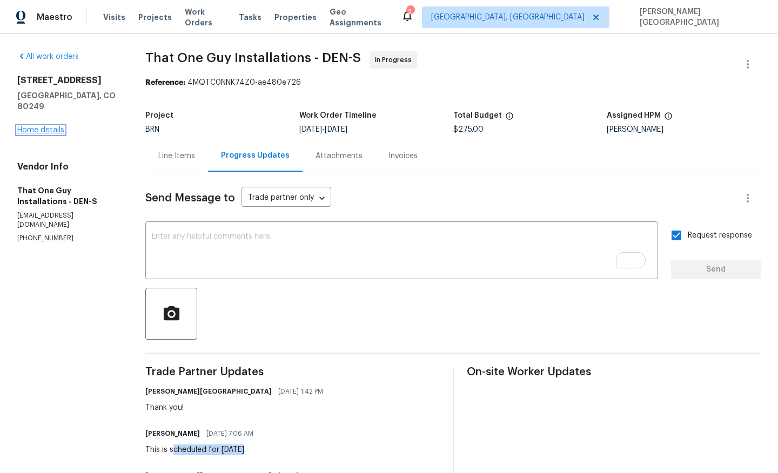
click at [39, 126] on link "Home details" at bounding box center [40, 130] width 47 height 8
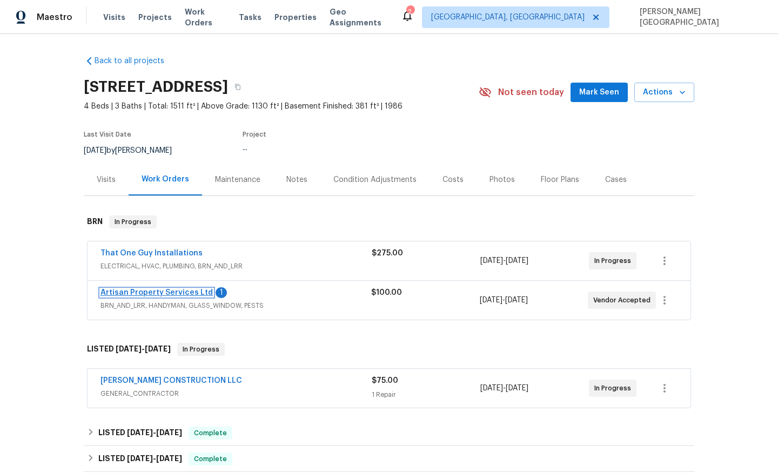
click at [149, 291] on link "Artisan Property Services Ltd" at bounding box center [156, 293] width 112 height 8
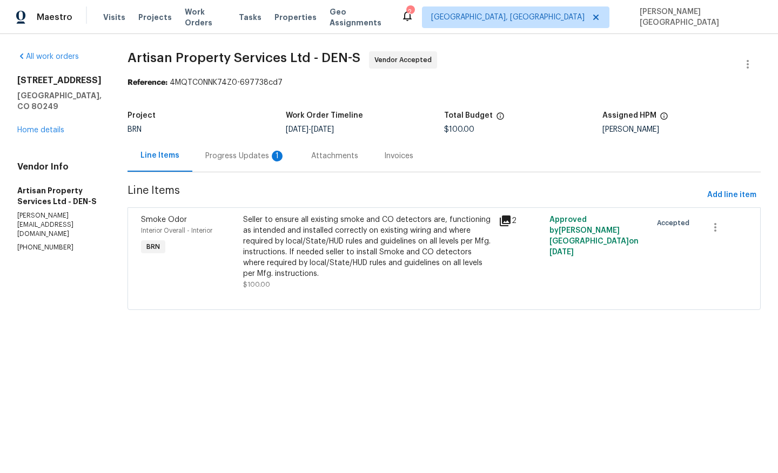
click at [248, 158] on div "Progress Updates 1" at bounding box center [245, 156] width 80 height 11
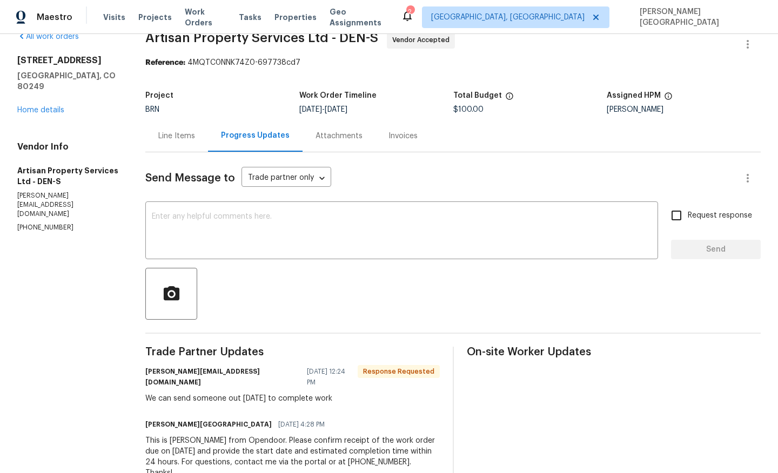
scroll to position [22, 0]
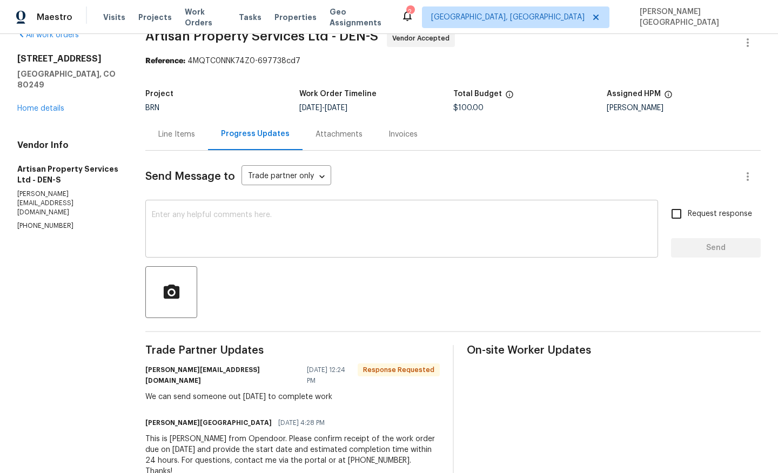
click at [203, 223] on textarea at bounding box center [402, 230] width 500 height 38
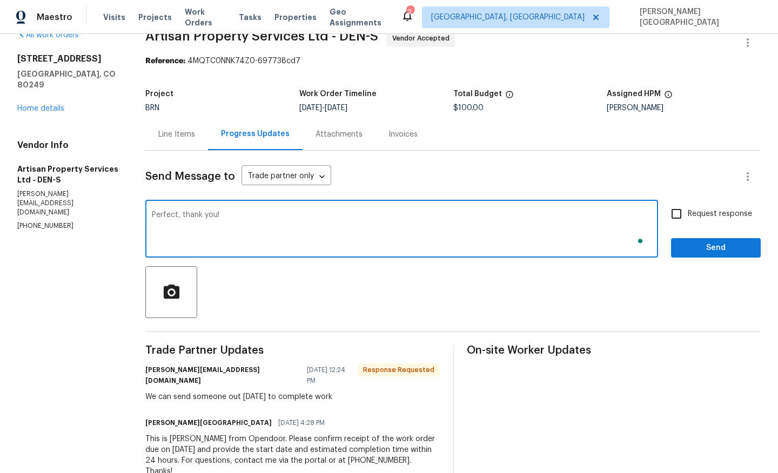
type textarea "Perfect, thank you!"
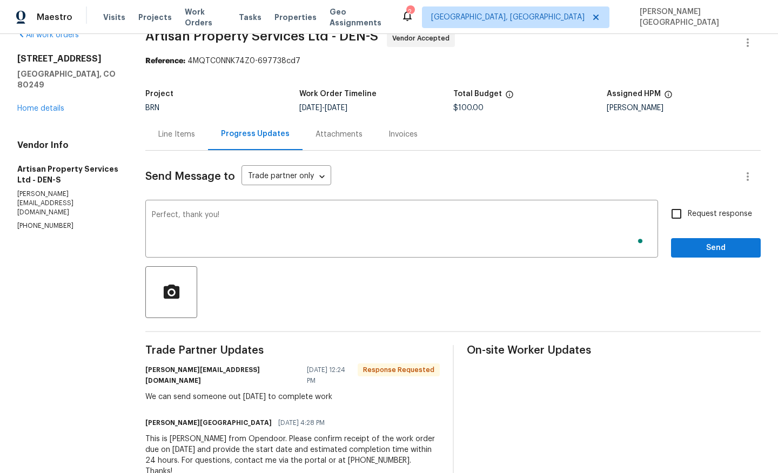
click at [693, 212] on span "Request response" at bounding box center [720, 214] width 64 height 11
click at [688, 212] on input "Request response" at bounding box center [676, 214] width 23 height 23
checkbox input "true"
click at [697, 254] on button "Send" at bounding box center [716, 248] width 90 height 20
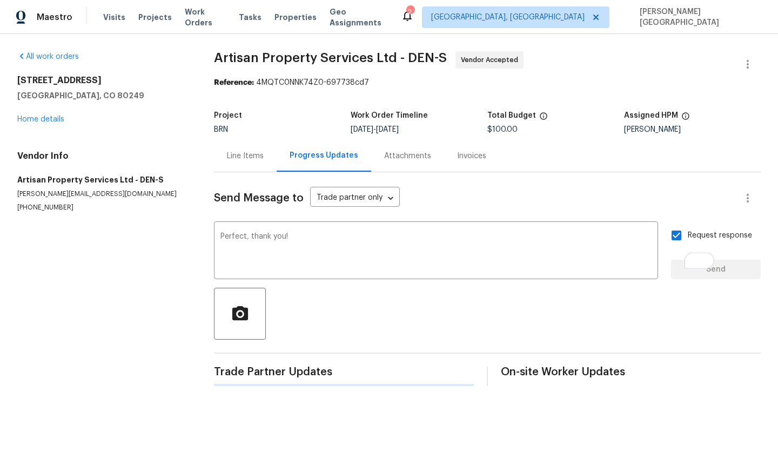
scroll to position [0, 0]
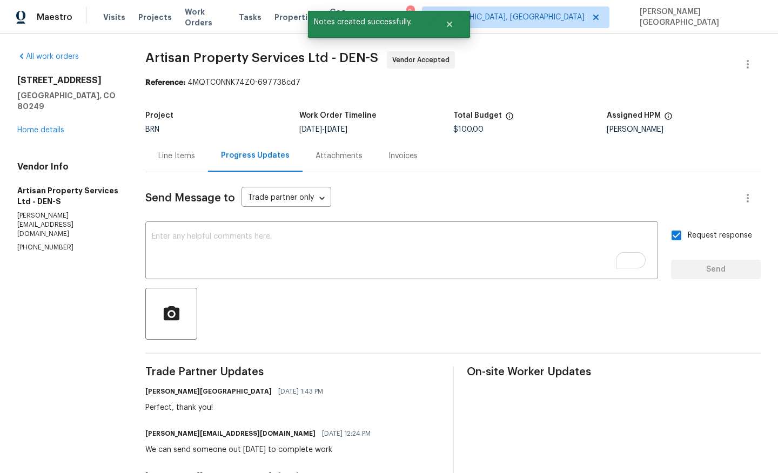
click at [177, 57] on span "Artisan Property Services Ltd - DEN-S" at bounding box center [261, 57] width 233 height 13
click at [277, 57] on span "Artisan Property Services Ltd - DEN-S" at bounding box center [261, 57] width 233 height 13
copy span "Artisan Property Services"
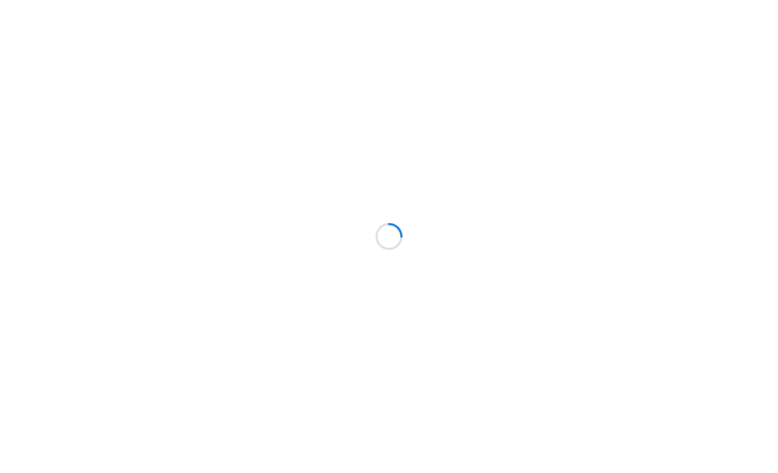
click at [512, 16] on div at bounding box center [389, 236] width 778 height 473
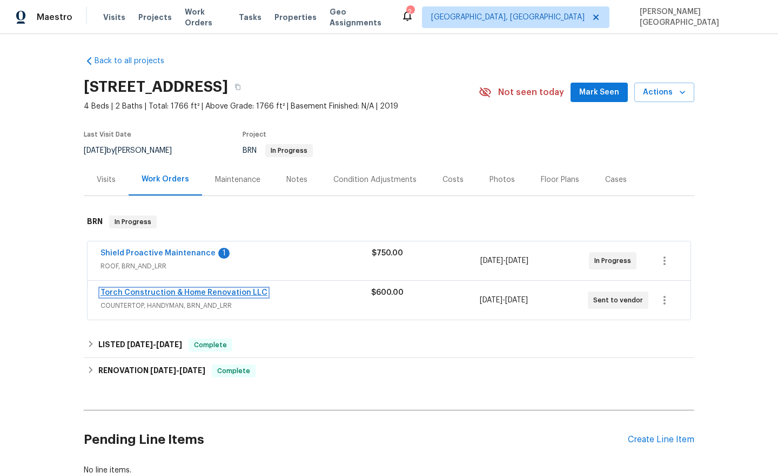
click at [189, 291] on link "Torch Construction & Home Renovation LLC" at bounding box center [183, 293] width 167 height 8
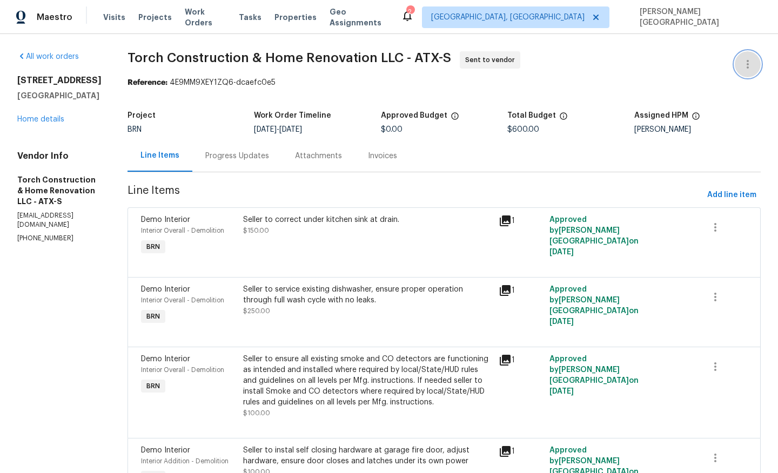
click at [749, 58] on icon "button" at bounding box center [747, 64] width 13 height 13
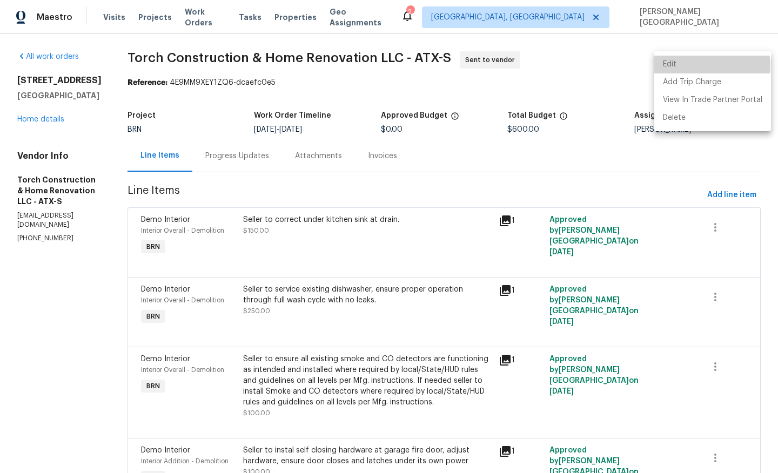
click at [695, 66] on li "Edit" at bounding box center [712, 65] width 117 height 18
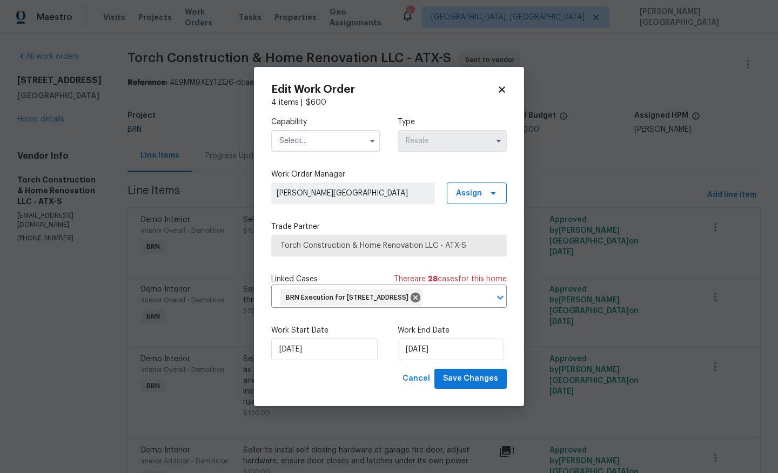
click at [303, 134] on input "text" at bounding box center [325, 141] width 109 height 22
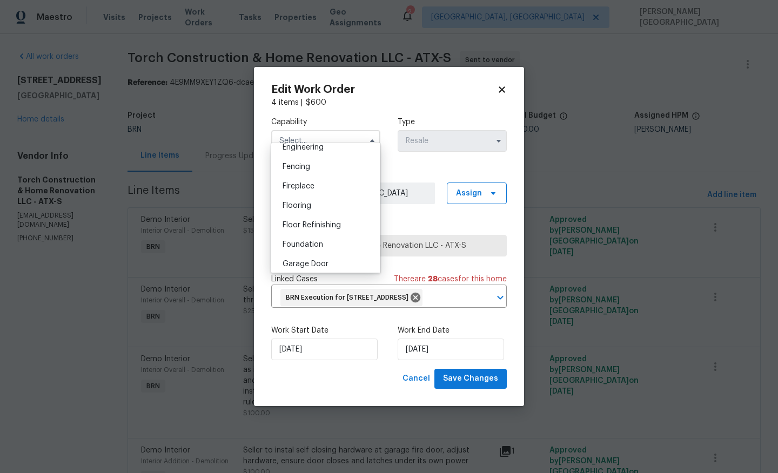
scroll to position [451, 0]
click at [616, 253] on body "Maestro Visits Projects Work Orders Tasks Properties Geo Assignments 2 Albuquer…" at bounding box center [389, 236] width 778 height 473
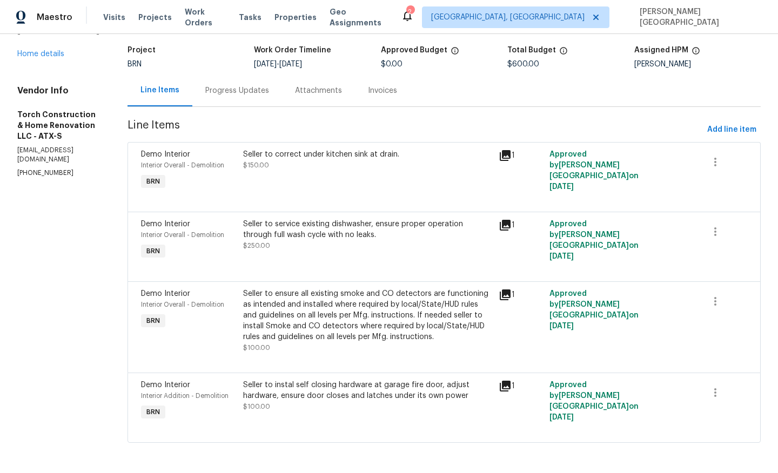
scroll to position [0, 0]
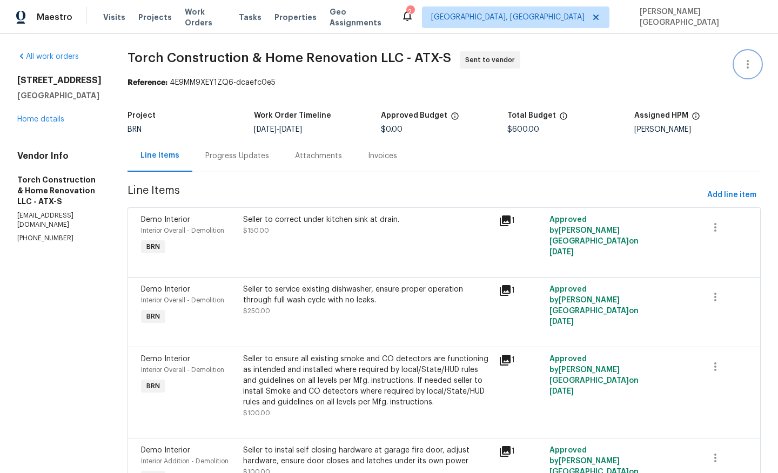
click at [750, 64] on icon "button" at bounding box center [747, 64] width 13 height 13
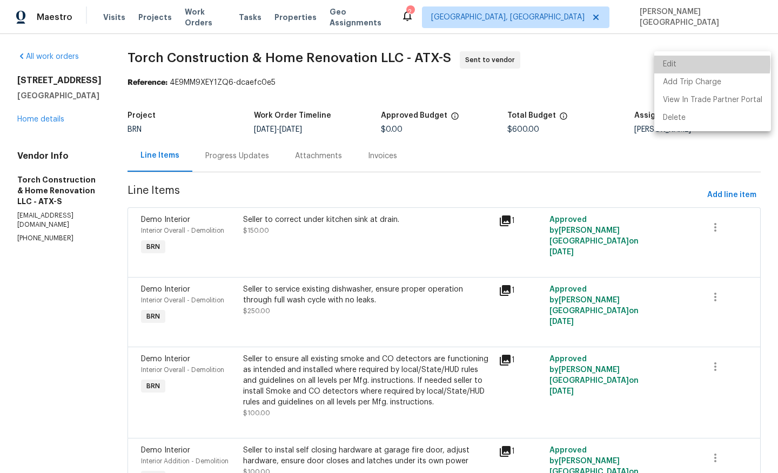
click at [695, 64] on li "Edit" at bounding box center [712, 65] width 117 height 18
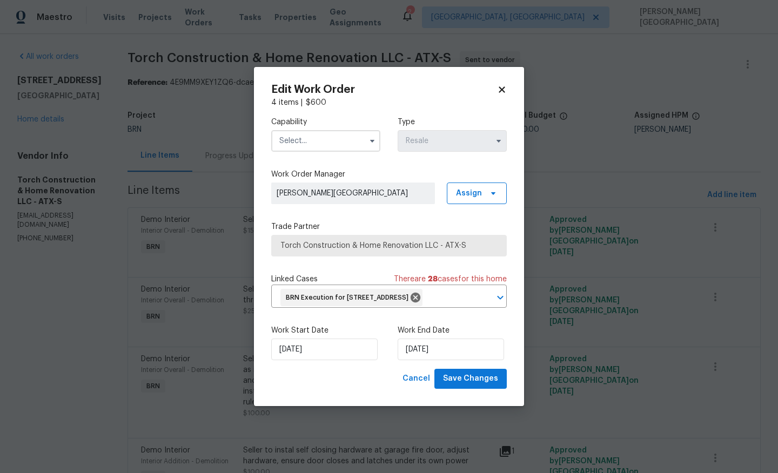
click at [316, 130] on input "text" at bounding box center [325, 141] width 109 height 22
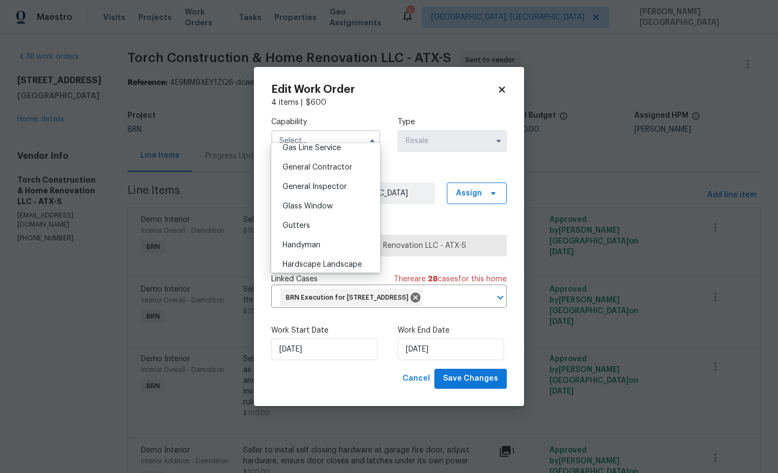
scroll to position [511, 0]
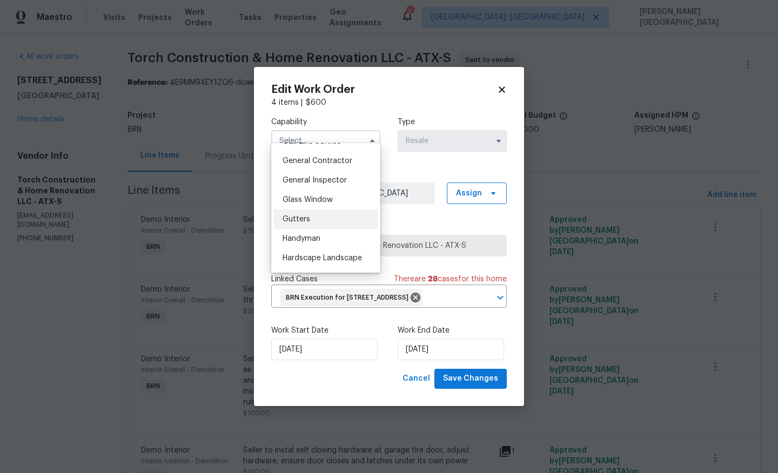
click at [313, 213] on div "Gutters" at bounding box center [326, 219] width 104 height 19
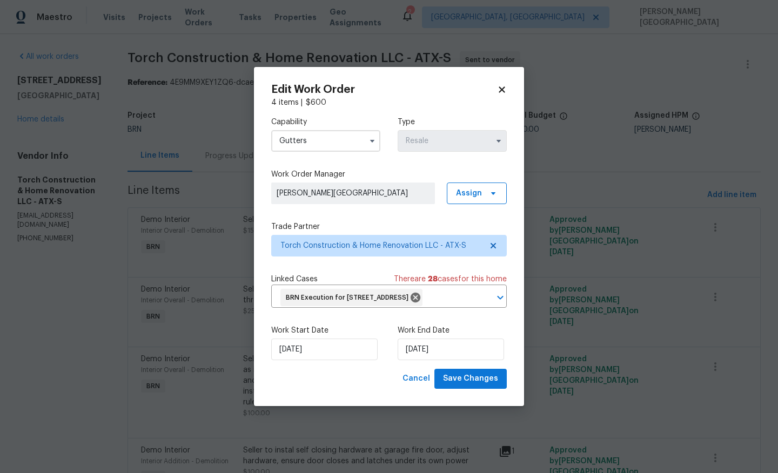
click at [311, 133] on input "Gutters" at bounding box center [325, 141] width 109 height 22
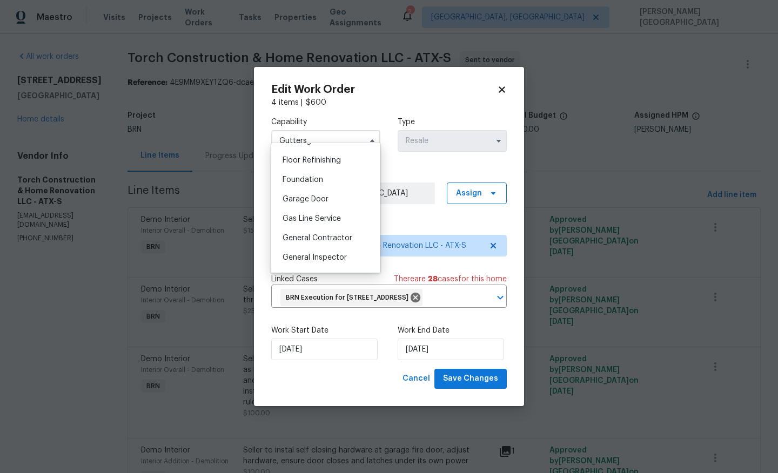
scroll to position [522, 0]
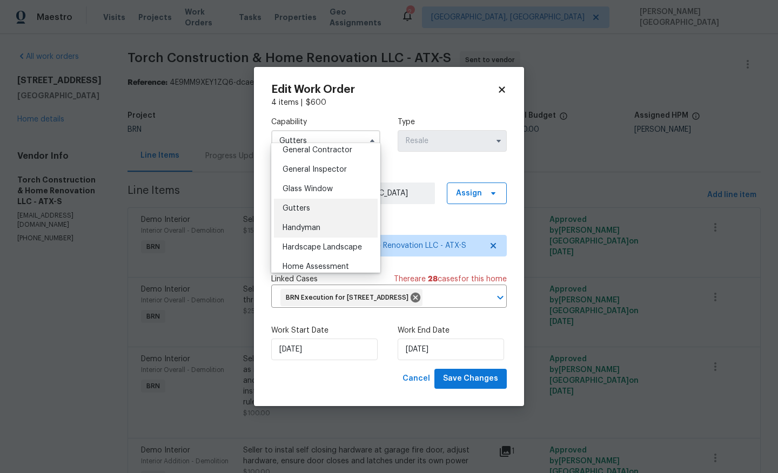
click at [308, 226] on span "Handyman" at bounding box center [302, 228] width 38 height 8
type input "Handyman"
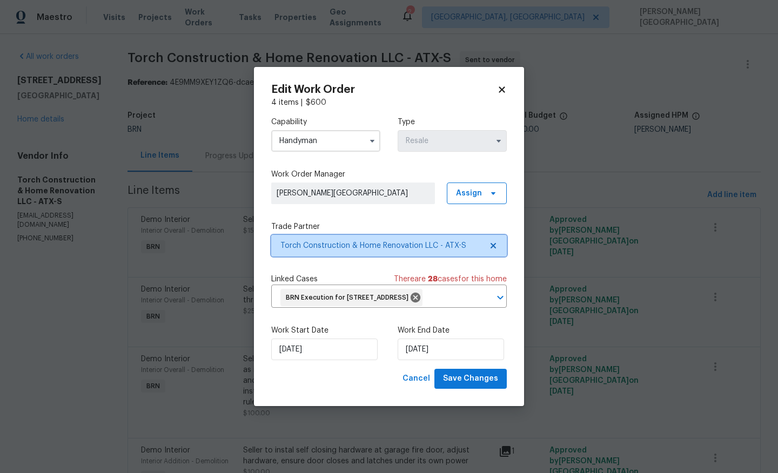
click at [370, 240] on span "Torch Construction & Home Renovation LLC - ATX-S" at bounding box center [381, 245] width 202 height 11
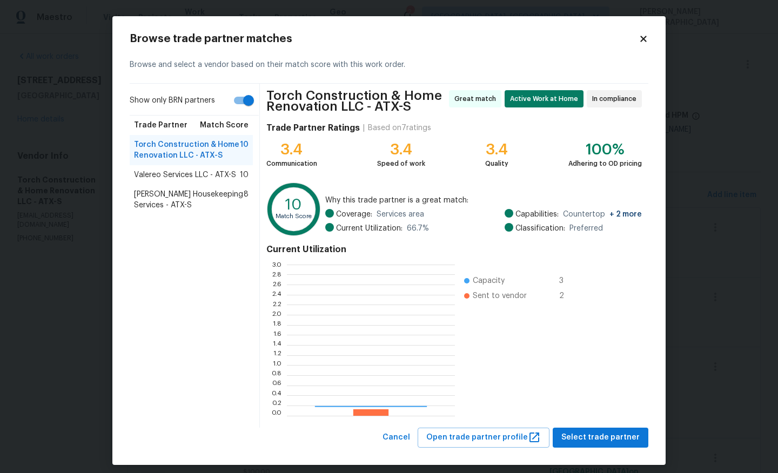
scroll to position [151, 168]
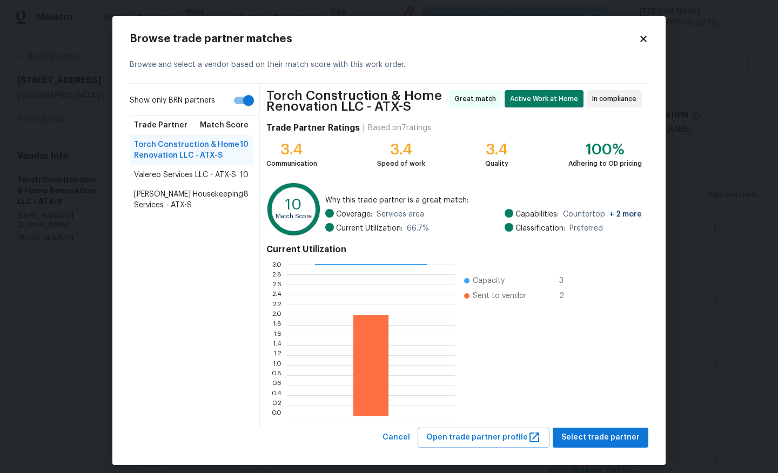
click at [210, 176] on span "Valereo Services LLC - ATX-S" at bounding box center [185, 175] width 102 height 11
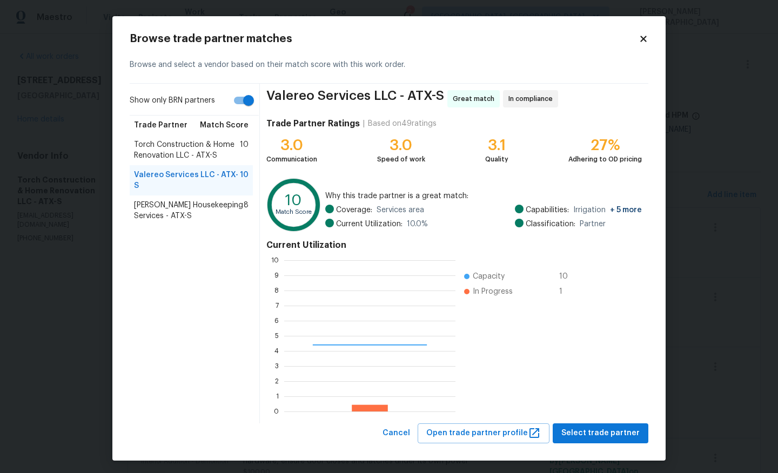
scroll to position [151, 171]
click at [585, 435] on span "Select trade partner" at bounding box center [600, 434] width 78 height 14
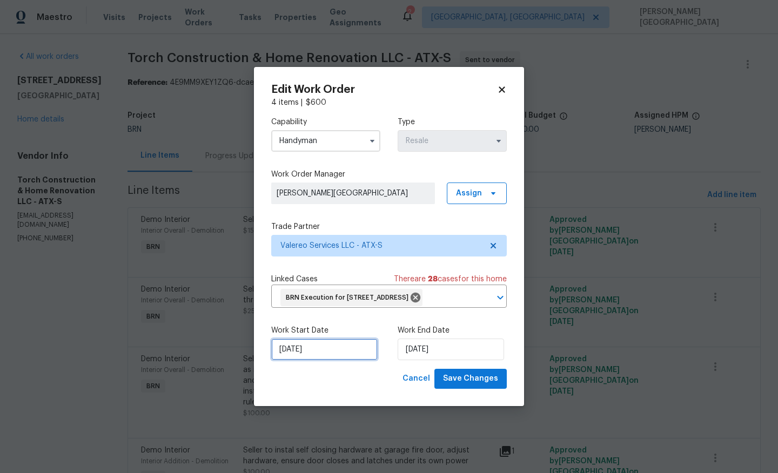
click at [312, 359] on input "8/29/2025" at bounding box center [324, 350] width 106 height 22
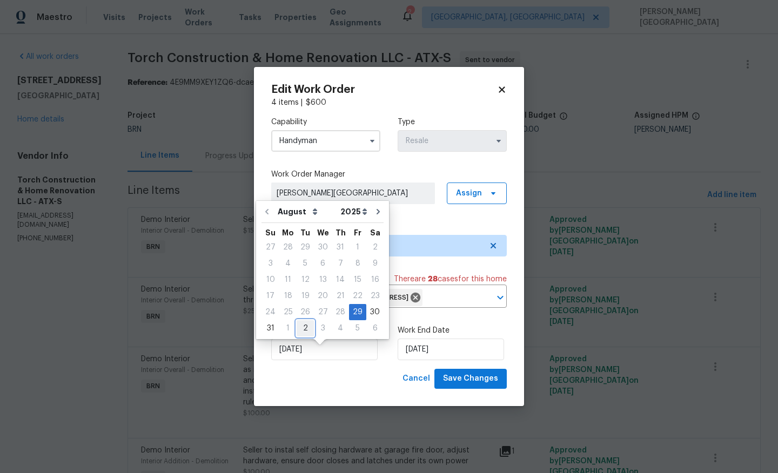
click at [297, 329] on div "2" at bounding box center [305, 328] width 17 height 15
type input "[DATE]"
select select "8"
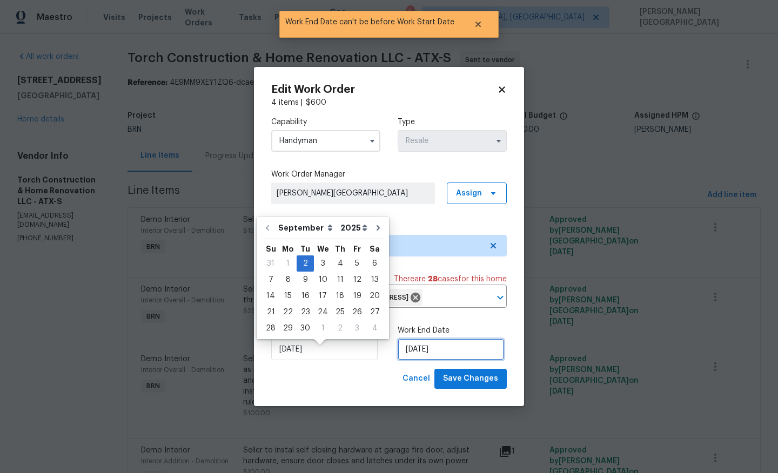
click at [450, 357] on input "[DATE]" at bounding box center [451, 350] width 106 height 22
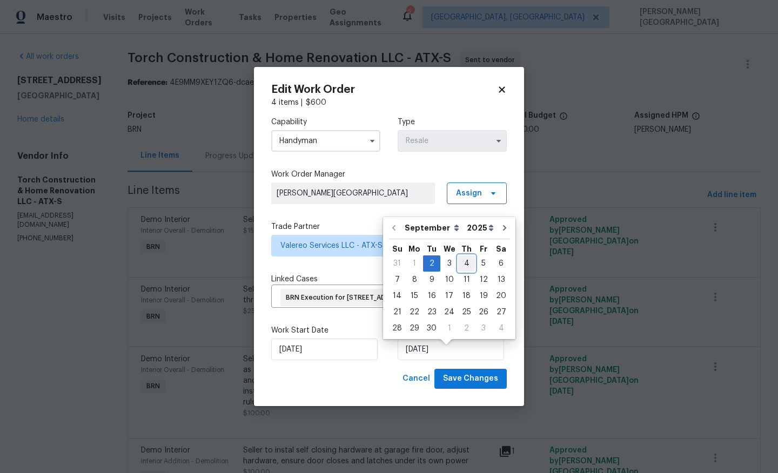
click at [461, 269] on div "4" at bounding box center [466, 263] width 17 height 15
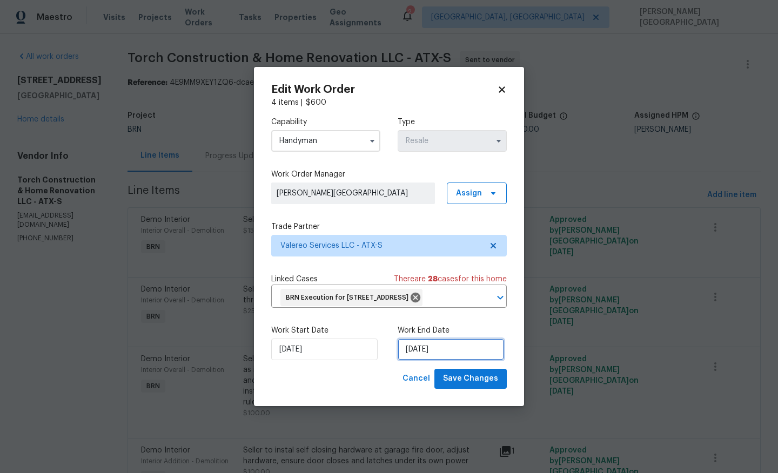
click at [450, 359] on input "9/4/2025" at bounding box center [451, 350] width 106 height 22
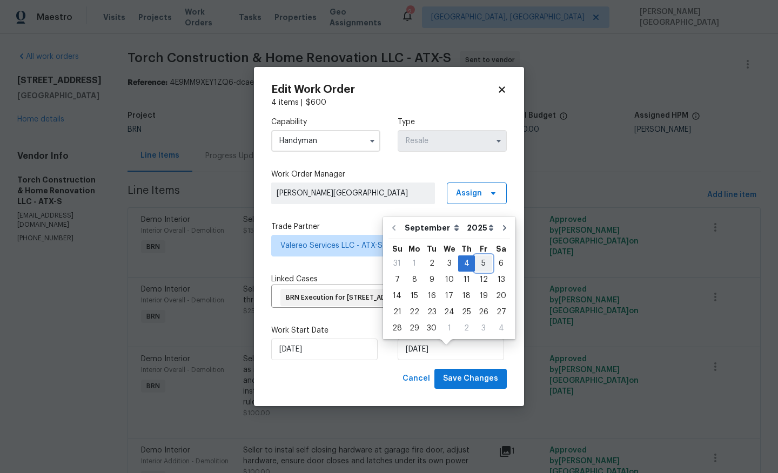
click at [480, 263] on div "5" at bounding box center [483, 263] width 17 height 15
type input "[DATE]"
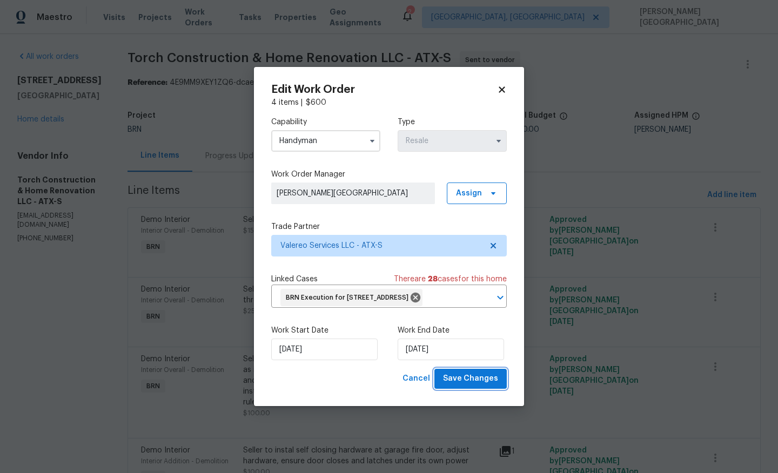
click at [477, 389] on button "Save Changes" at bounding box center [470, 379] width 72 height 20
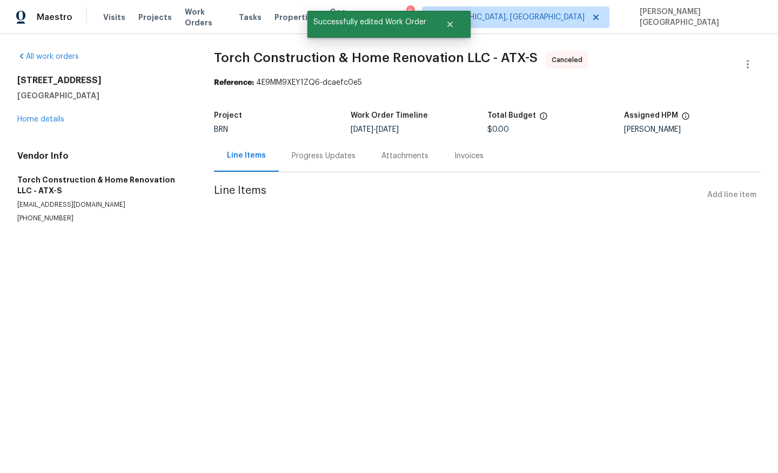
click at [281, 172] on div "Line Items Progress Updates Attachments Invoices" at bounding box center [487, 156] width 547 height 32
click at [302, 164] on div "Progress Updates" at bounding box center [324, 156] width 90 height 32
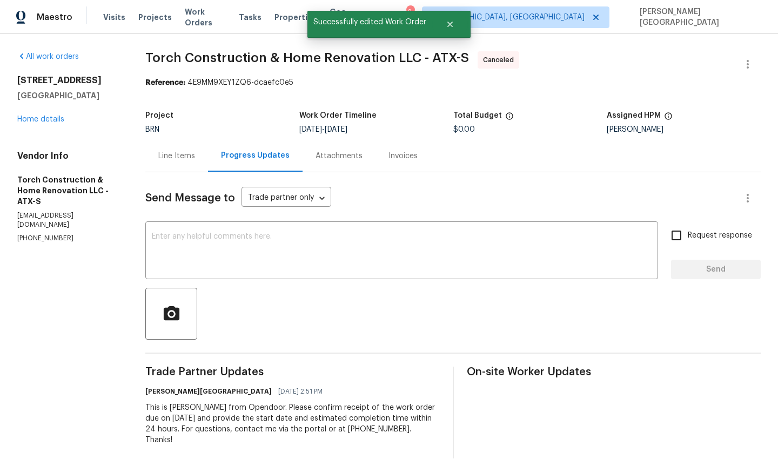
click at [251, 407] on div "This is Isabel from Opendoor. Please confirm receipt of the work order due on 0…" at bounding box center [292, 424] width 294 height 43
copy div "Trade Partner Updates Isabel Sangeetha Ireland 08/29/2025 2:51 PM"
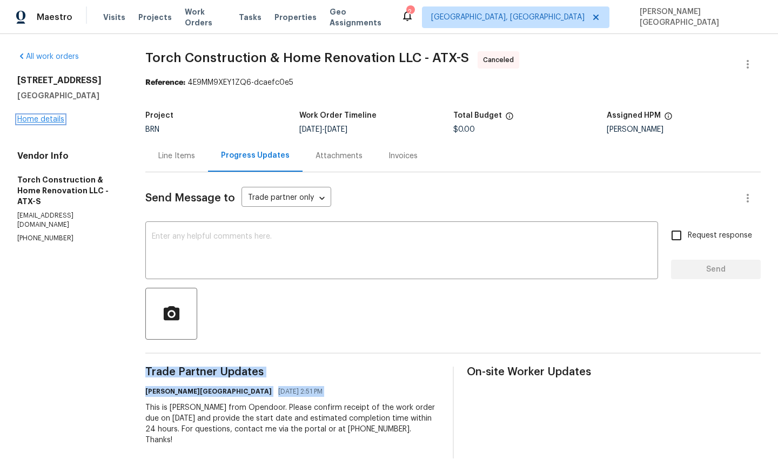
click at [33, 117] on link "Home details" at bounding box center [40, 120] width 47 height 8
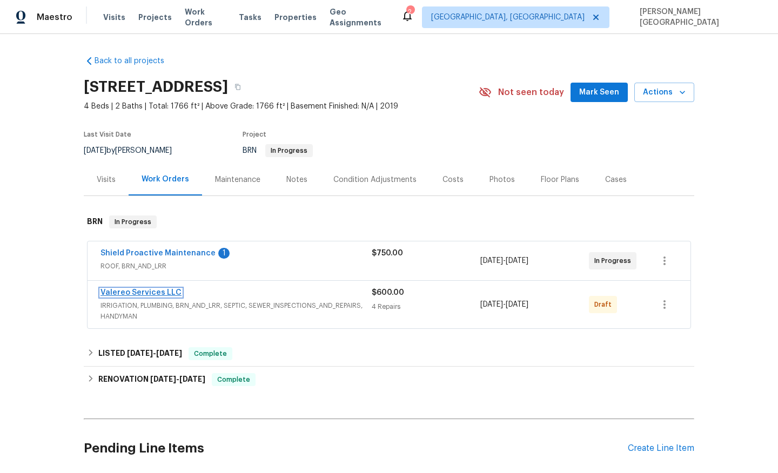
click at [121, 295] on link "Valereo Services LLC" at bounding box center [140, 293] width 81 height 8
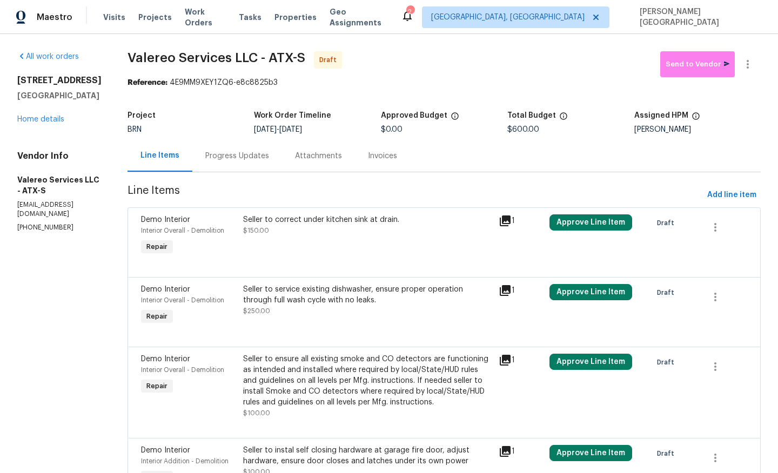
click at [252, 155] on div "Progress Updates" at bounding box center [237, 156] width 64 height 11
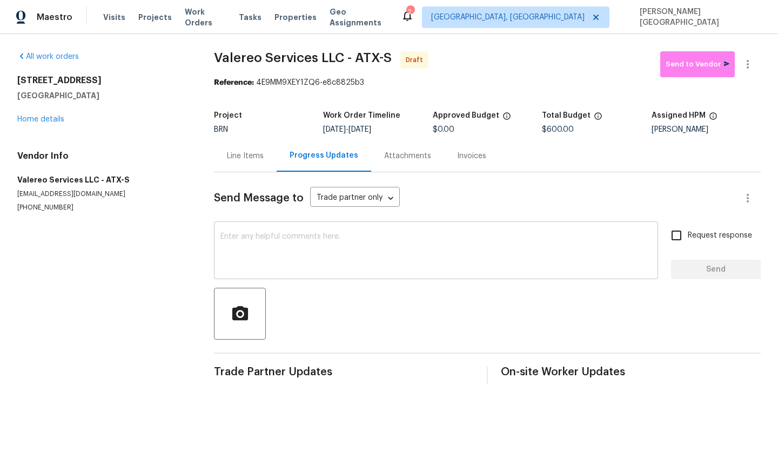
click at [256, 232] on div "x ​" at bounding box center [436, 251] width 444 height 55
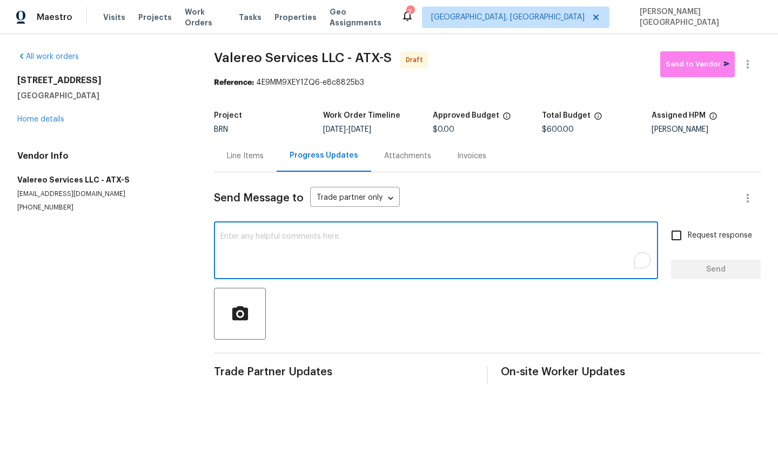
paste textarea "This is Isabel from Opendoor. Please confirm receipt of the work order due on 0…"
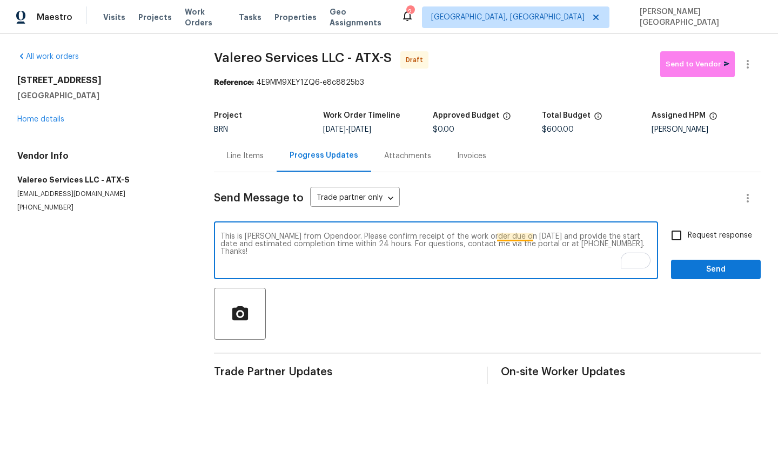
click at [512, 234] on textarea "This is Isabel from Opendoor. Please confirm receipt of the work order due on 0…" at bounding box center [435, 252] width 431 height 38
type textarea "This is [PERSON_NAME] from Opendoor. Please confirm receipt of the work order d…"
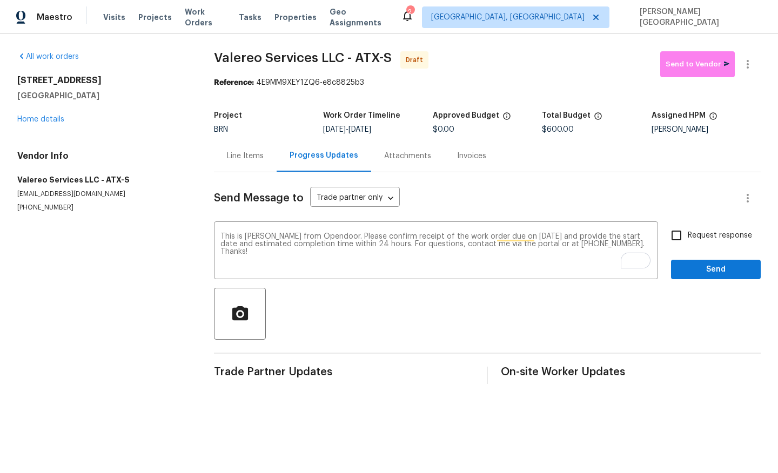
click at [694, 238] on span "Request response" at bounding box center [720, 235] width 64 height 11
click at [688, 238] on input "Request response" at bounding box center [676, 235] width 23 height 23
checkbox input "true"
click at [703, 264] on span "Send" at bounding box center [716, 270] width 72 height 14
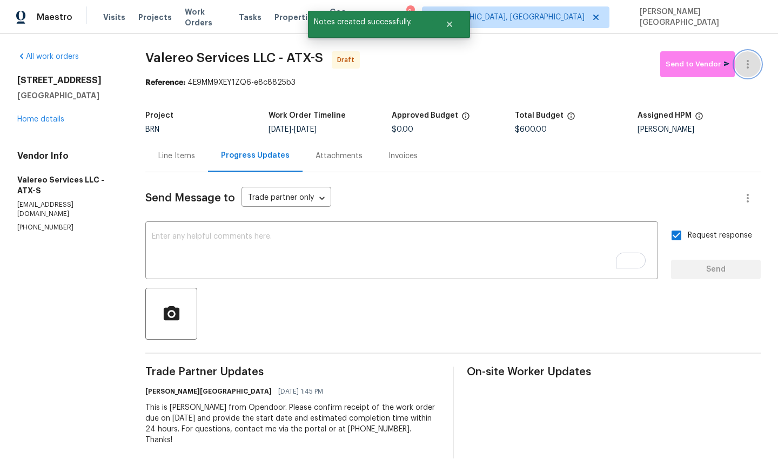
click at [749, 68] on icon "button" at bounding box center [747, 64] width 13 height 13
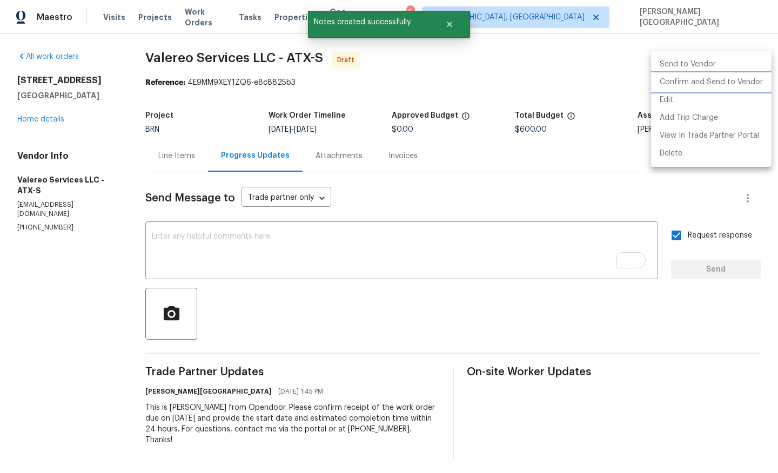
click at [714, 83] on li "Confirm and Send to Vendor" at bounding box center [711, 82] width 120 height 18
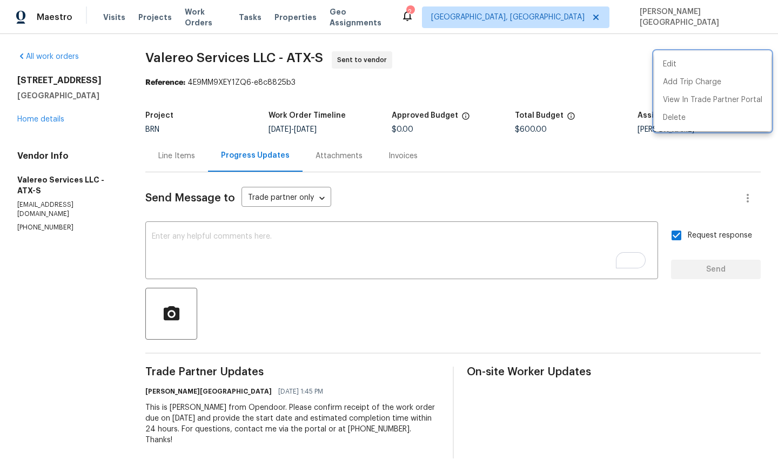
click at [35, 116] on div at bounding box center [389, 236] width 778 height 473
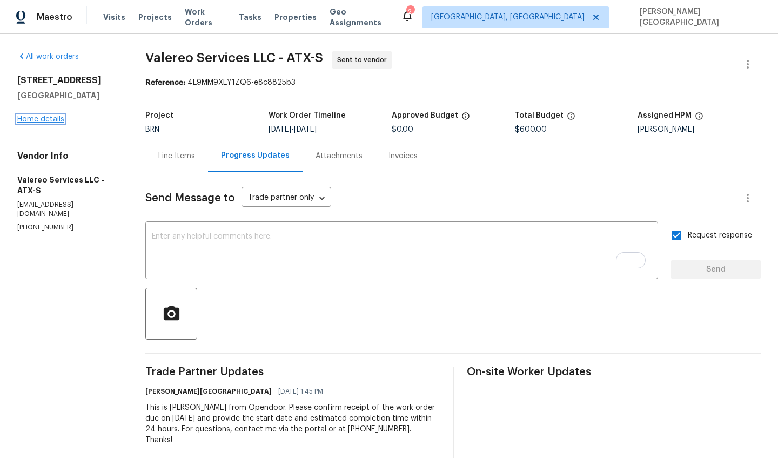
click at [42, 119] on link "Home details" at bounding box center [40, 120] width 47 height 8
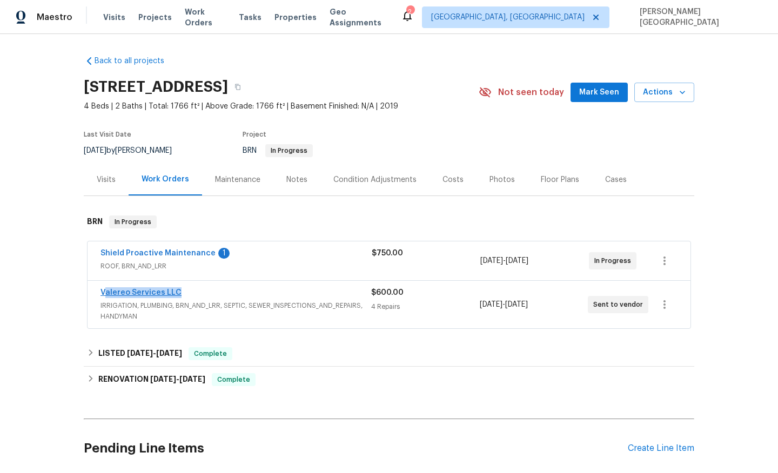
drag, startPoint x: 184, startPoint y: 291, endPoint x: 103, endPoint y: 291, distance: 81.0
click at [103, 291] on div "Valereo Services LLC" at bounding box center [235, 293] width 271 height 13
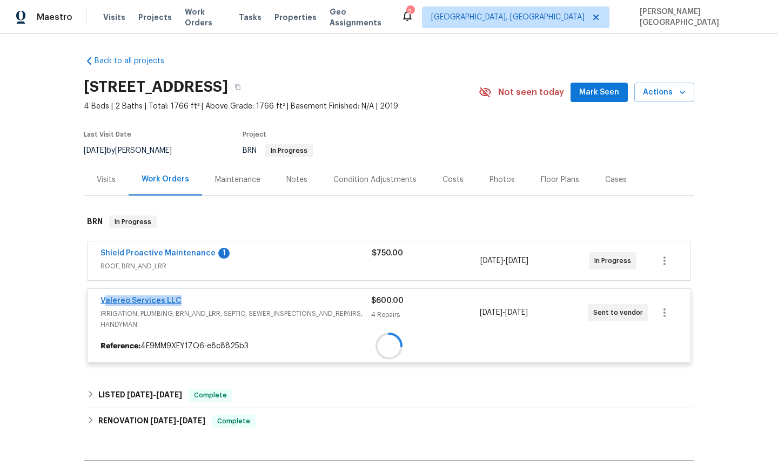
copy link "alereo Services LLC"
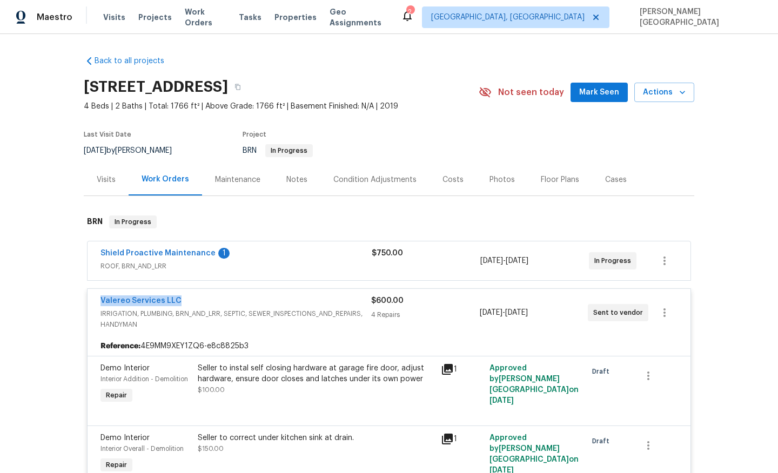
click at [94, 300] on div "Valereo Services LLC IRRIGATION, PLUMBING, BRN_AND_LRR, SEPTIC, SEWER_INSPECTIO…" at bounding box center [389, 313] width 603 height 48
copy link "Valereo Services LLC"
click at [113, 254] on link "Shield Proactive Maintenance" at bounding box center [157, 254] width 115 height 8
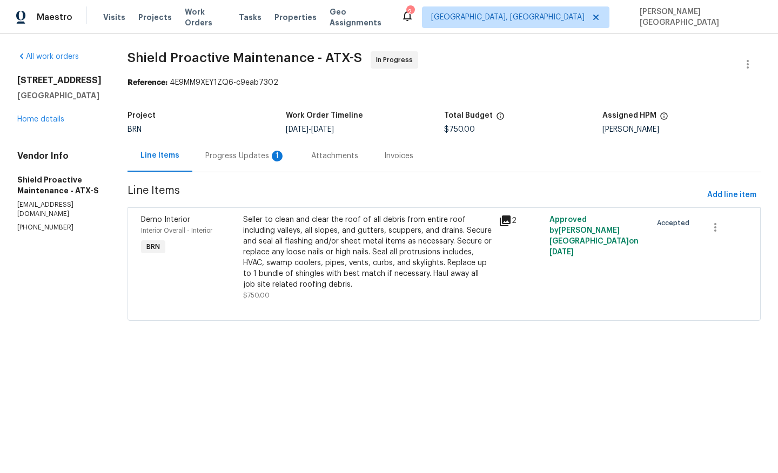
click at [139, 50] on div "All work orders 116 San View Dr Georgetown, TX 78628 Home details Vendor Info S…" at bounding box center [389, 192] width 778 height 317
click at [209, 61] on span "Shield Proactive Maintenance - ATX-S" at bounding box center [245, 57] width 234 height 13
copy span "Shield Proactive Maintenance"
click at [206, 167] on div "Progress Updates 1" at bounding box center [245, 156] width 106 height 32
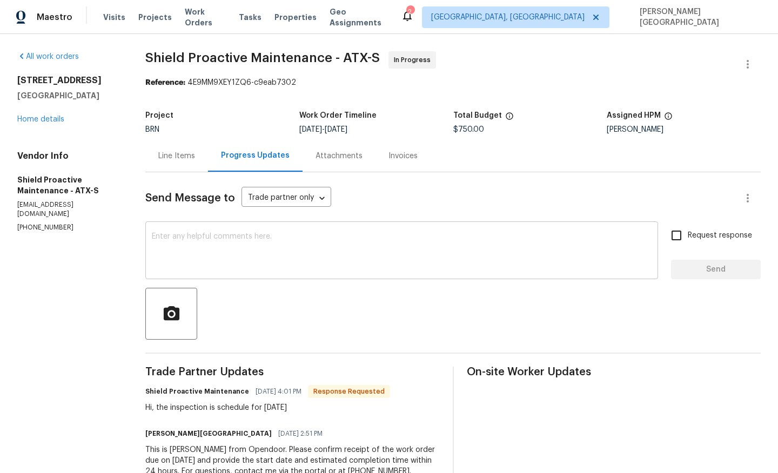
click at [179, 254] on textarea at bounding box center [402, 252] width 500 height 38
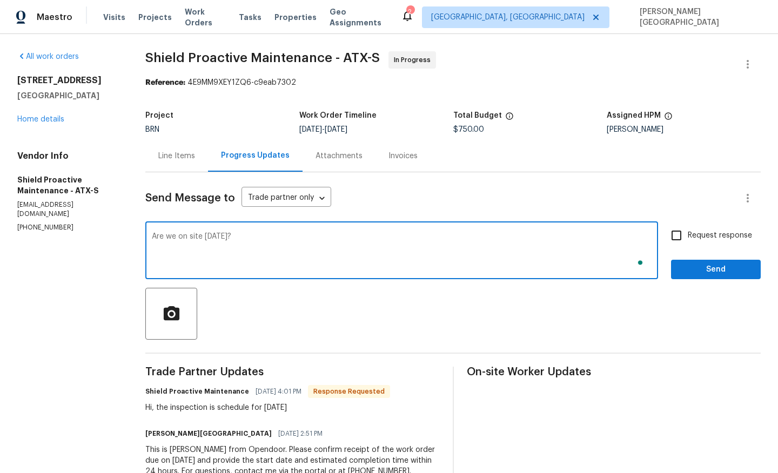
type textarea "Are we on site today?"
click at [680, 239] on input "Request response" at bounding box center [676, 235] width 23 height 23
checkbox input "true"
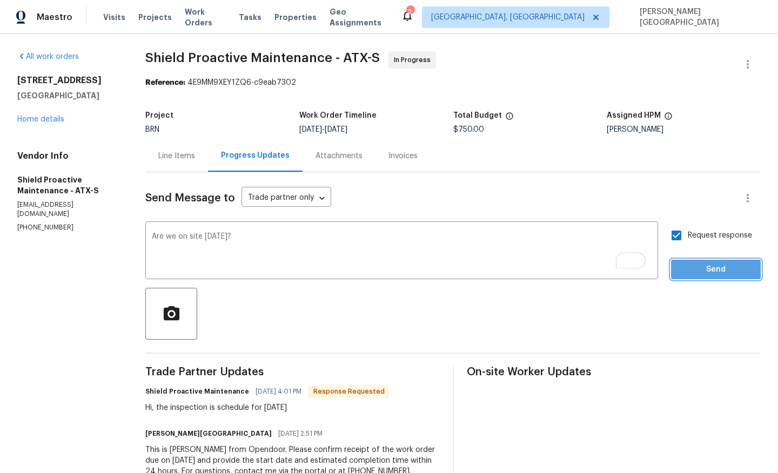
click at [692, 279] on button "Send" at bounding box center [716, 270] width 90 height 20
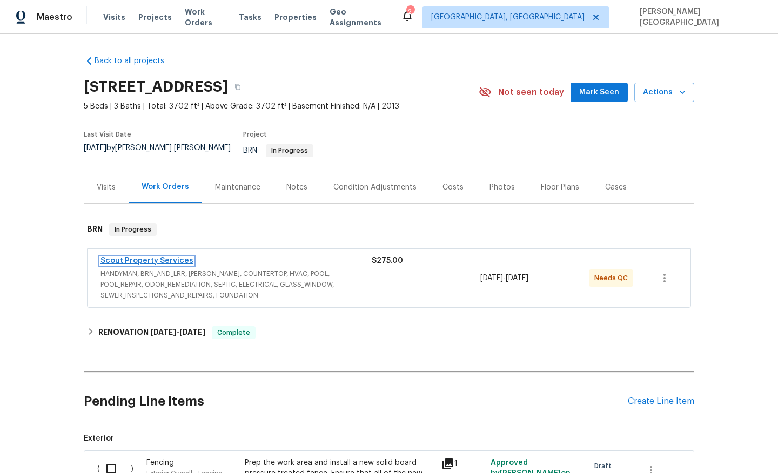
click at [144, 257] on link "Scout Property Services" at bounding box center [146, 261] width 93 height 8
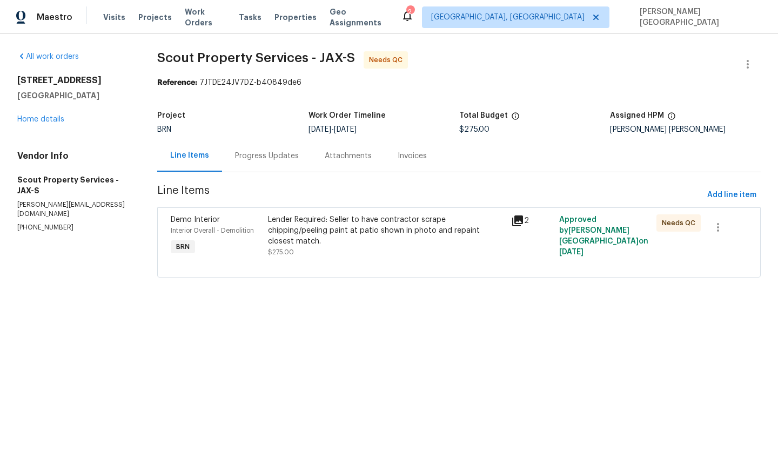
click at [357, 239] on div "Lender Required: Seller to have contractor scrape chipping/peeling paint at pat…" at bounding box center [386, 230] width 236 height 32
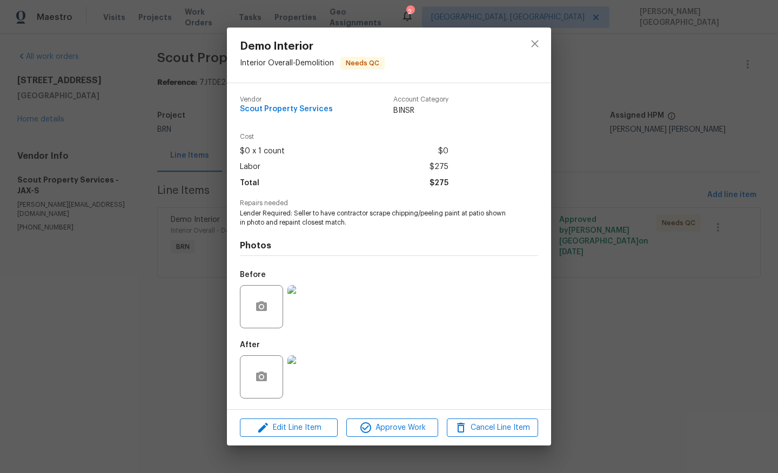
click at [324, 305] on img at bounding box center [308, 306] width 43 height 43
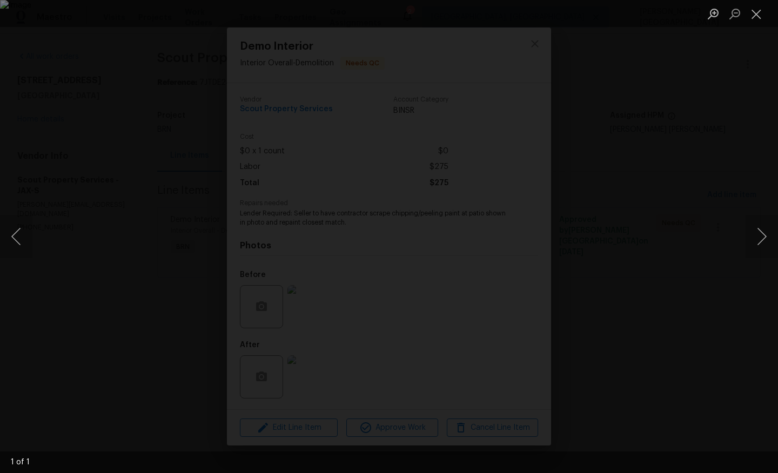
click at [644, 283] on div "Lightbox" at bounding box center [389, 236] width 778 height 473
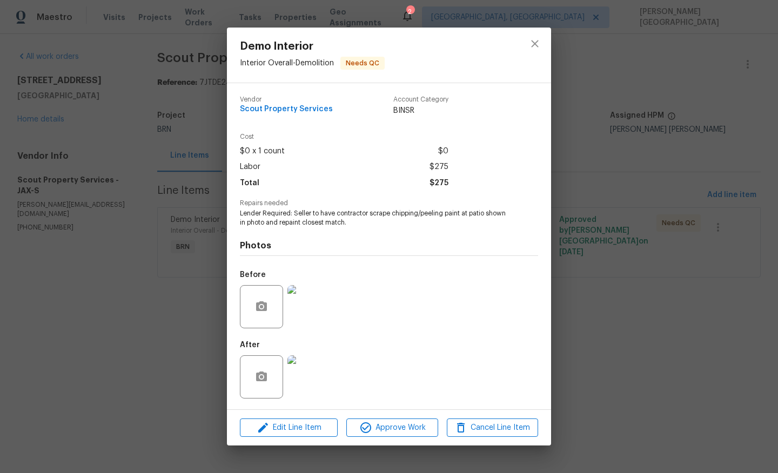
click at [306, 373] on img at bounding box center [308, 377] width 43 height 43
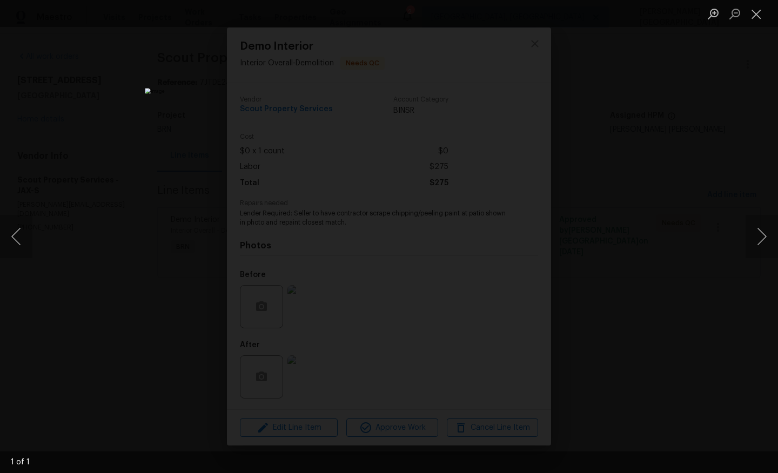
click at [680, 221] on div "Lightbox" at bounding box center [389, 236] width 778 height 473
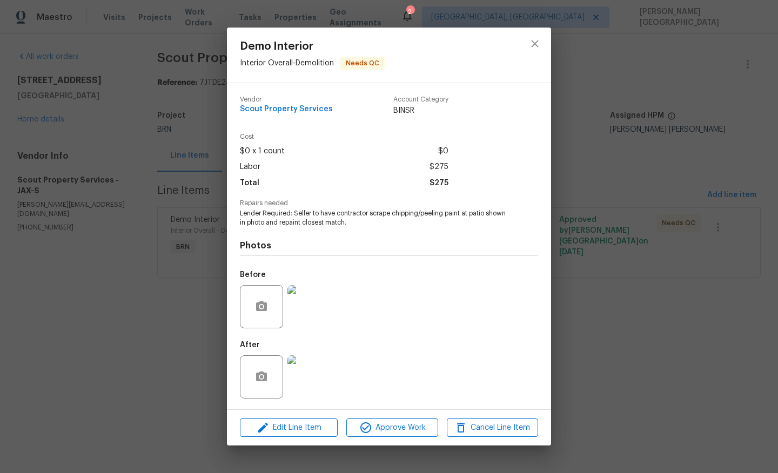
click at [658, 97] on div "Demo Interior Interior Overall - Demolition Needs QC Vendor Scout Property Serv…" at bounding box center [389, 236] width 778 height 473
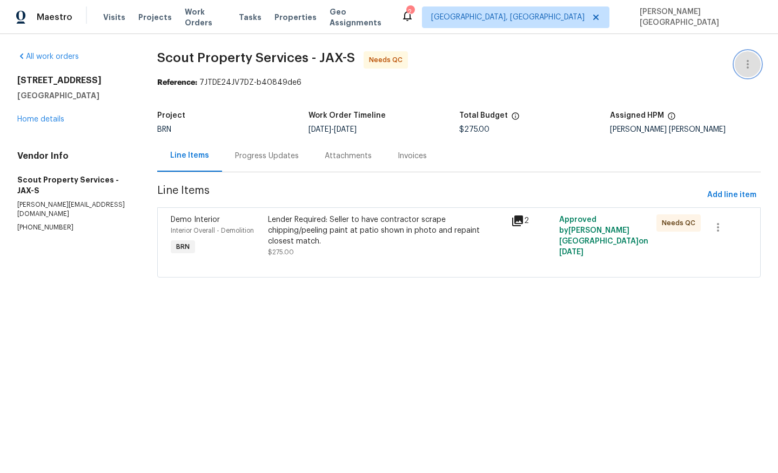
click at [752, 67] on icon "button" at bounding box center [747, 64] width 13 height 13
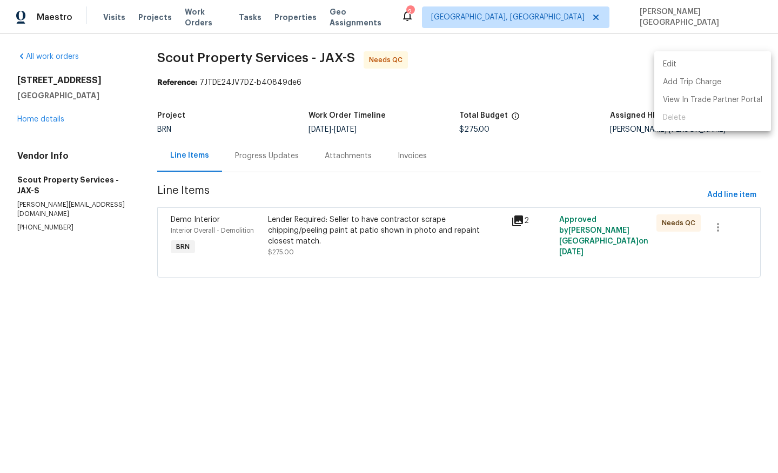
click at [671, 68] on li "Edit" at bounding box center [712, 65] width 117 height 18
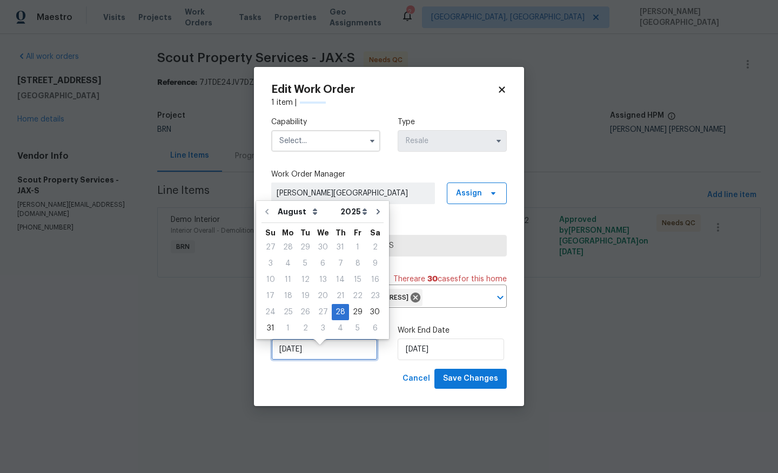
click at [296, 348] on input "[DATE]" at bounding box center [324, 350] width 106 height 22
click at [301, 325] on div "2" at bounding box center [305, 328] width 17 height 15
type input "[DATE]"
select select "8"
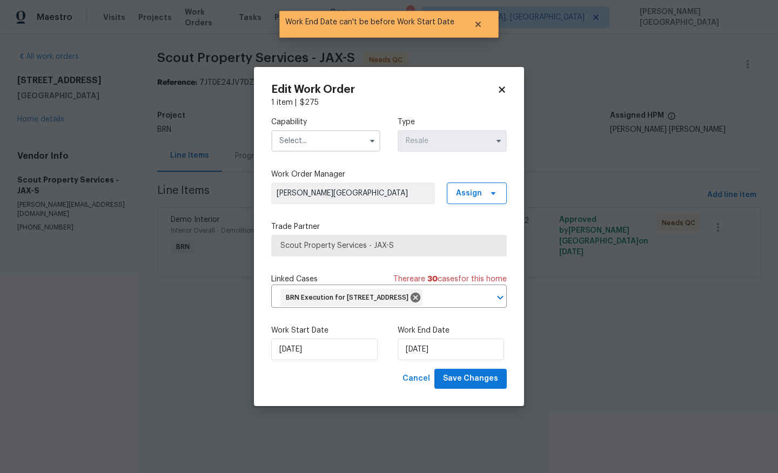
click at [380, 386] on div "Cancel Save Changes" at bounding box center [389, 379] width 236 height 20
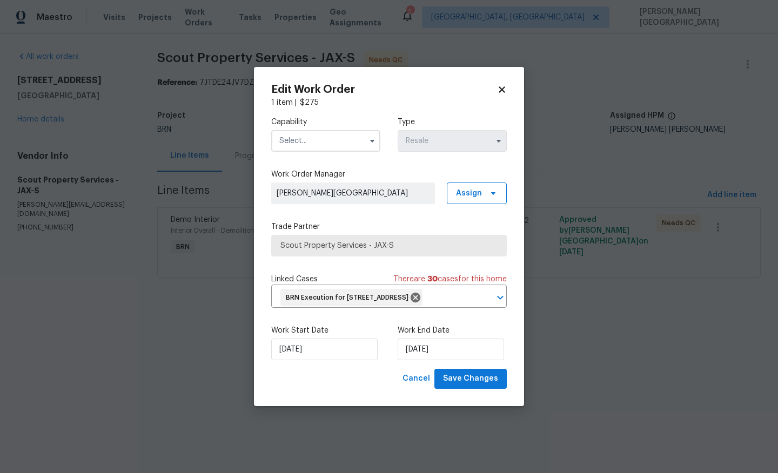
click at [336, 130] on input "text" at bounding box center [325, 141] width 109 height 22
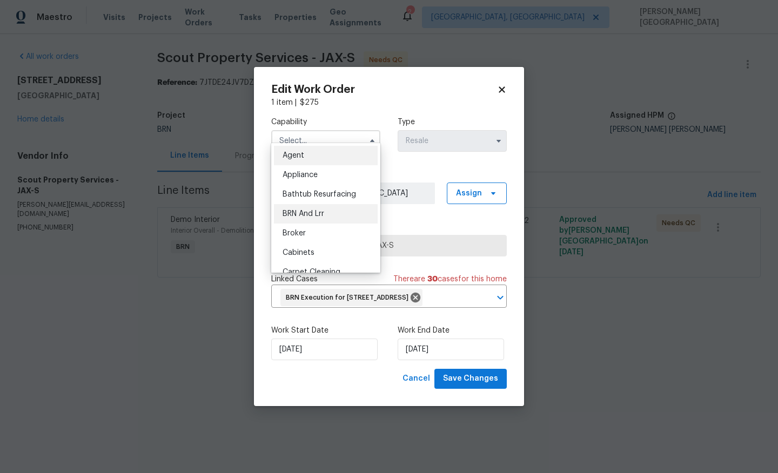
click at [331, 217] on div "BRN And Lrr" at bounding box center [326, 213] width 104 height 19
type input "BRN And Lrr"
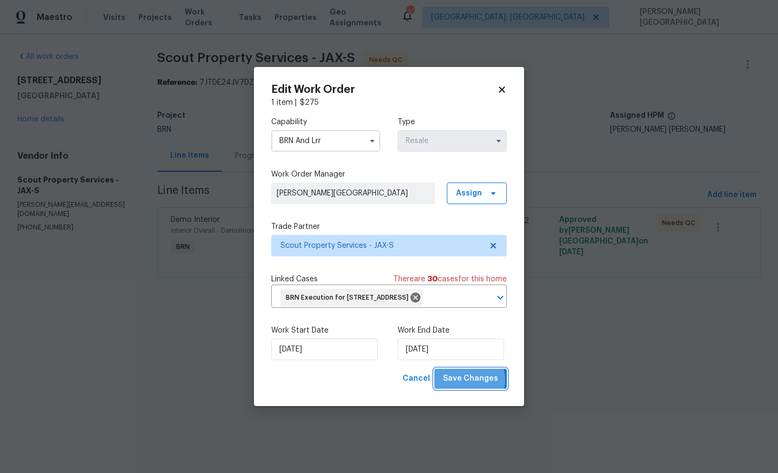
click at [464, 386] on span "Save Changes" at bounding box center [470, 379] width 55 height 14
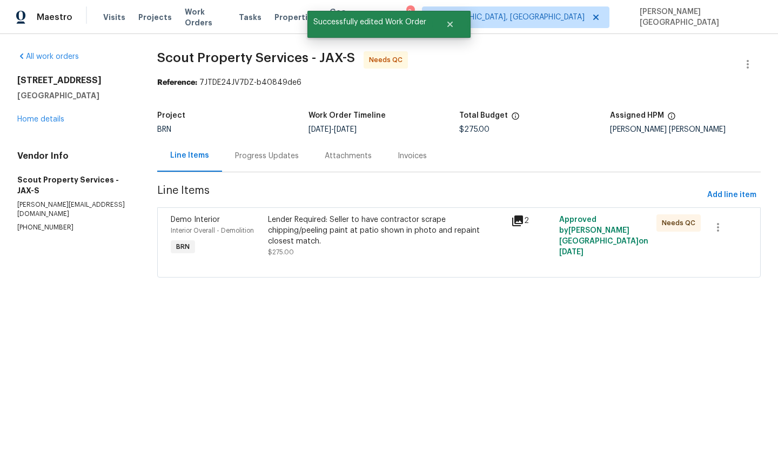
click at [366, 222] on div "Lender Required: Seller to have contractor scrape chipping/peeling paint at pat…" at bounding box center [386, 230] width 236 height 32
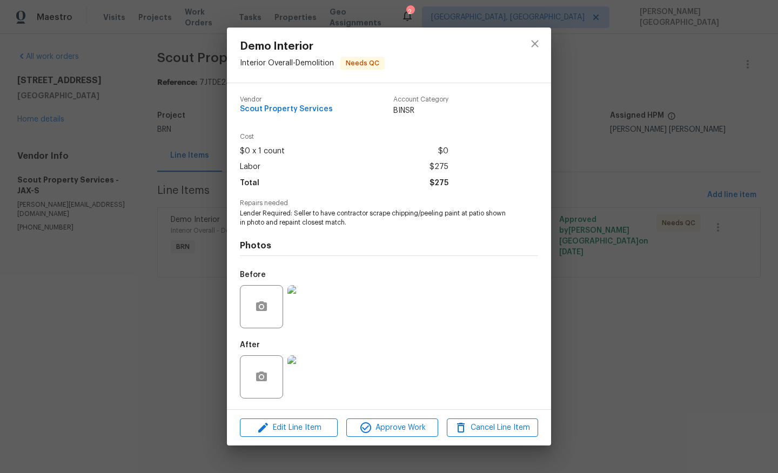
click at [613, 211] on div "Demo Interior Interior Overall - Demolition Needs QC Vendor Scout Property Serv…" at bounding box center [389, 236] width 778 height 473
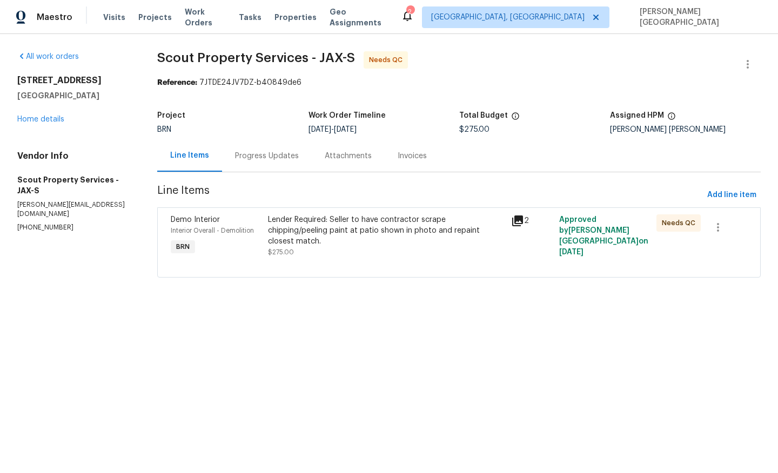
click at [262, 166] on div "Progress Updates" at bounding box center [267, 156] width 90 height 32
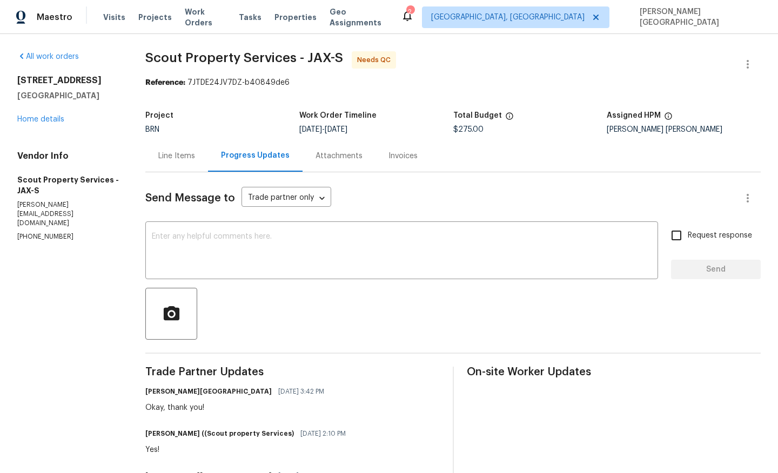
click at [191, 164] on div "Line Items" at bounding box center [176, 156] width 63 height 32
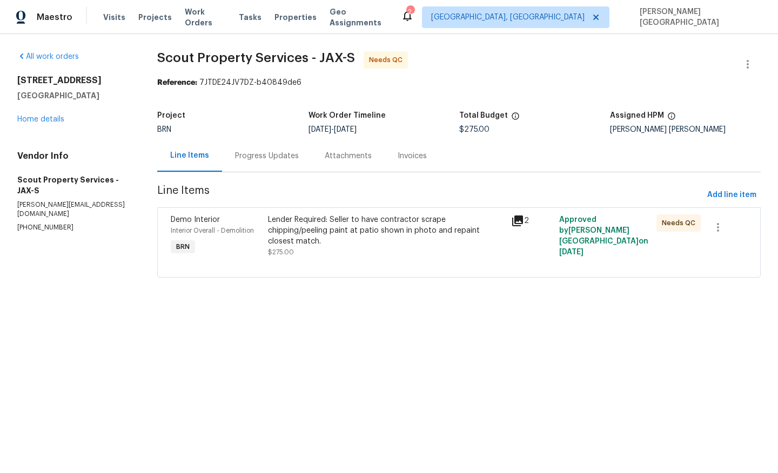
click at [325, 246] on div "Lender Required: Seller to have contractor scrape chipping/peeling paint at pat…" at bounding box center [386, 230] width 236 height 32
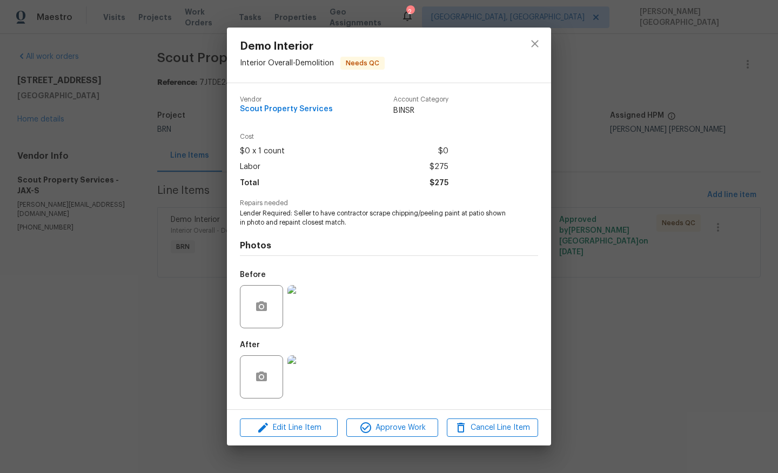
click at [304, 305] on img at bounding box center [308, 306] width 43 height 43
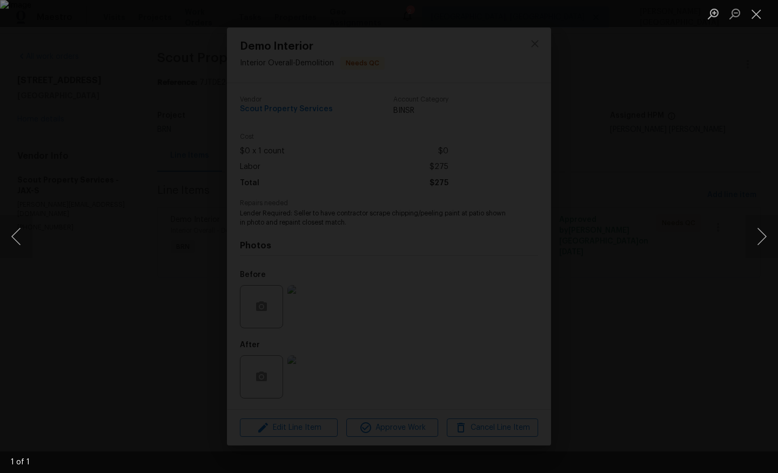
click at [707, 300] on div "Lightbox" at bounding box center [389, 236] width 778 height 473
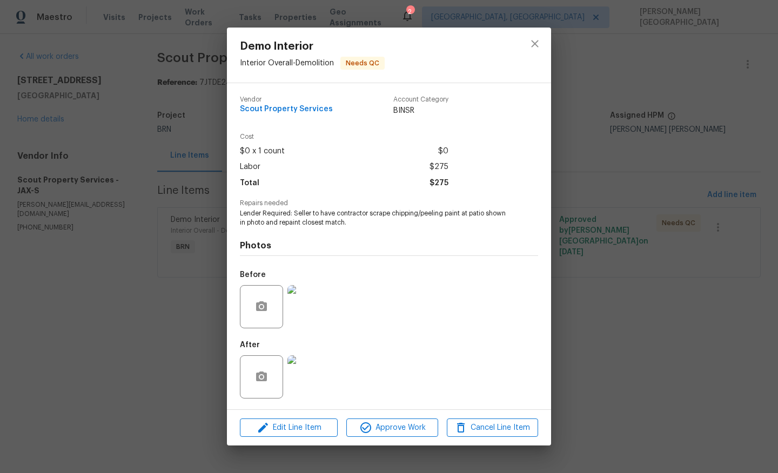
click at [315, 373] on img at bounding box center [308, 377] width 43 height 43
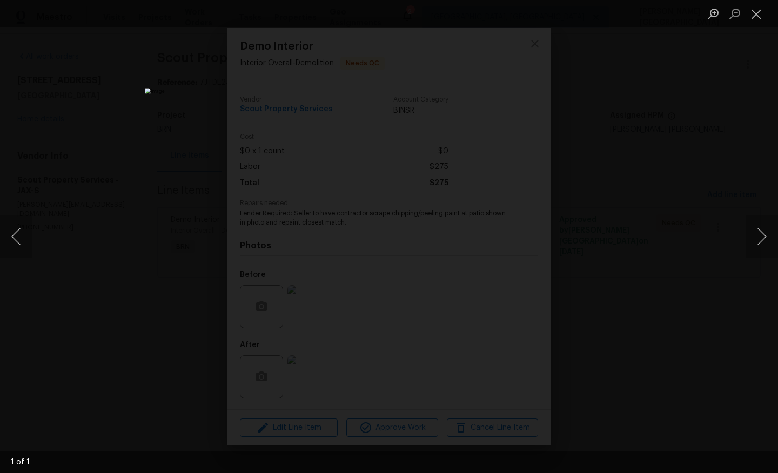
click at [680, 240] on div "Lightbox" at bounding box center [389, 236] width 778 height 473
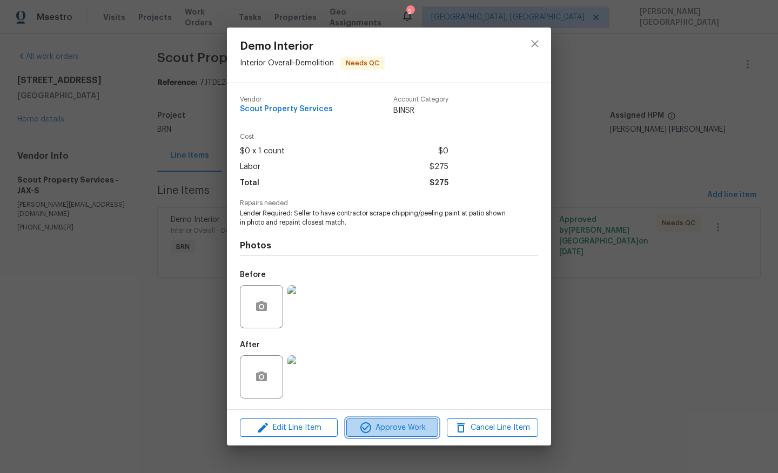
click at [375, 427] on span "Approve Work" at bounding box center [392, 428] width 85 height 14
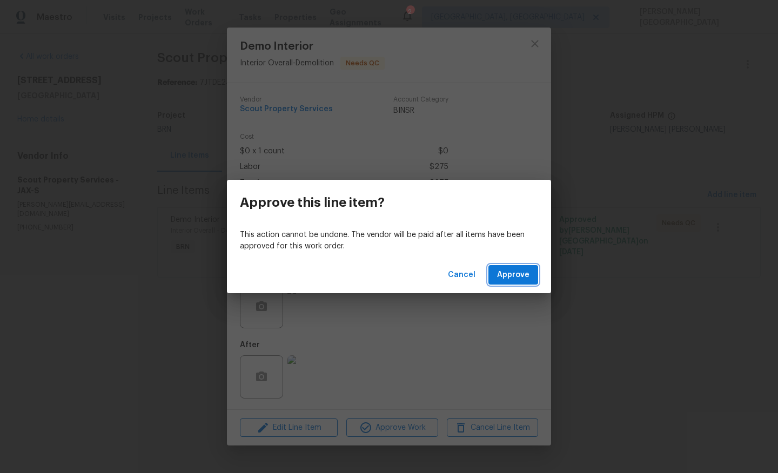
click at [515, 281] on span "Approve" at bounding box center [513, 276] width 32 height 14
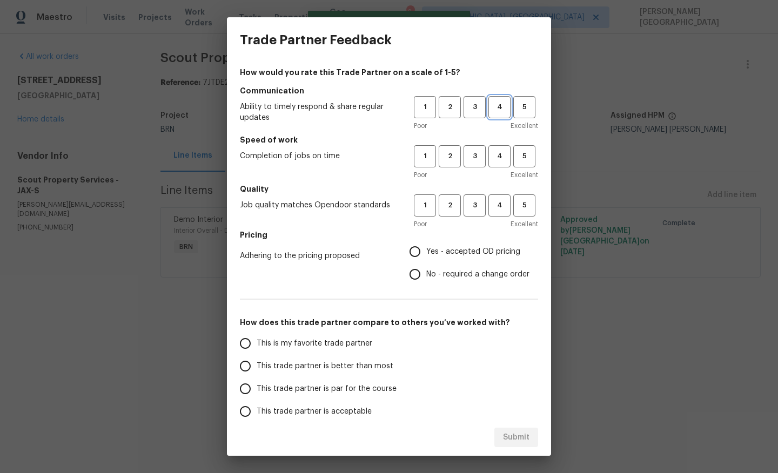
click at [493, 104] on span "4" at bounding box center [499, 107] width 20 height 12
click at [495, 153] on span "4" at bounding box center [499, 156] width 20 height 12
click at [498, 207] on span "4" at bounding box center [499, 205] width 20 height 12
click at [418, 267] on input "No - required a change order" at bounding box center [415, 274] width 23 height 23
radio input "true"
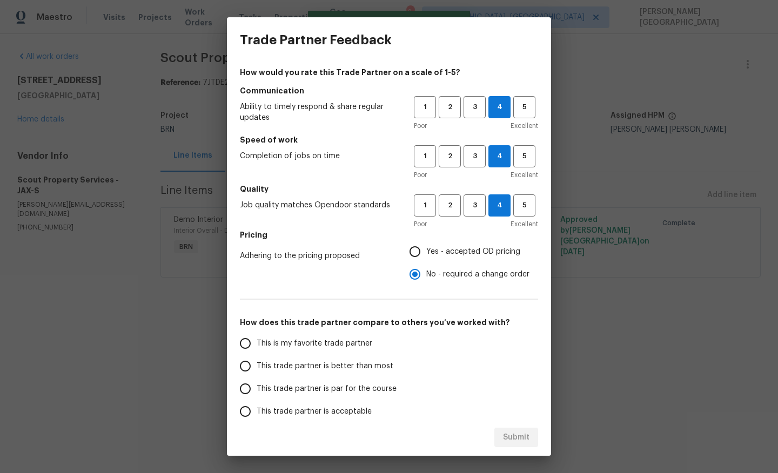
click at [415, 254] on input "Yes - accepted OD pricing" at bounding box center [415, 251] width 23 height 23
radio input "true"
click at [321, 360] on label "This trade partner is better than most" at bounding box center [319, 366] width 171 height 23
click at [257, 360] on input "This trade partner is better than most" at bounding box center [245, 366] width 23 height 23
click at [520, 440] on span "Submit" at bounding box center [516, 438] width 26 height 14
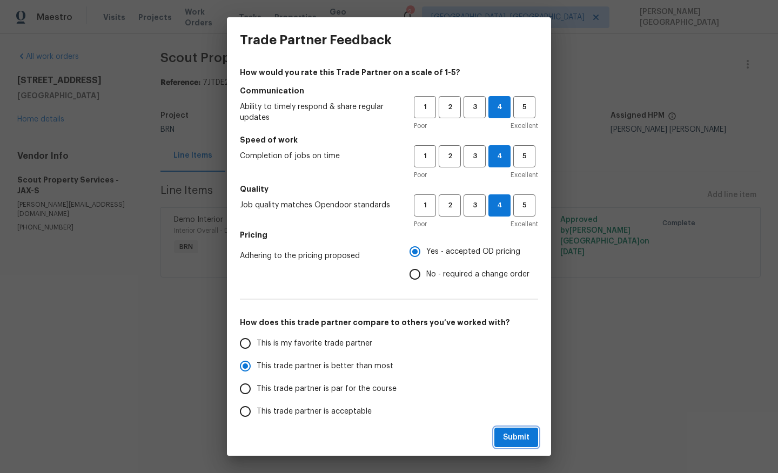
radio input "true"
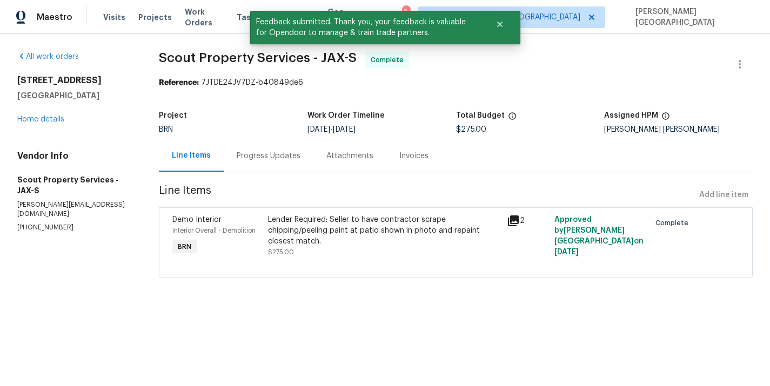
click at [413, 162] on div "Invoices" at bounding box center [413, 156] width 55 height 32
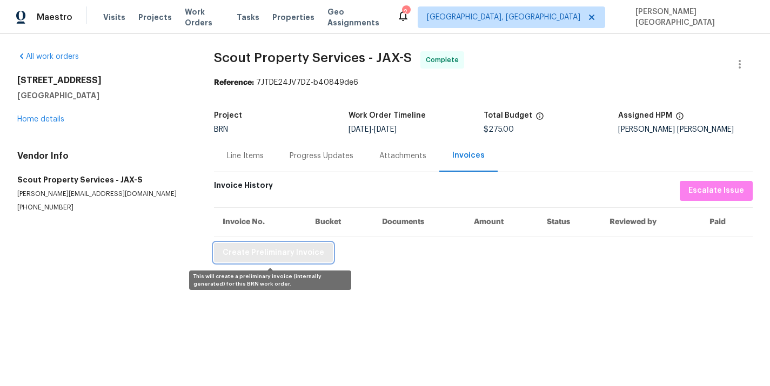
click at [250, 258] on span "Create Preliminary Invoice" at bounding box center [274, 253] width 102 height 14
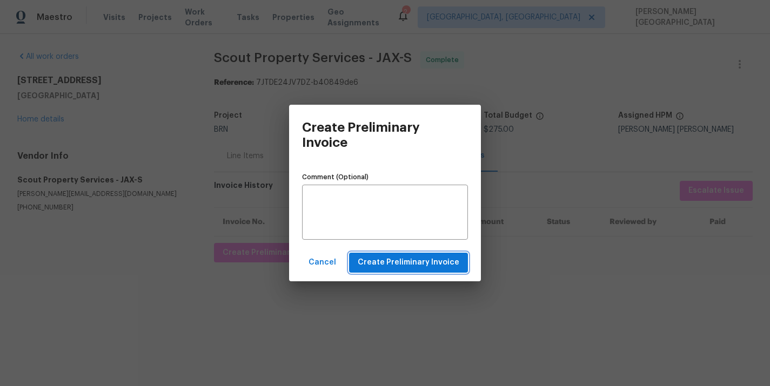
click at [377, 268] on span "Create Preliminary Invoice" at bounding box center [409, 263] width 102 height 14
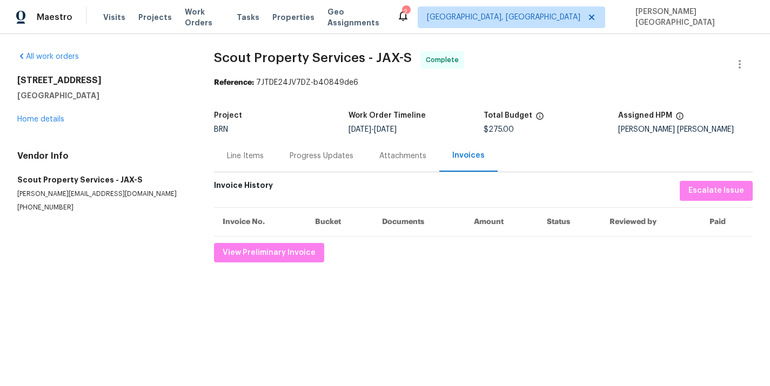
click at [229, 62] on span "Scout Property Services - JAX-S" at bounding box center [313, 57] width 198 height 13
click at [305, 57] on span "Scout Property Services - JAX-S" at bounding box center [313, 57] width 198 height 13
click at [326, 57] on span "Scout Property Services - JAX-S" at bounding box center [313, 57] width 198 height 13
copy span "Scout Property Services"
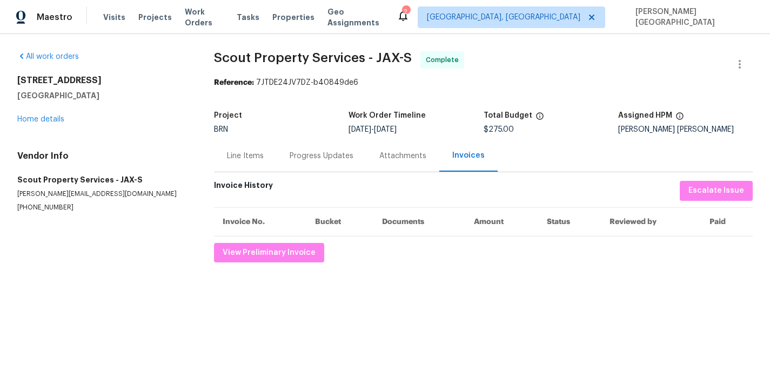
click at [250, 147] on div "Line Items" at bounding box center [245, 156] width 63 height 32
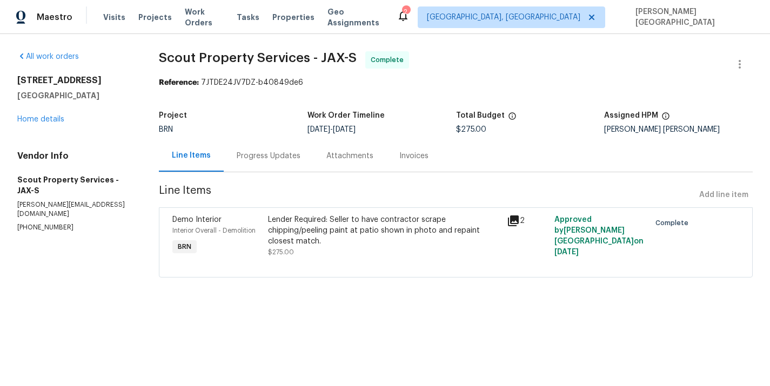
click at [370, 233] on div "Lender Required: Seller to have contractor scrape chipping/peeling paint at pat…" at bounding box center [384, 230] width 232 height 32
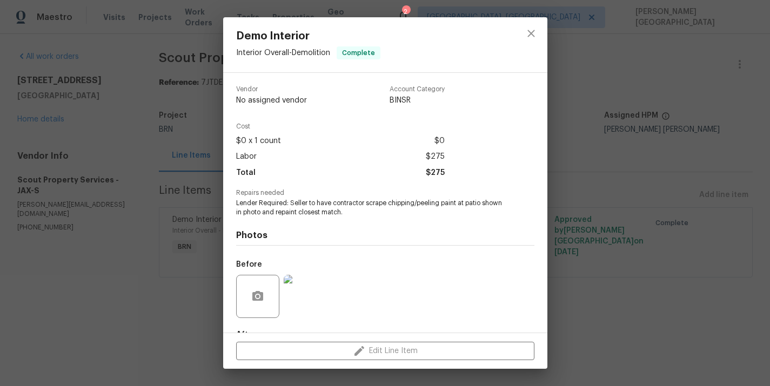
click at [299, 205] on span "Lender Required: Seller to have contractor scrape chipping/peeling paint at pat…" at bounding box center [370, 208] width 269 height 18
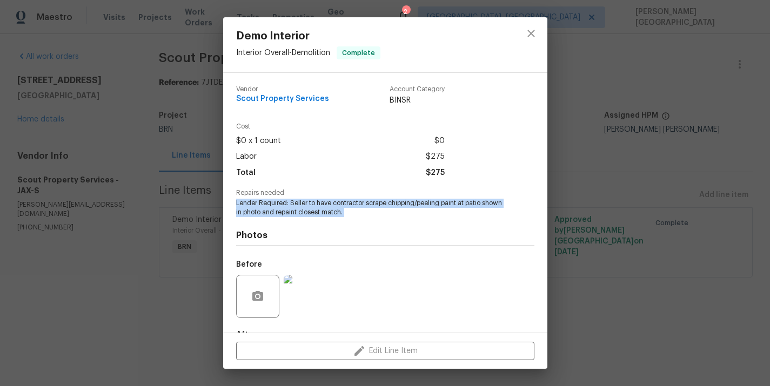
click at [299, 205] on span "Lender Required: Seller to have contractor scrape chipping/peeling paint at pat…" at bounding box center [370, 208] width 269 height 18
copy span "Lender Required: Seller to have contractor scrape chipping/peeling paint at pat…"
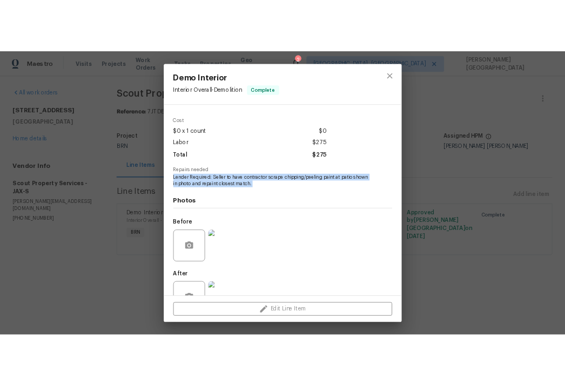
scroll to position [66, 0]
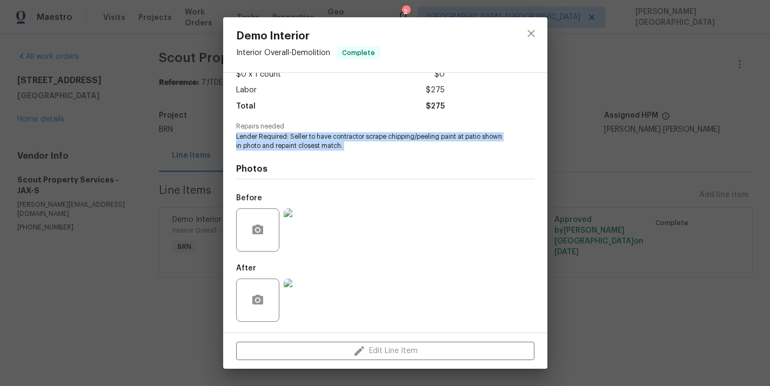
click at [305, 237] on img at bounding box center [305, 230] width 43 height 43
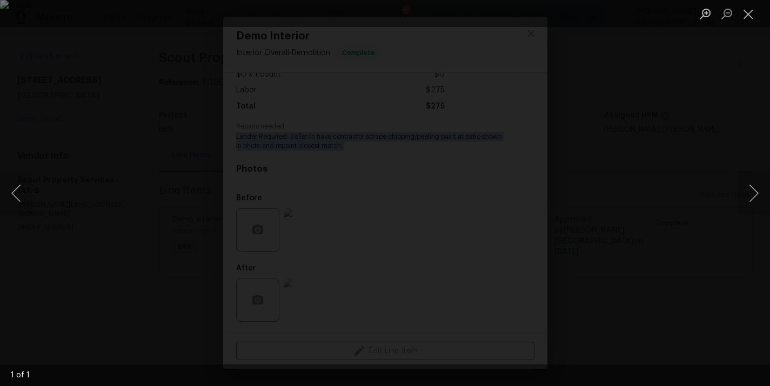
click at [698, 86] on div "Lightbox" at bounding box center [385, 193] width 770 height 386
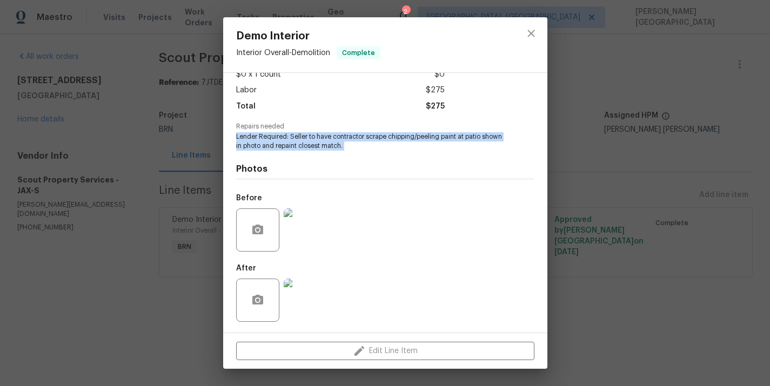
click at [292, 297] on img at bounding box center [305, 300] width 43 height 43
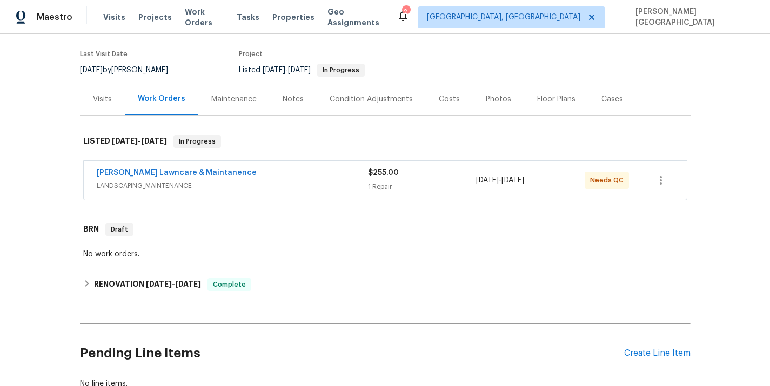
scroll to position [157, 0]
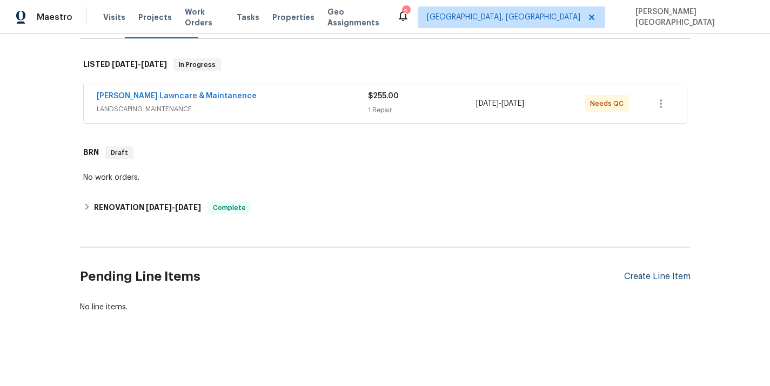
click at [667, 273] on div "Create Line Item" at bounding box center [657, 277] width 66 height 10
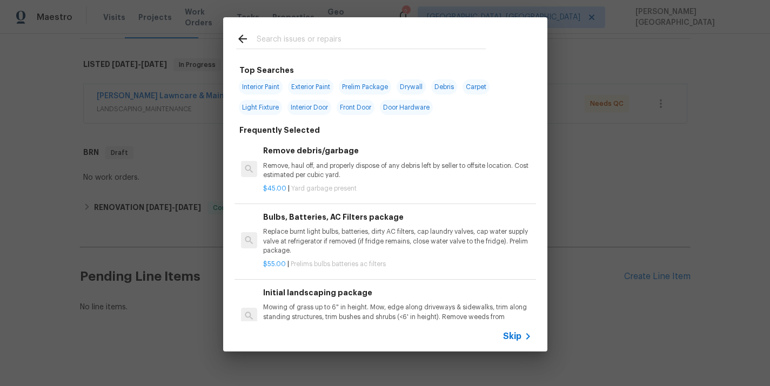
click at [518, 330] on div "Skip" at bounding box center [518, 336] width 31 height 13
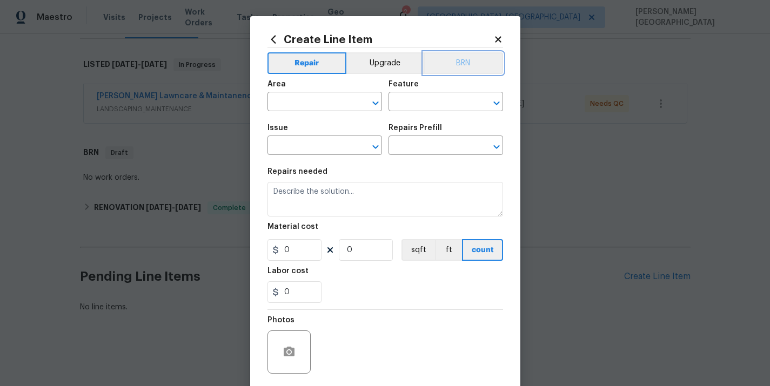
click at [460, 58] on button "BRN" at bounding box center [463, 63] width 79 height 22
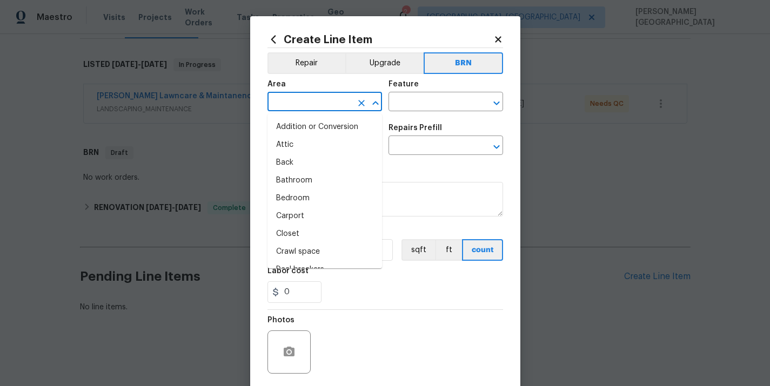
click at [283, 108] on input "text" at bounding box center [309, 103] width 84 height 17
type input "u"
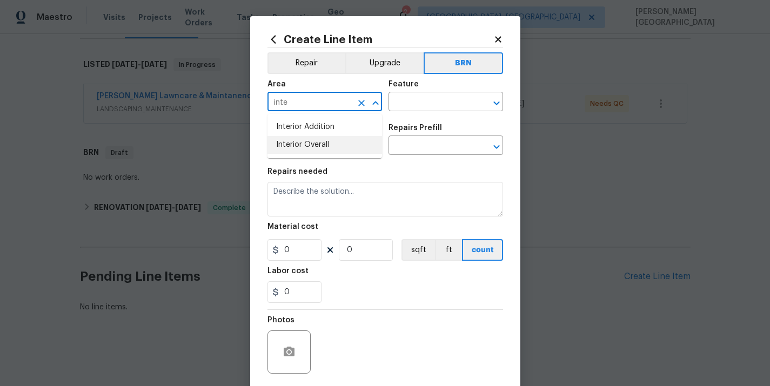
click at [310, 143] on li "Interior Overall" at bounding box center [324, 145] width 115 height 18
type input "Interior Overall"
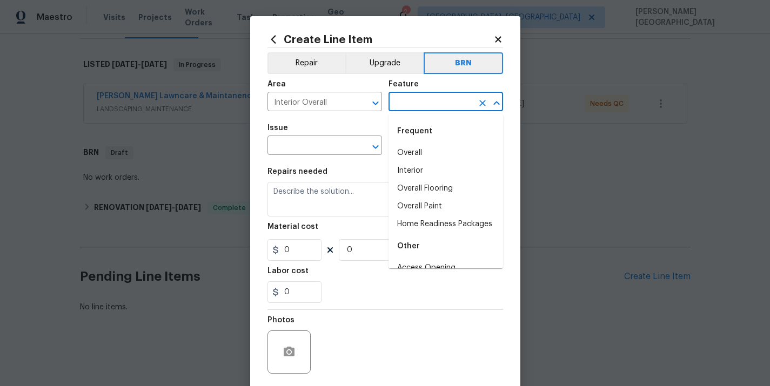
click at [401, 99] on input "text" at bounding box center [430, 103] width 84 height 17
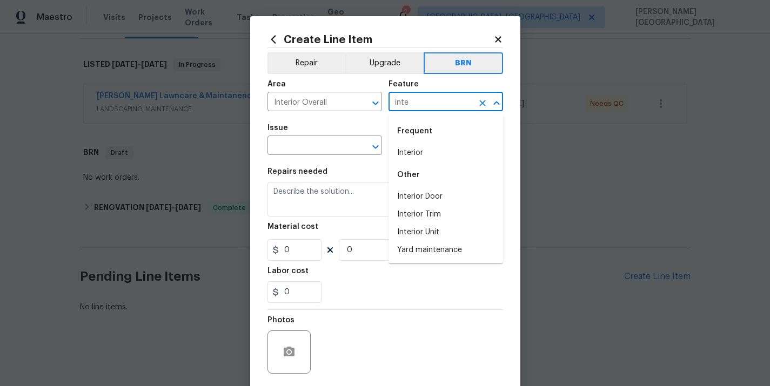
click at [404, 144] on li "Frequent Interior" at bounding box center [445, 140] width 115 height 44
click at [408, 157] on li "Interior" at bounding box center [445, 153] width 115 height 18
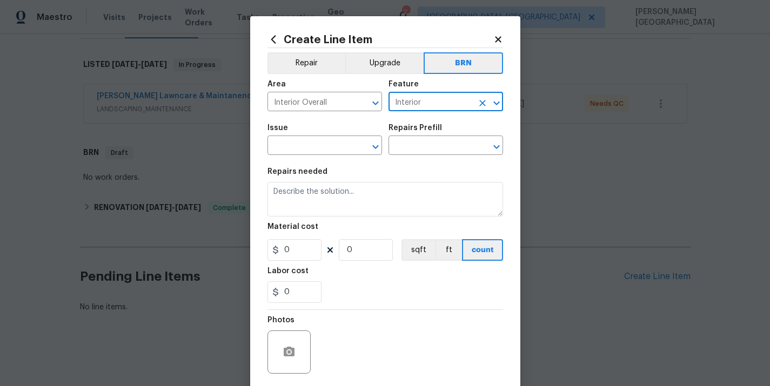
type input "Interior"
click at [299, 158] on span "Issue ​" at bounding box center [324, 140] width 115 height 44
click at [293, 151] on input "text" at bounding box center [309, 146] width 84 height 17
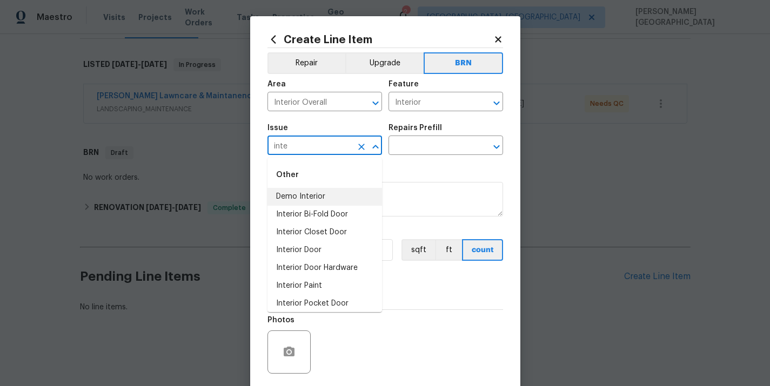
click at [311, 196] on li "Demo Interior" at bounding box center [324, 197] width 115 height 18
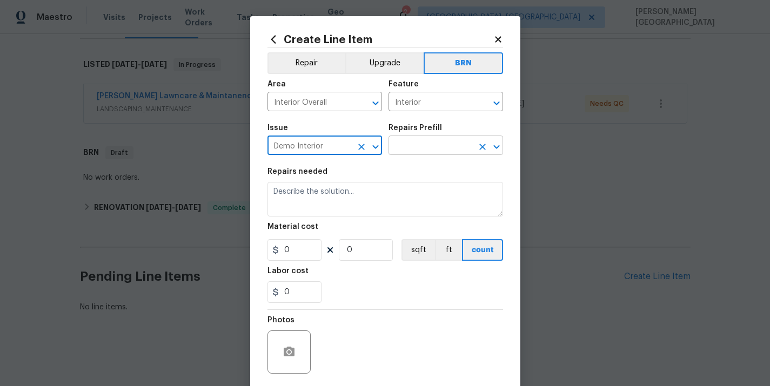
type input "Demo Interior"
click at [403, 150] on input "text" at bounding box center [430, 146] width 84 height 17
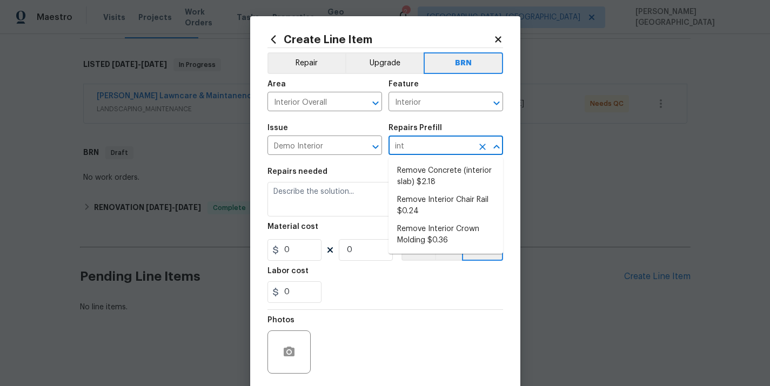
type input "inte"
click at [418, 191] on li "Remove Interior Chair Rail $0.24" at bounding box center [445, 205] width 115 height 29
type input "Demolition"
type input "Remove Interior Chair Rail $0.24"
type textarea "Remove and properly dispose of the interior chair rail trim as outlined by the …"
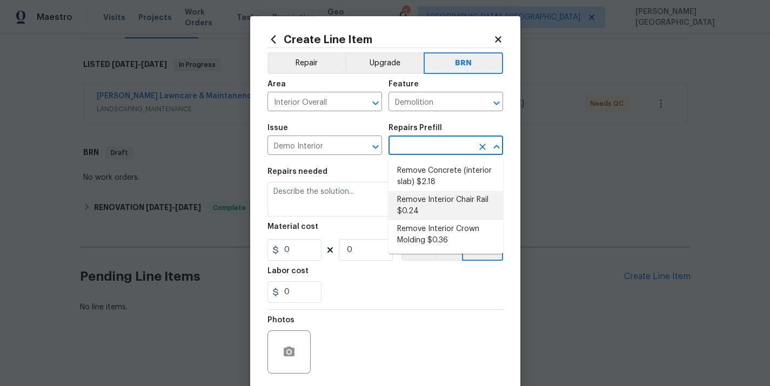
type input "0.24"
type input "1"
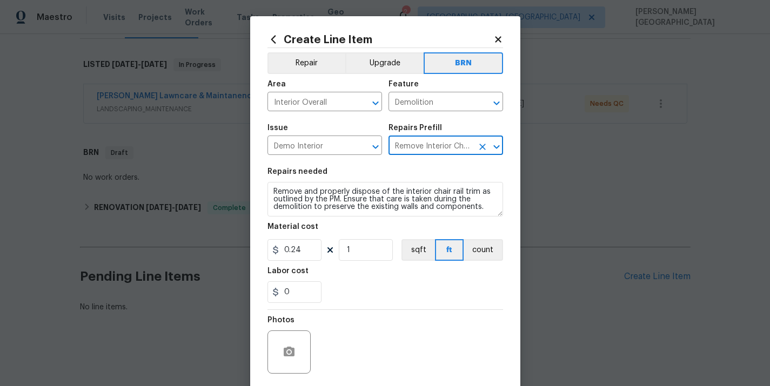
type input "Remove Interior Chair Rail $0.24"
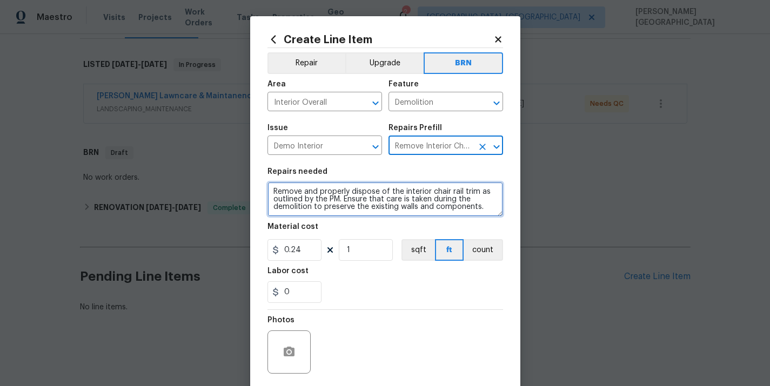
click at [341, 202] on textarea "Remove and properly dispose of the interior chair rail trim as outlined by the …" at bounding box center [385, 199] width 236 height 35
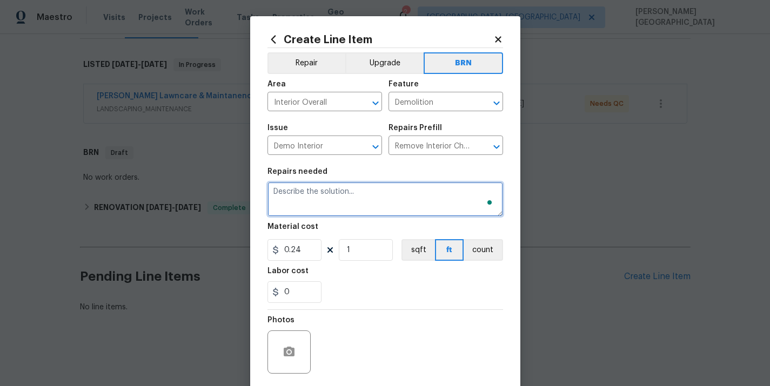
paste textarea "Seller to ensure all existing smoke and CO detectors are functioning as intende…"
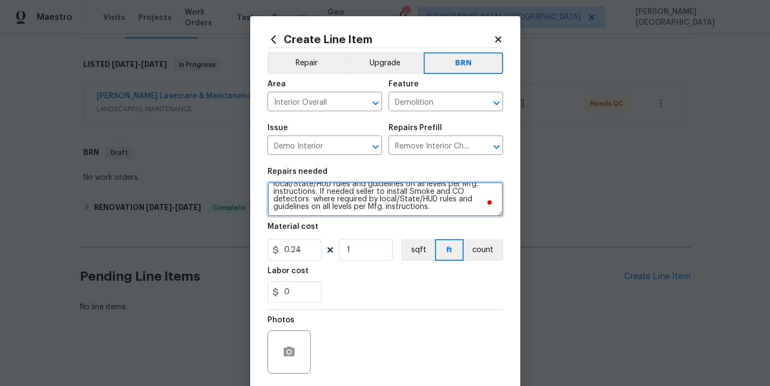
scroll to position [25, 0]
type textarea "Seller to ensure all existing smoke and CO detectors are functioning as intende…"
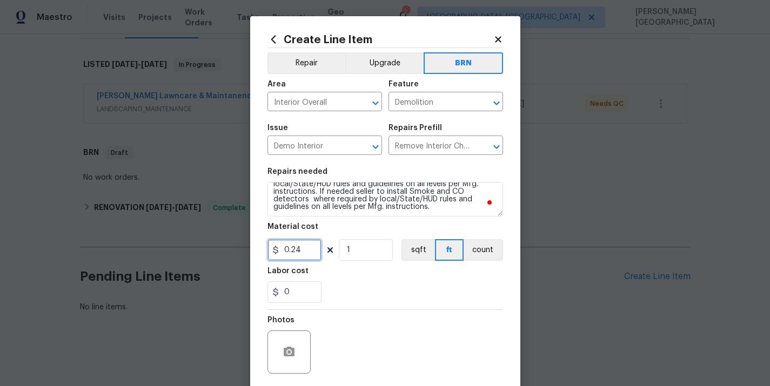
click at [301, 255] on input "0.24" at bounding box center [294, 250] width 54 height 22
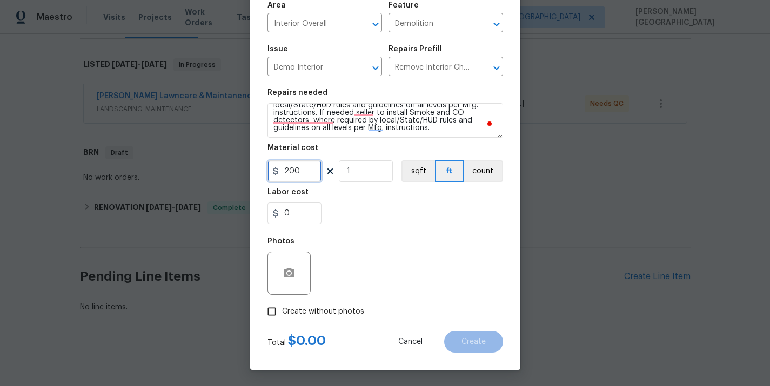
type input "200"
click at [277, 308] on input "Create without photos" at bounding box center [271, 311] width 21 height 21
checkbox input "true"
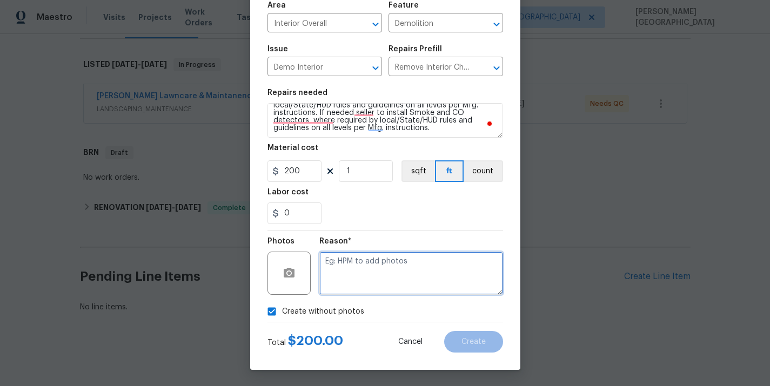
click at [370, 272] on textarea at bounding box center [411, 273] width 184 height 43
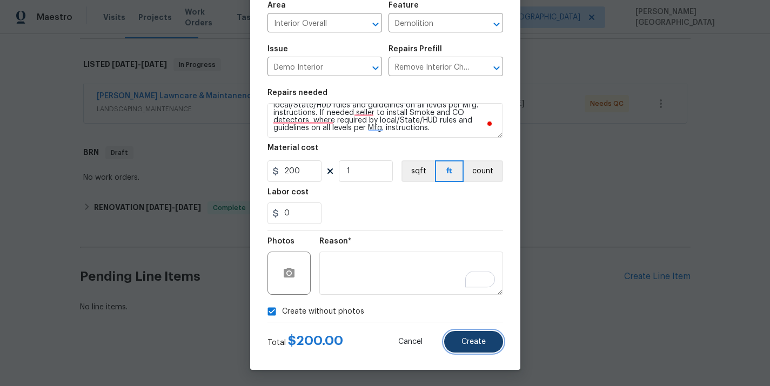
click at [469, 348] on button "Create" at bounding box center [473, 342] width 59 height 22
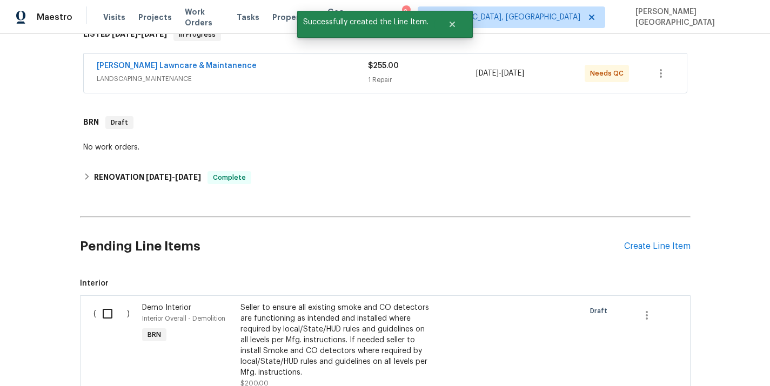
scroll to position [232, 0]
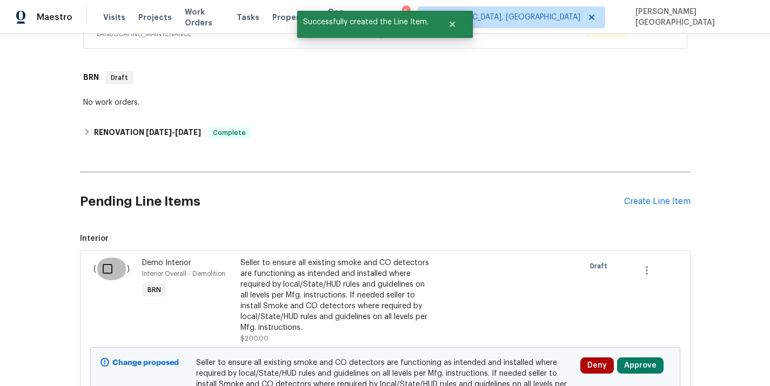
click at [107, 270] on input "checkbox" at bounding box center [111, 269] width 31 height 23
checkbox input "true"
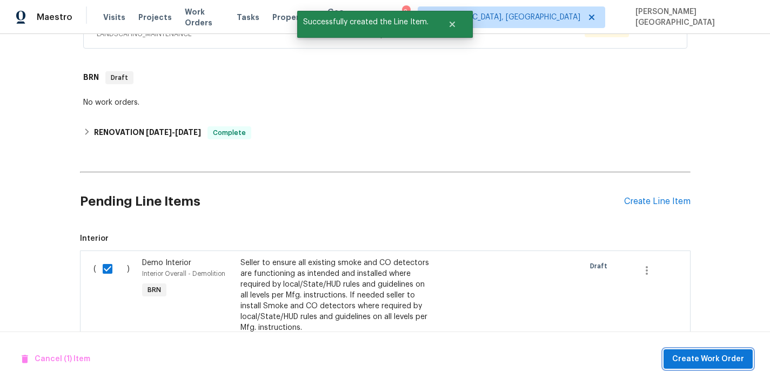
click at [728, 352] on button "Create Work Order" at bounding box center [707, 360] width 89 height 20
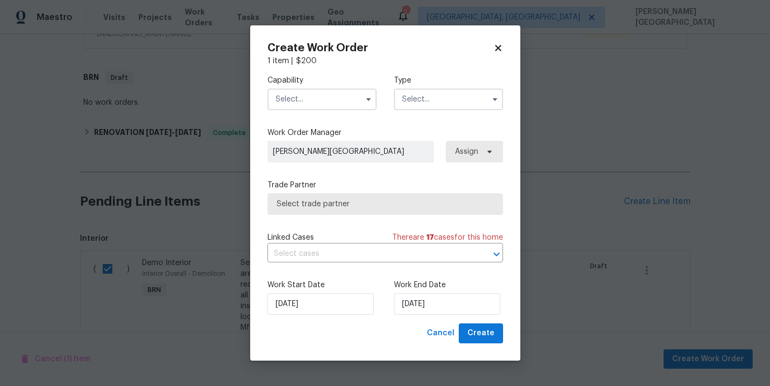
click at [319, 91] on input "text" at bounding box center [321, 100] width 109 height 22
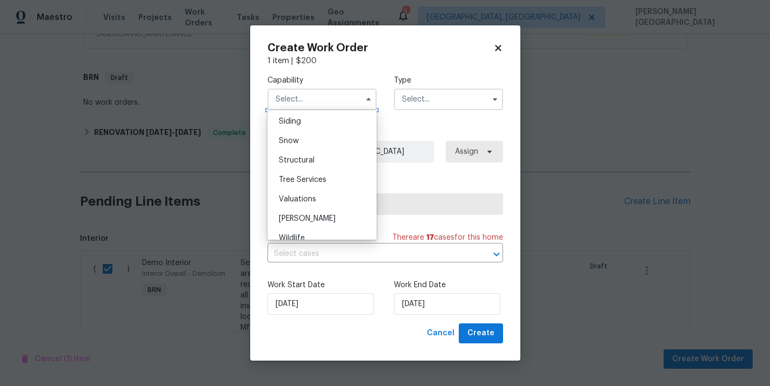
scroll to position [1203, 0]
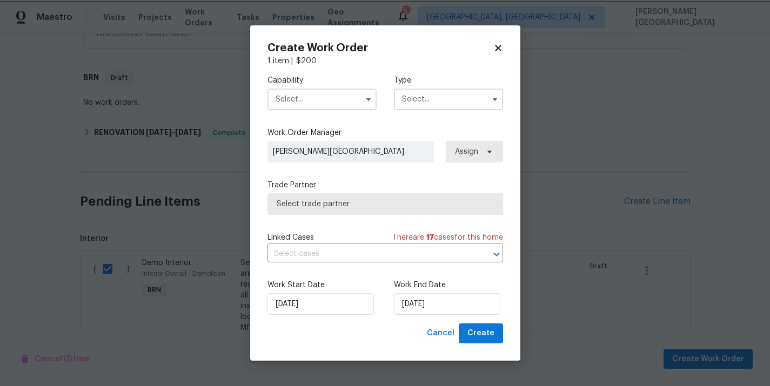
click at [382, 133] on label "Work Order Manager" at bounding box center [385, 133] width 236 height 11
click at [316, 99] on input "text" at bounding box center [321, 100] width 109 height 22
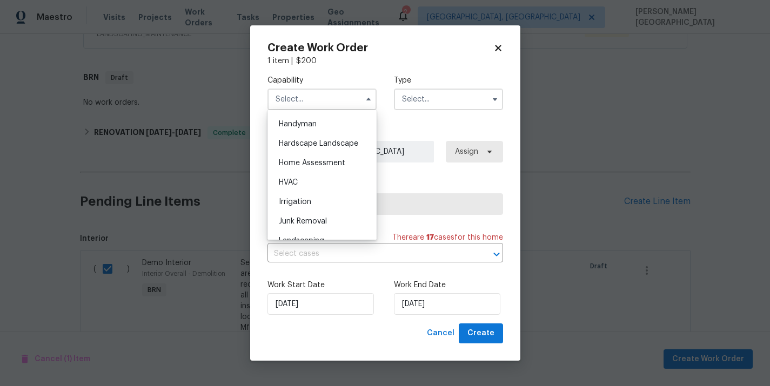
scroll to position [585, 0]
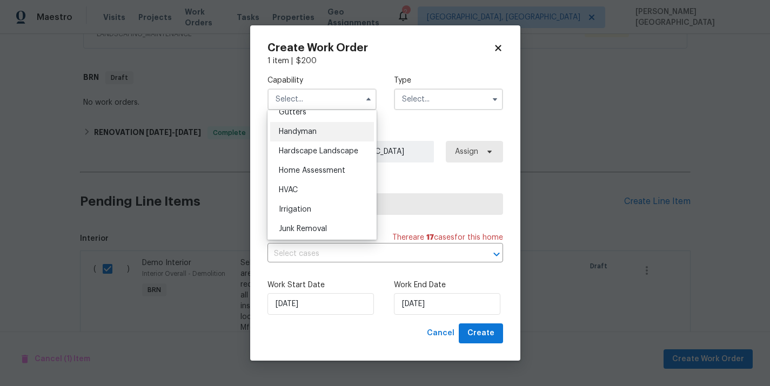
click at [305, 133] on span "Handyman" at bounding box center [298, 132] width 38 height 8
type input "Handyman"
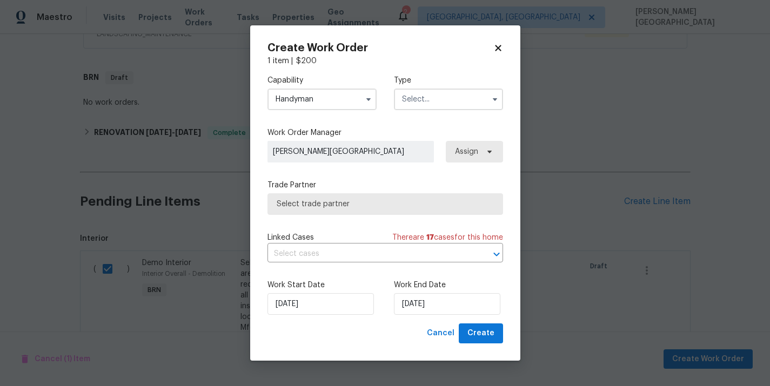
click at [414, 89] on input "text" at bounding box center [448, 100] width 109 height 22
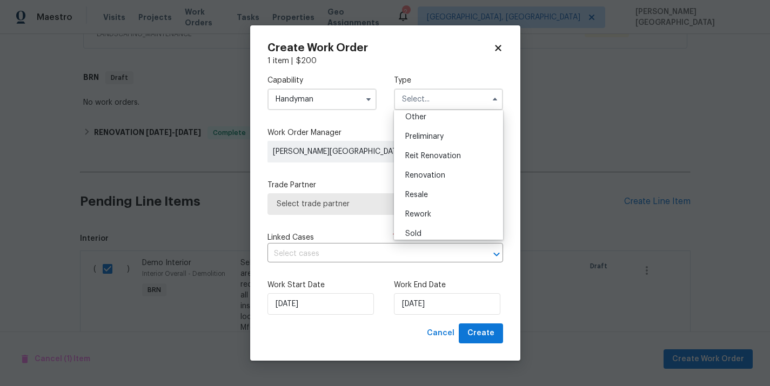
scroll to position [245, 0]
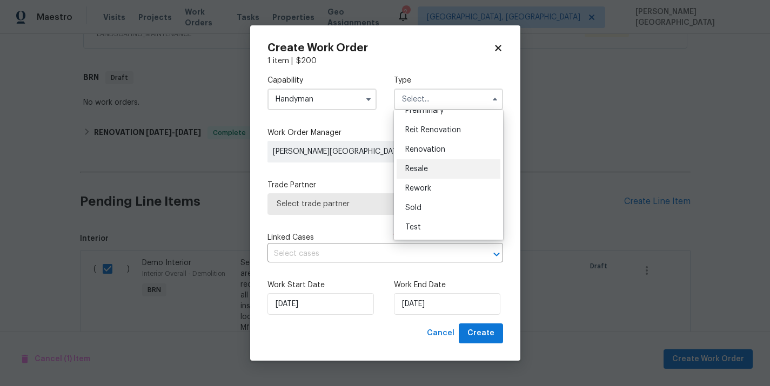
click at [423, 171] on span "Resale" at bounding box center [416, 169] width 23 height 8
type input "Resale"
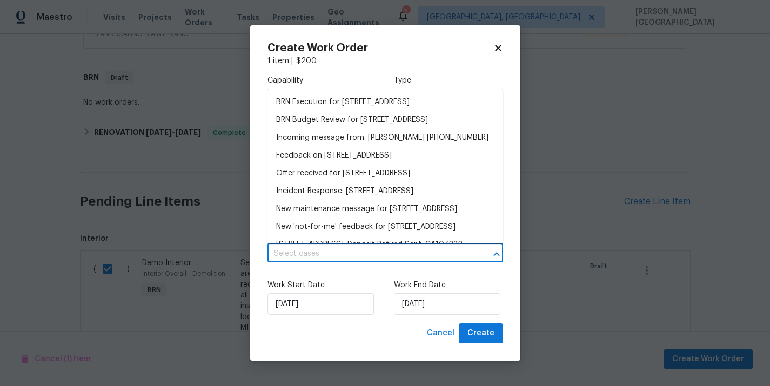
click at [328, 255] on input "text" at bounding box center [369, 254] width 205 height 17
click at [323, 99] on li "BRN Execution for 8261 Red Rock Dr, Sacramento, CA 95829" at bounding box center [385, 102] width 236 height 18
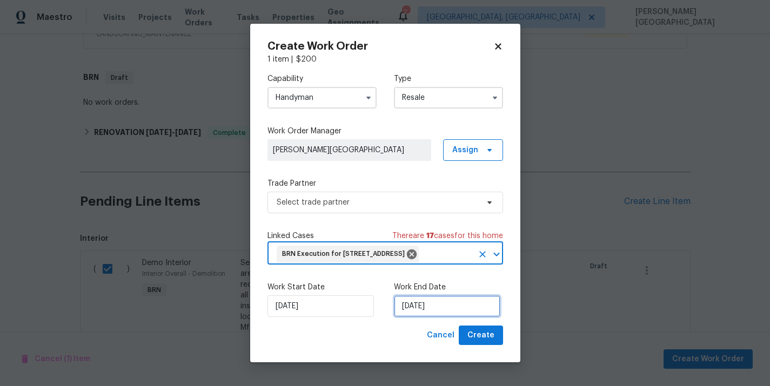
click at [417, 310] on input "[DATE]" at bounding box center [447, 307] width 106 height 22
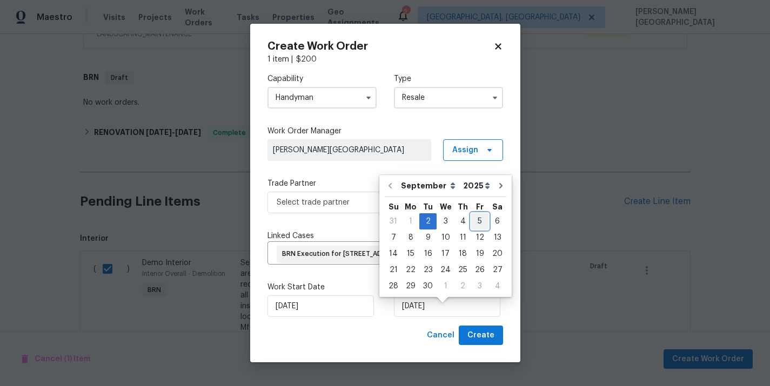
click at [471, 221] on div "5" at bounding box center [479, 221] width 17 height 15
type input "[DATE]"
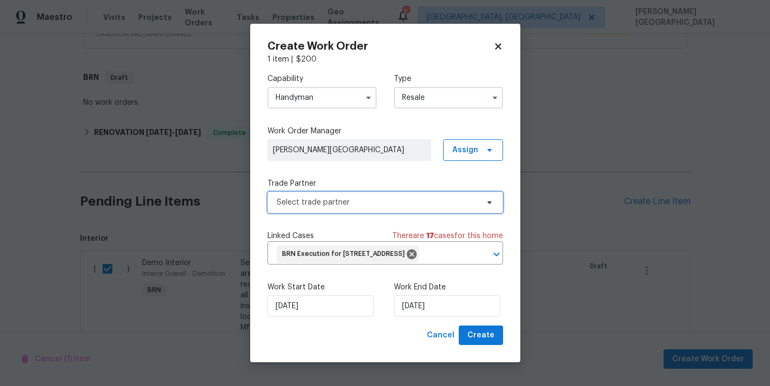
click at [320, 198] on span "Select trade partner" at bounding box center [378, 202] width 202 height 11
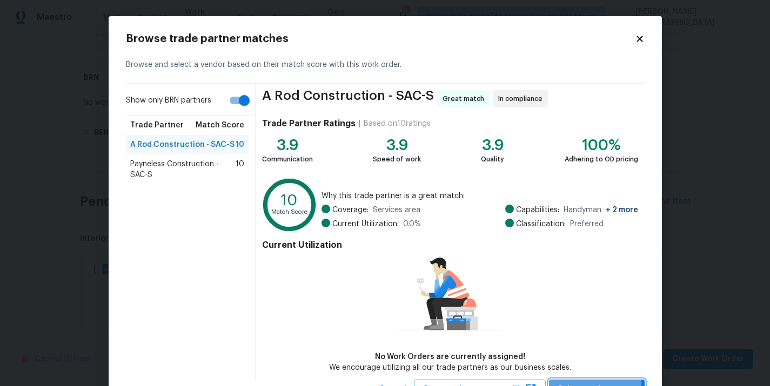
click at [570, 380] on button "Select trade partner" at bounding box center [597, 390] width 96 height 20
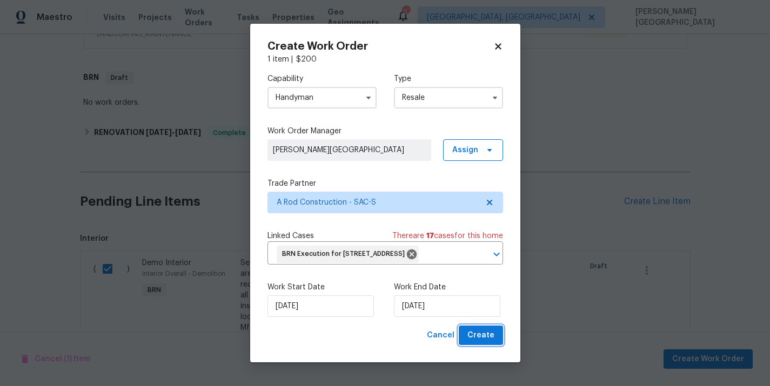
click at [475, 343] on span "Create" at bounding box center [480, 336] width 27 height 14
checkbox input "false"
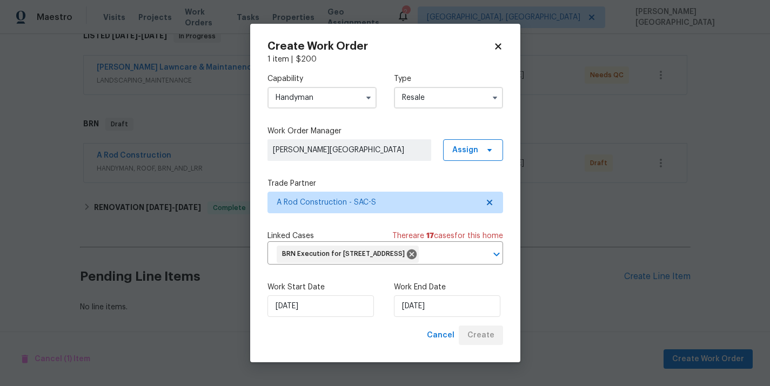
scroll to position [186, 0]
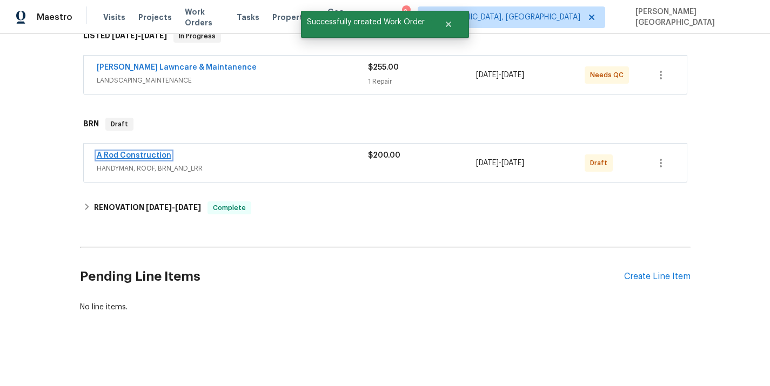
click at [111, 154] on link "A Rod Construction" at bounding box center [134, 156] width 75 height 8
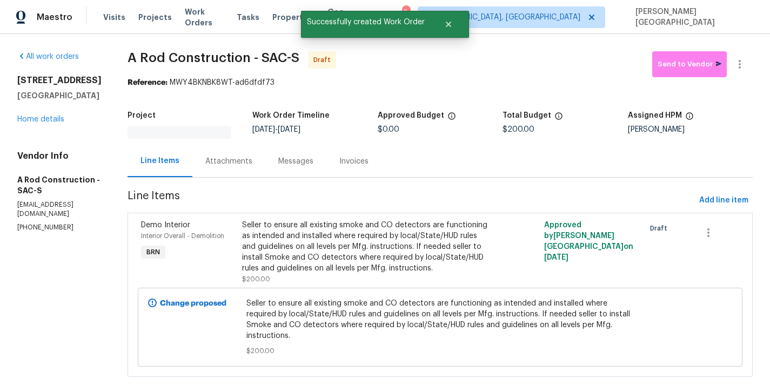
click at [246, 164] on div "Attachments" at bounding box center [228, 161] width 47 height 11
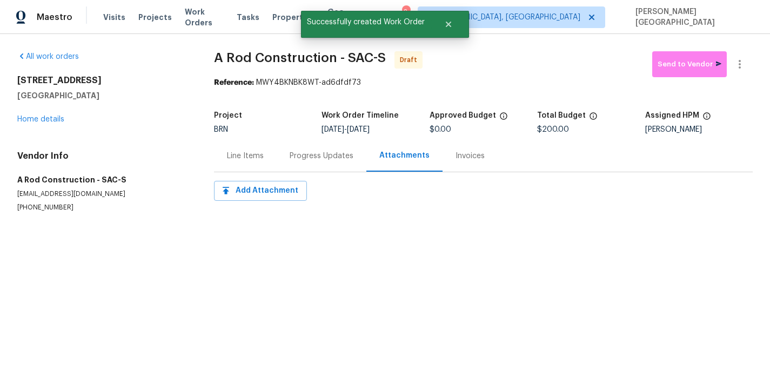
click at [303, 165] on div "Progress Updates" at bounding box center [322, 156] width 90 height 32
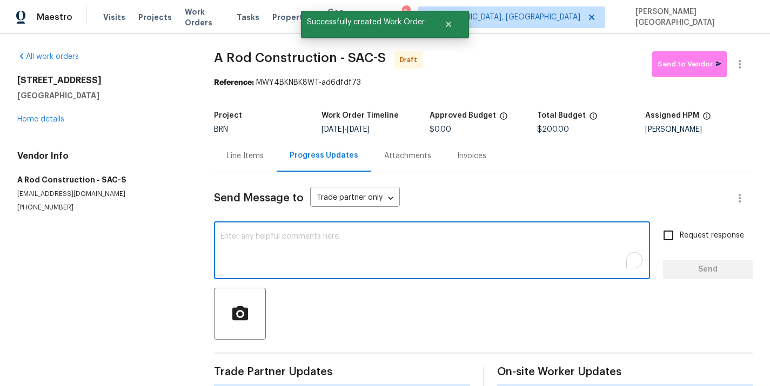
click at [262, 238] on textarea "To enrich screen reader interactions, please activate Accessibility in Grammarl…" at bounding box center [431, 252] width 423 height 38
paste textarea "This is Isabel from Opendoor. Please confirm receipt of the work order due on 0…"
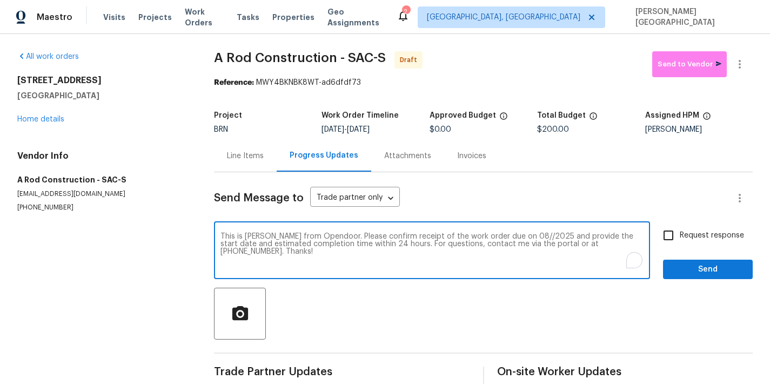
click at [504, 235] on textarea "This is Isabel from Opendoor. Please confirm receipt of the work order due on 0…" at bounding box center [431, 252] width 423 height 38
type textarea "This is [PERSON_NAME] from Opendoor. Please confirm receipt of the work order d…"
click at [670, 234] on input "Request response" at bounding box center [668, 235] width 23 height 23
checkbox input "true"
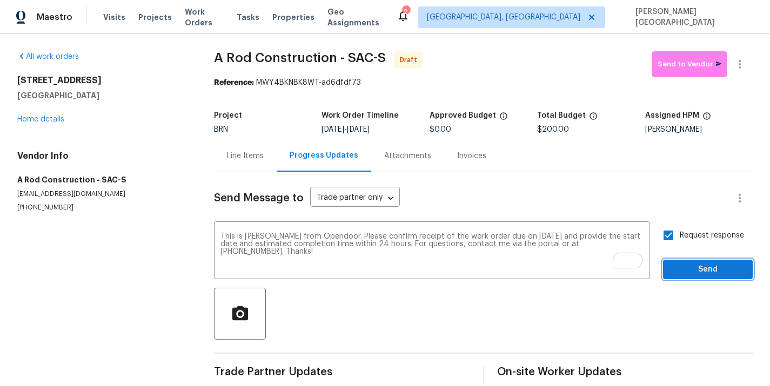
click at [675, 270] on span "Send" at bounding box center [708, 270] width 72 height 14
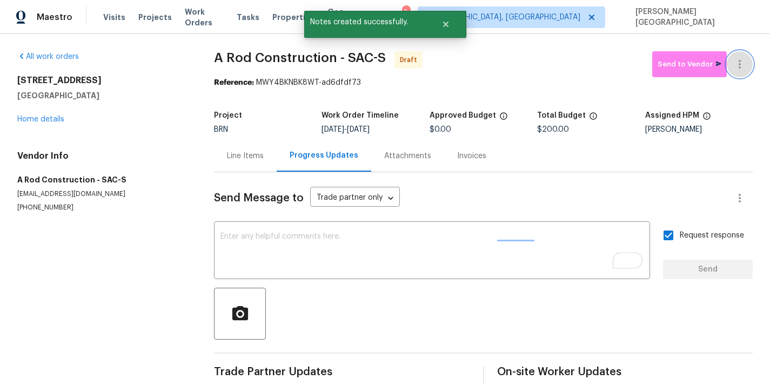
click at [747, 58] on button "button" at bounding box center [740, 64] width 26 height 26
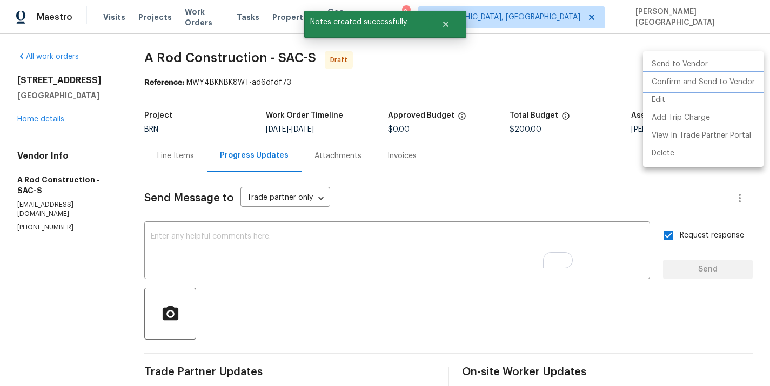
click at [718, 75] on li "Confirm and Send to Vendor" at bounding box center [703, 82] width 120 height 18
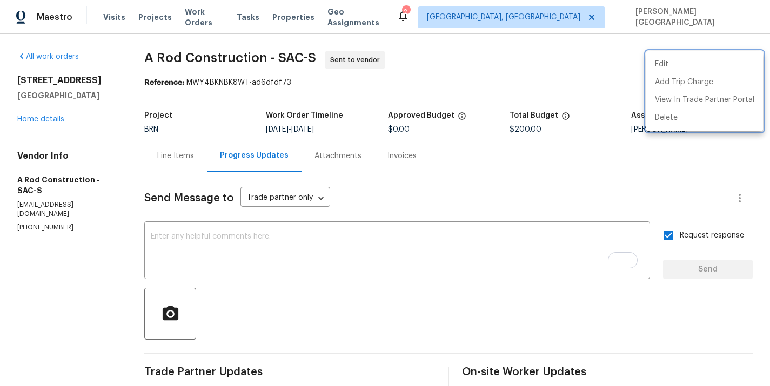
click at [120, 110] on div at bounding box center [385, 193] width 770 height 386
